Goal: Navigation & Orientation: Find specific page/section

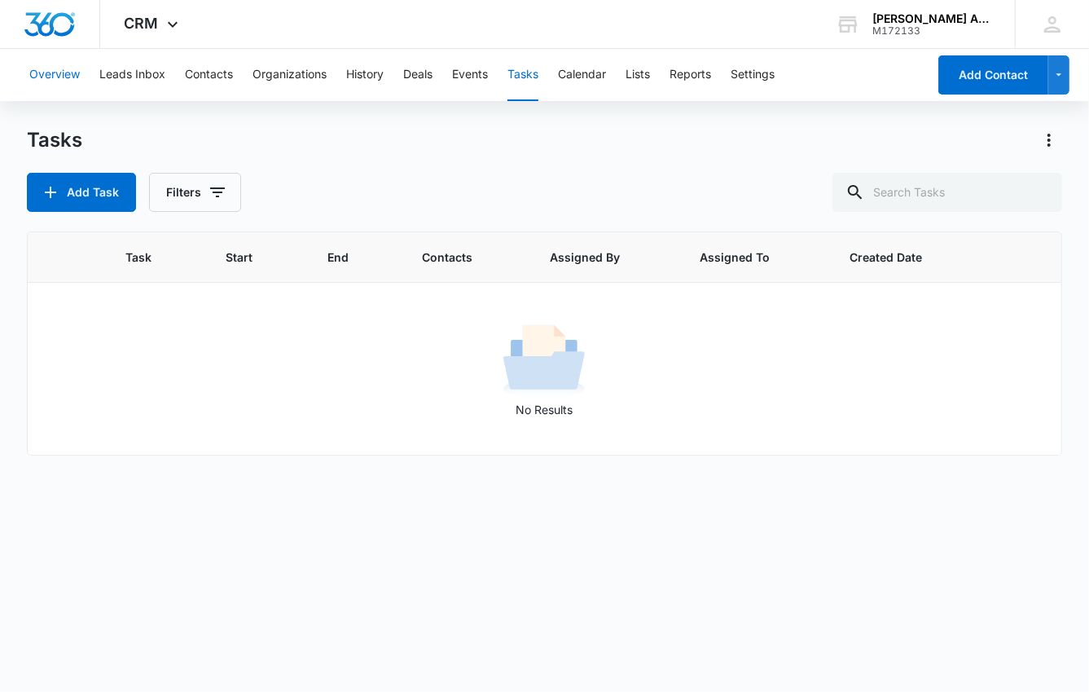
click at [55, 74] on button "Overview" at bounding box center [54, 75] width 51 height 52
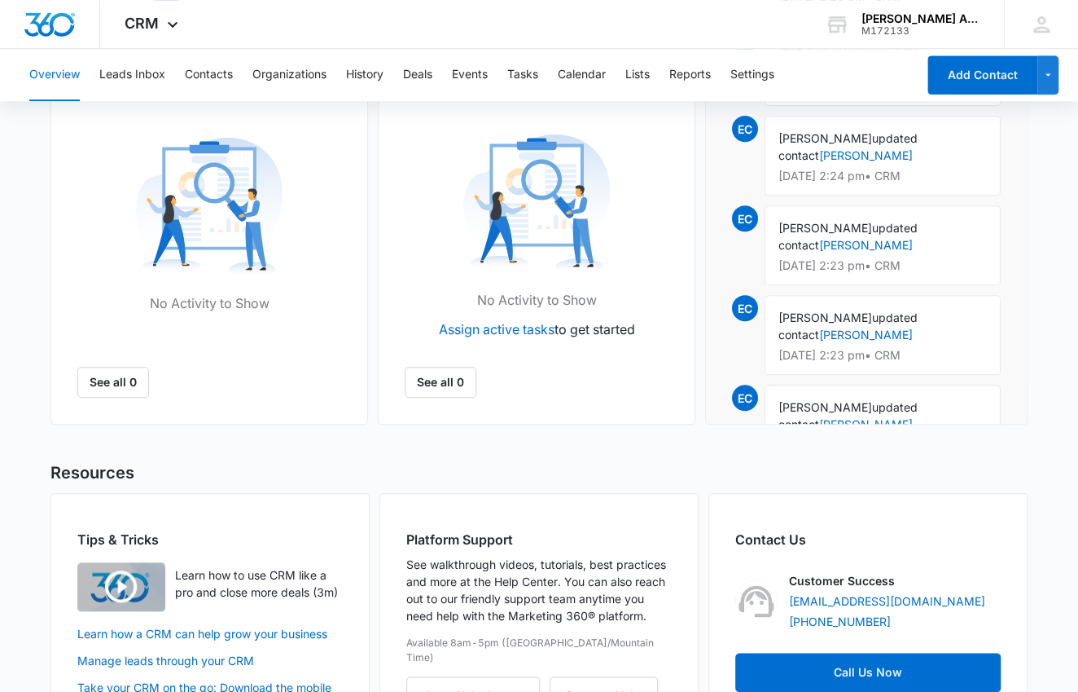
scroll to position [638, 0]
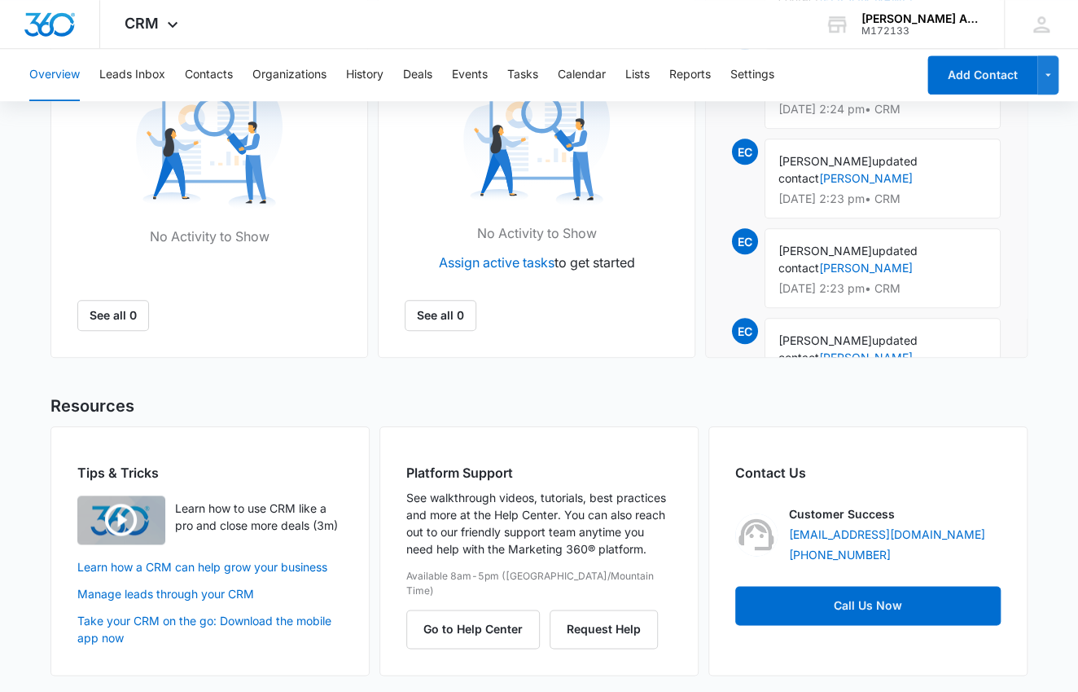
click at [653, 33] on icon "Settings" at bounding box center [655, 24] width 15 height 16
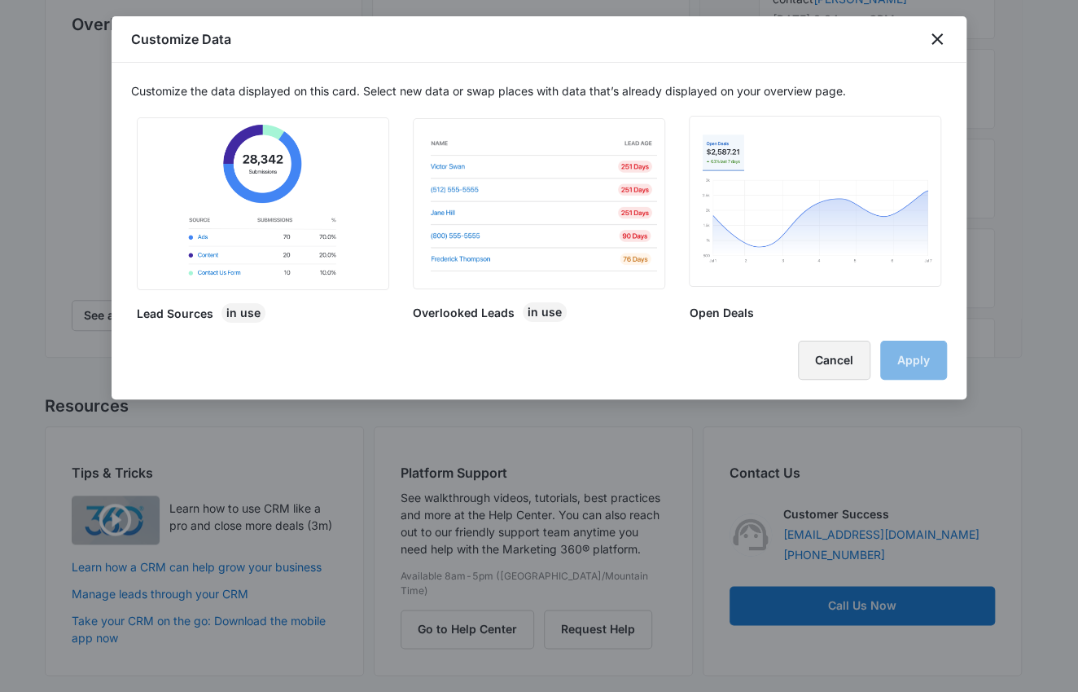
click at [832, 362] on button "Cancel" at bounding box center [834, 359] width 72 height 39
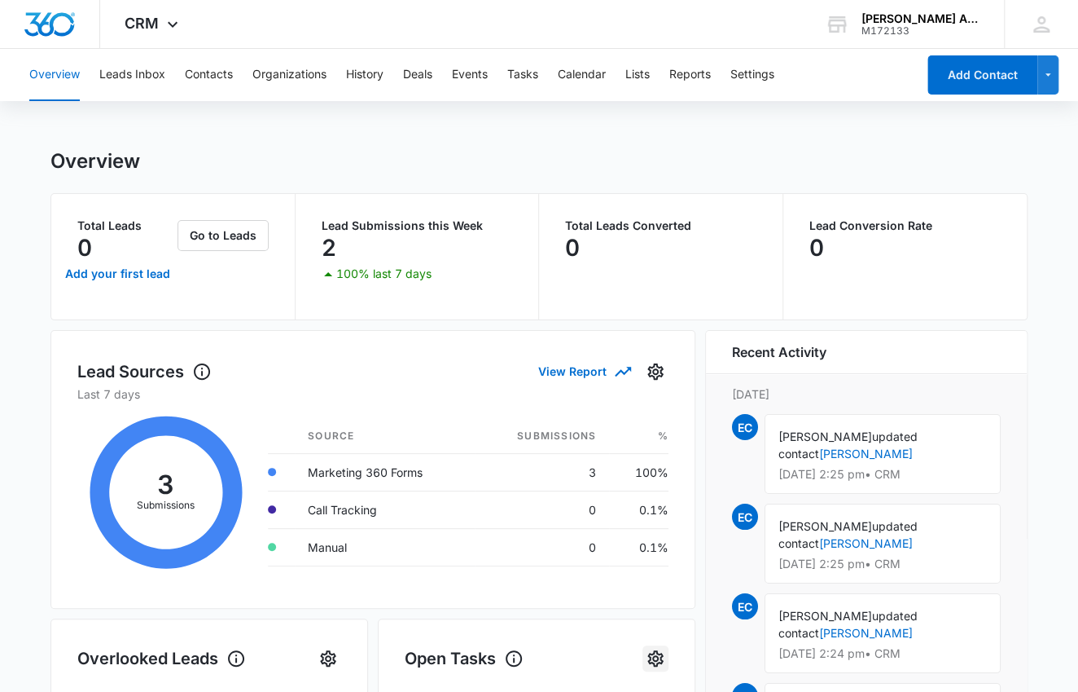
scroll to position [0, 0]
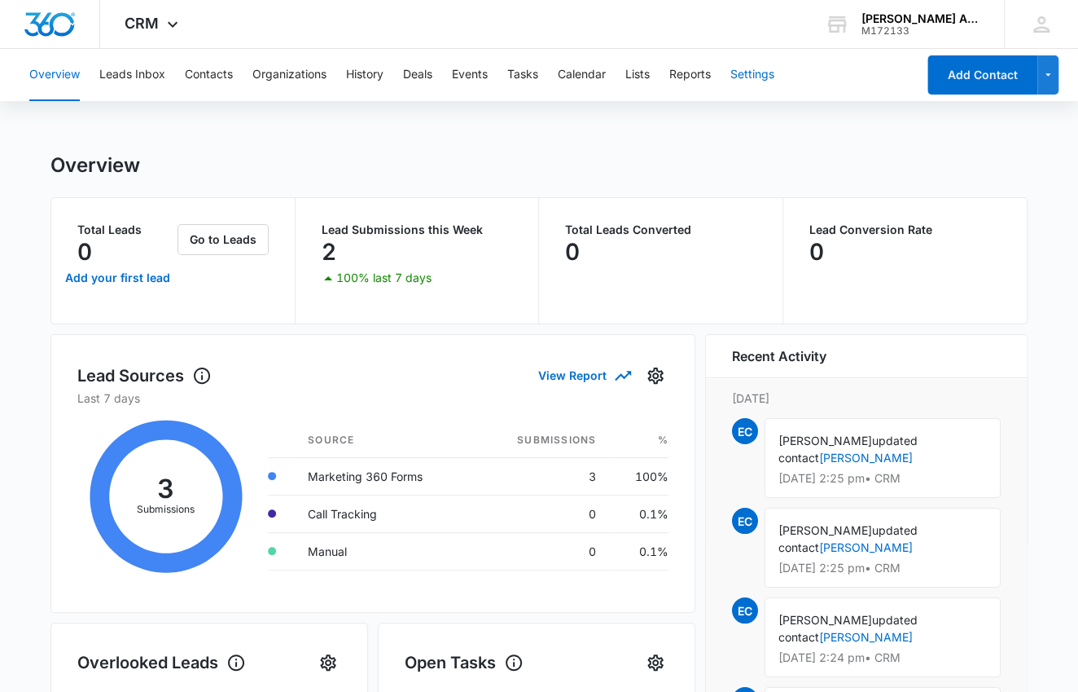
click at [751, 73] on button "Settings" at bounding box center [753, 75] width 44 height 52
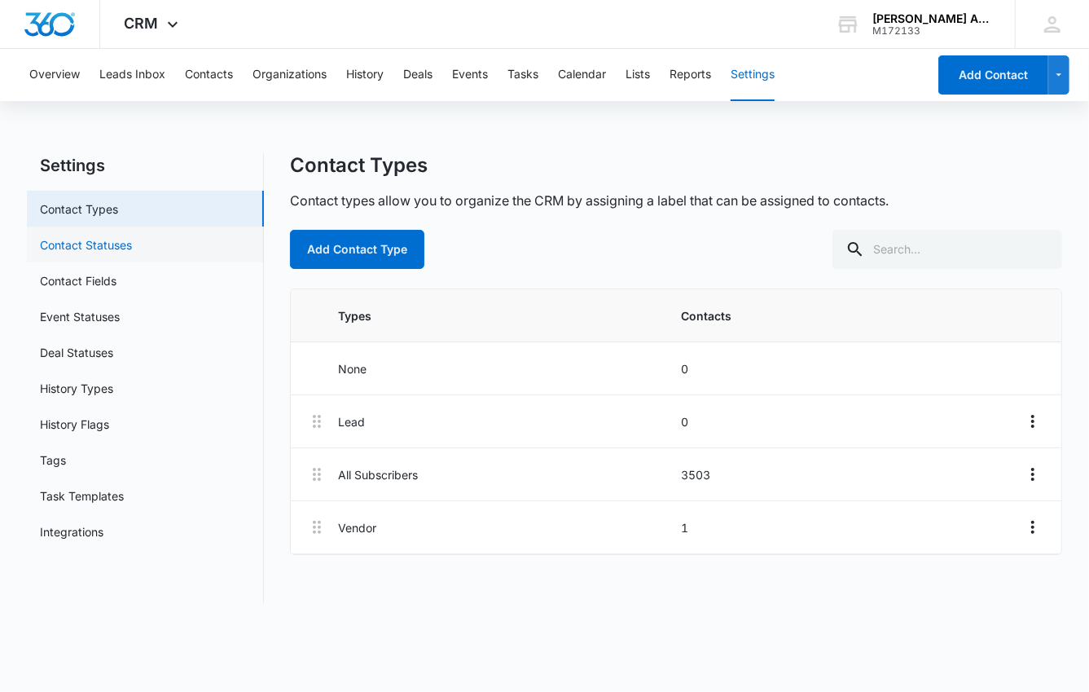
click at [119, 239] on link "Contact Statuses" at bounding box center [86, 244] width 92 height 17
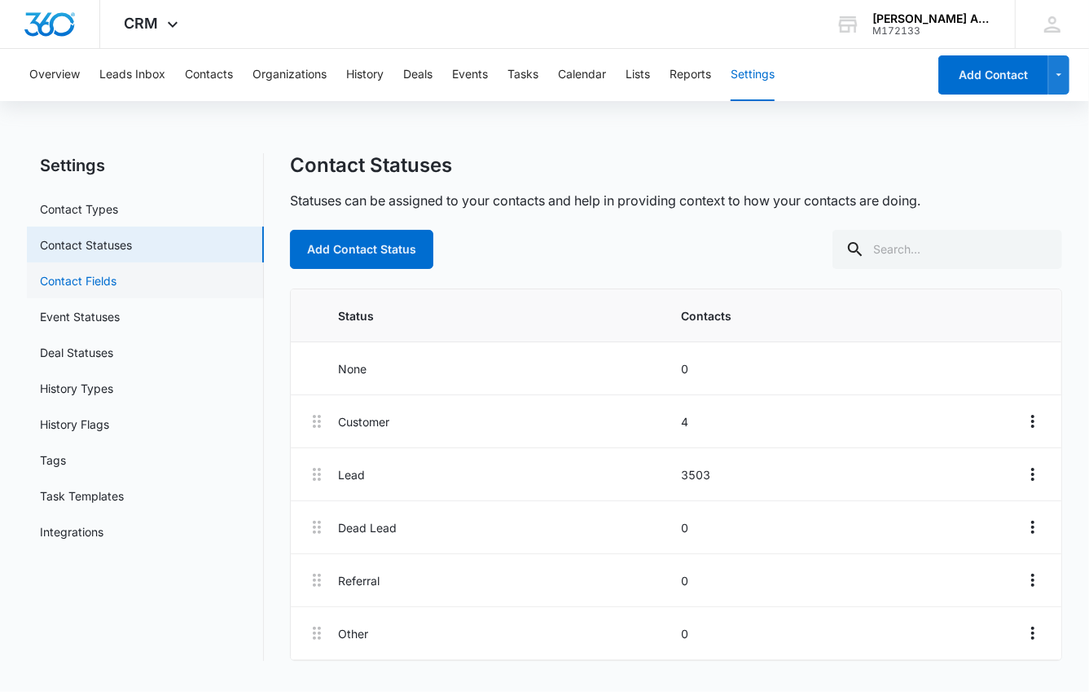
click at [108, 280] on link "Contact Fields" at bounding box center [78, 280] width 77 height 17
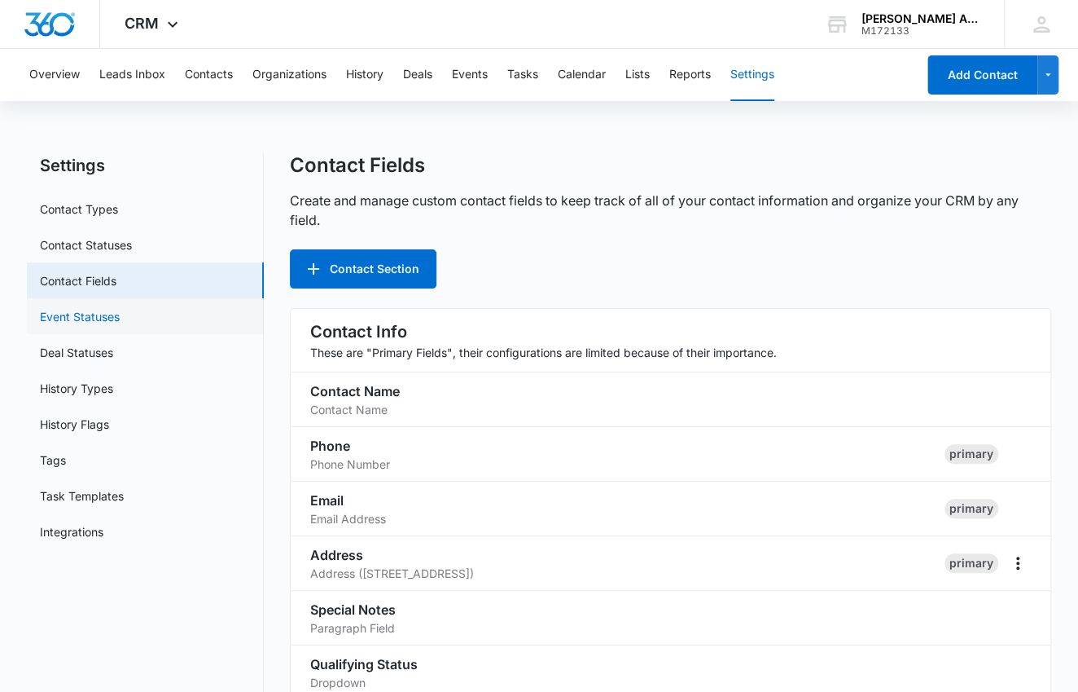
click at [118, 316] on link "Event Statuses" at bounding box center [80, 316] width 80 height 17
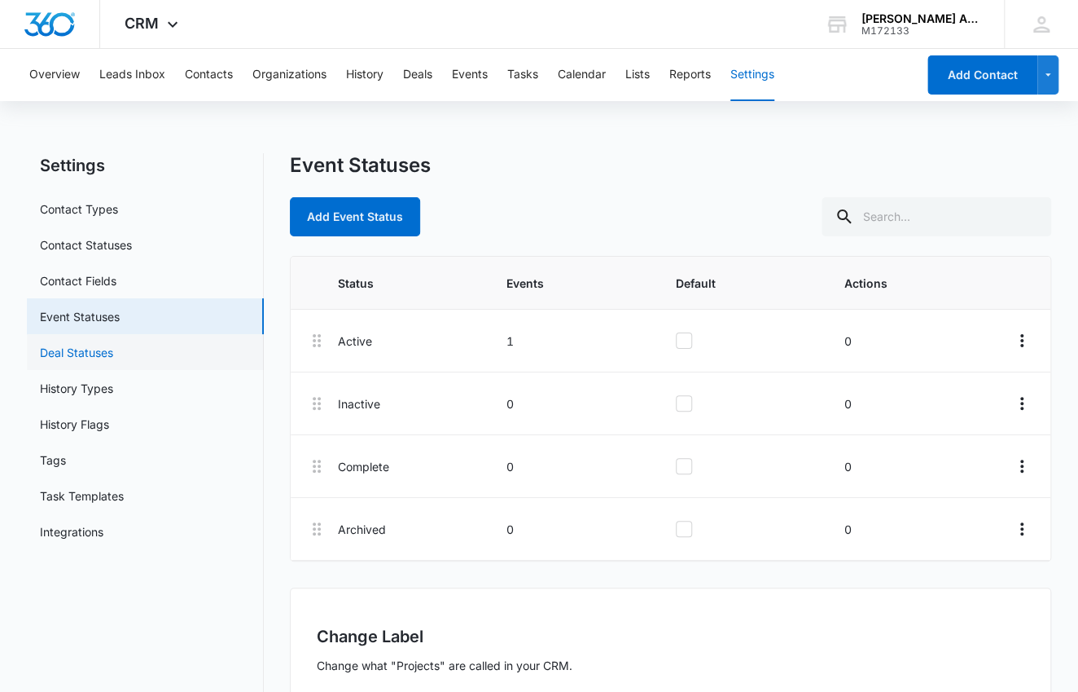
click at [113, 350] on link "Deal Statuses" at bounding box center [76, 352] width 73 height 17
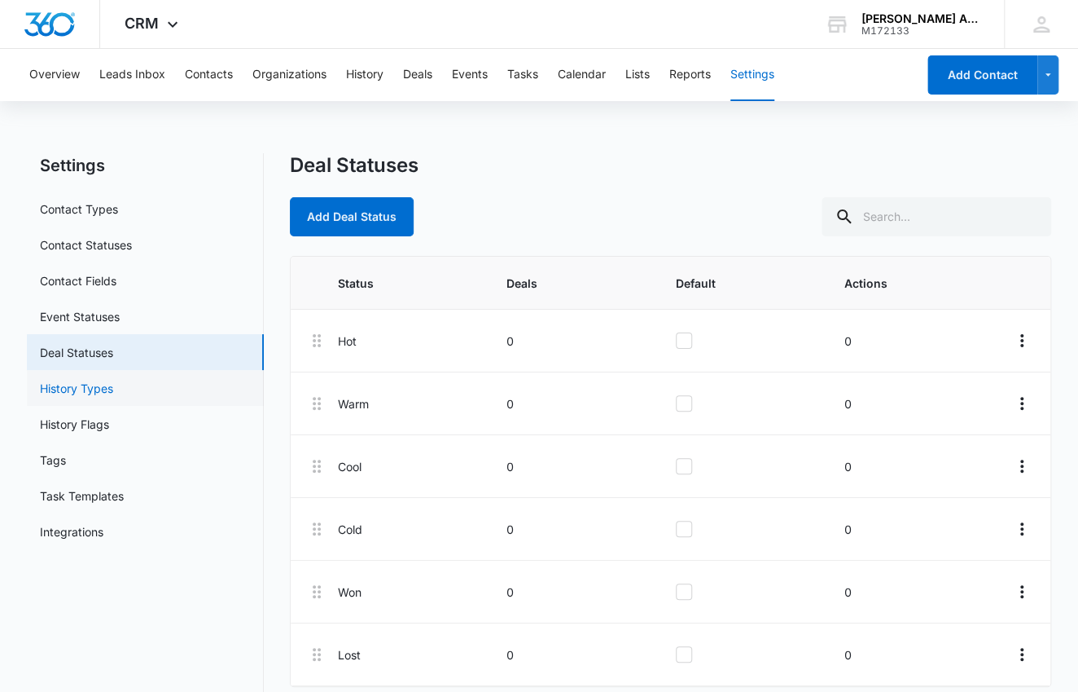
click at [109, 390] on link "History Types" at bounding box center [76, 388] width 73 height 17
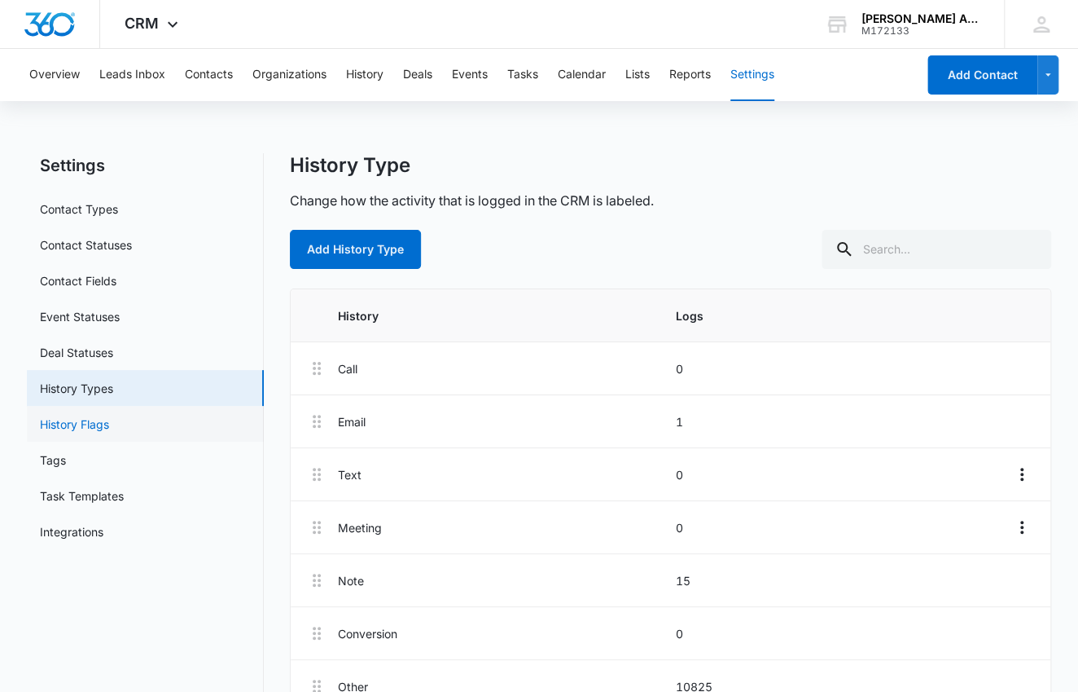
click at [107, 427] on link "History Flags" at bounding box center [74, 423] width 69 height 17
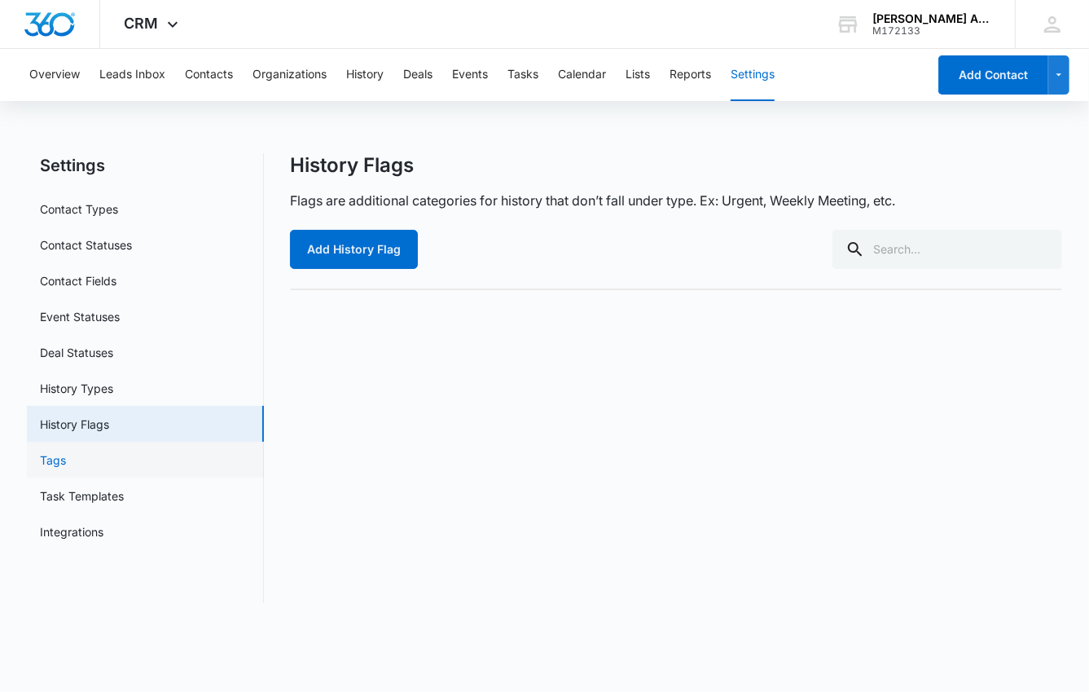
click at [66, 463] on link "Tags" at bounding box center [53, 459] width 26 height 17
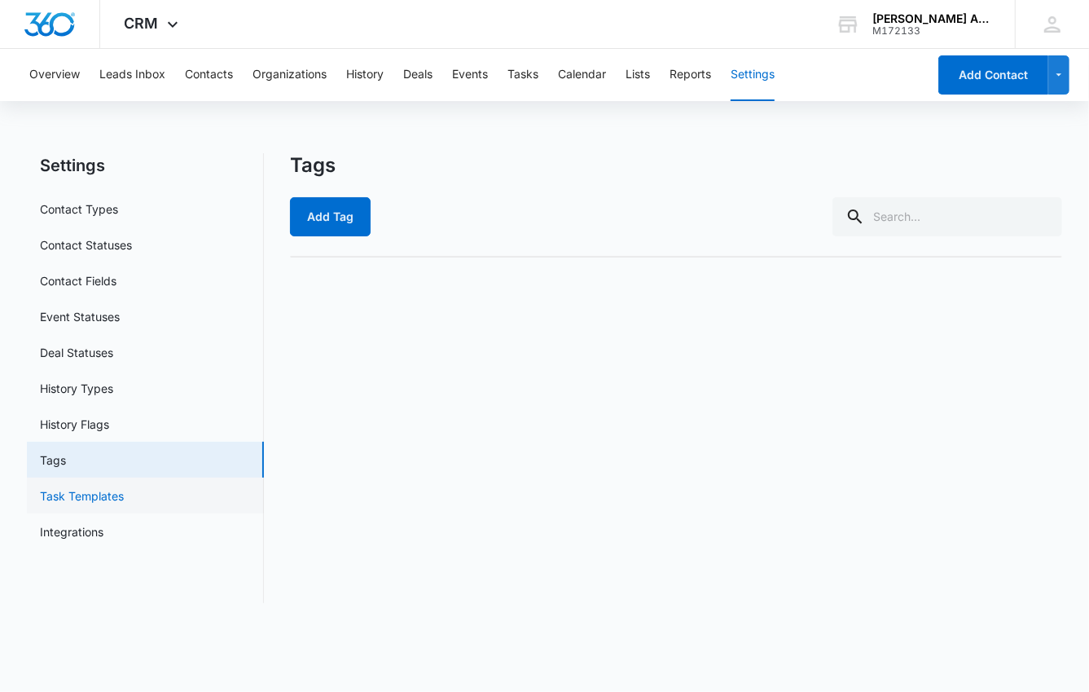
click at [99, 491] on link "Task Templates" at bounding box center [82, 495] width 84 height 17
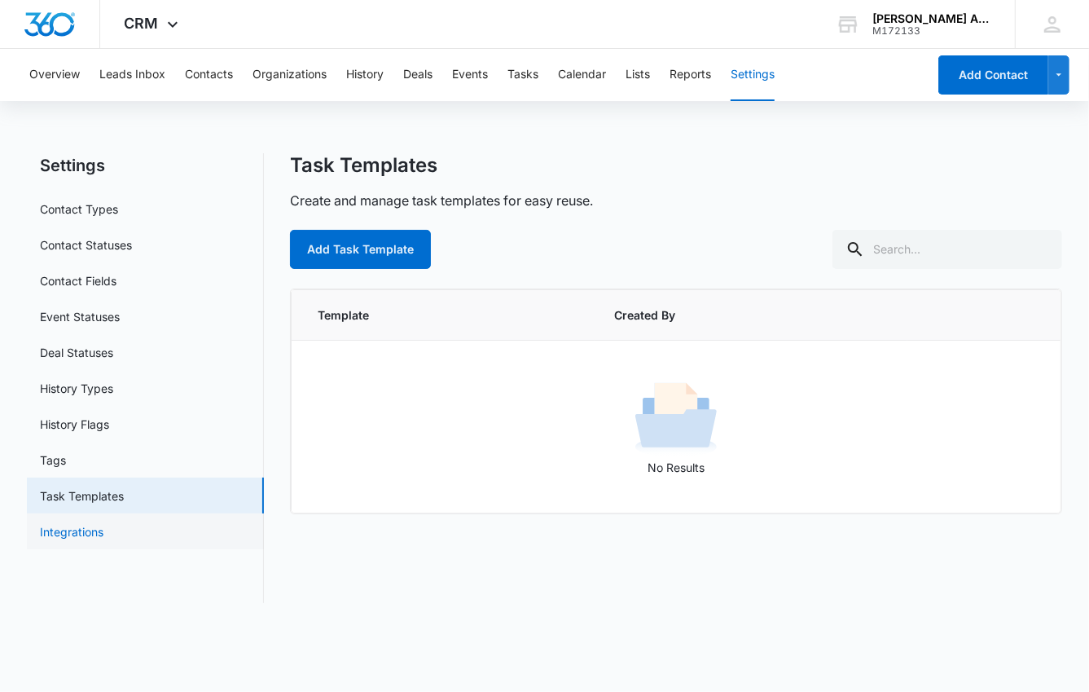
click at [79, 532] on link "Integrations" at bounding box center [72, 531] width 64 height 17
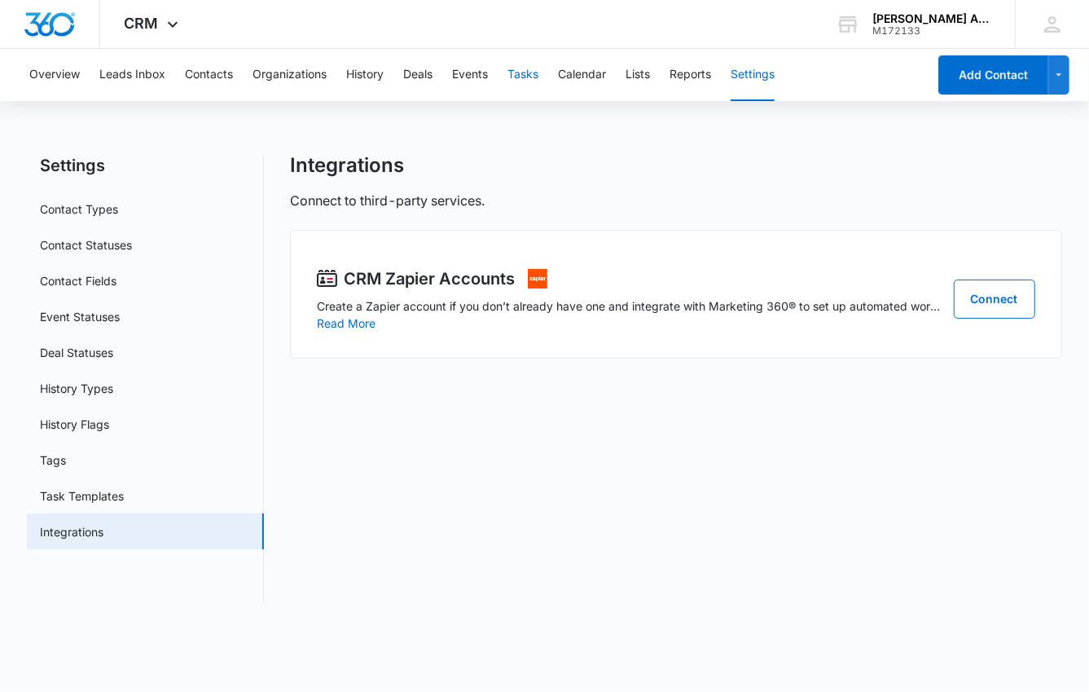
click at [523, 72] on button "Tasks" at bounding box center [522, 75] width 31 height 52
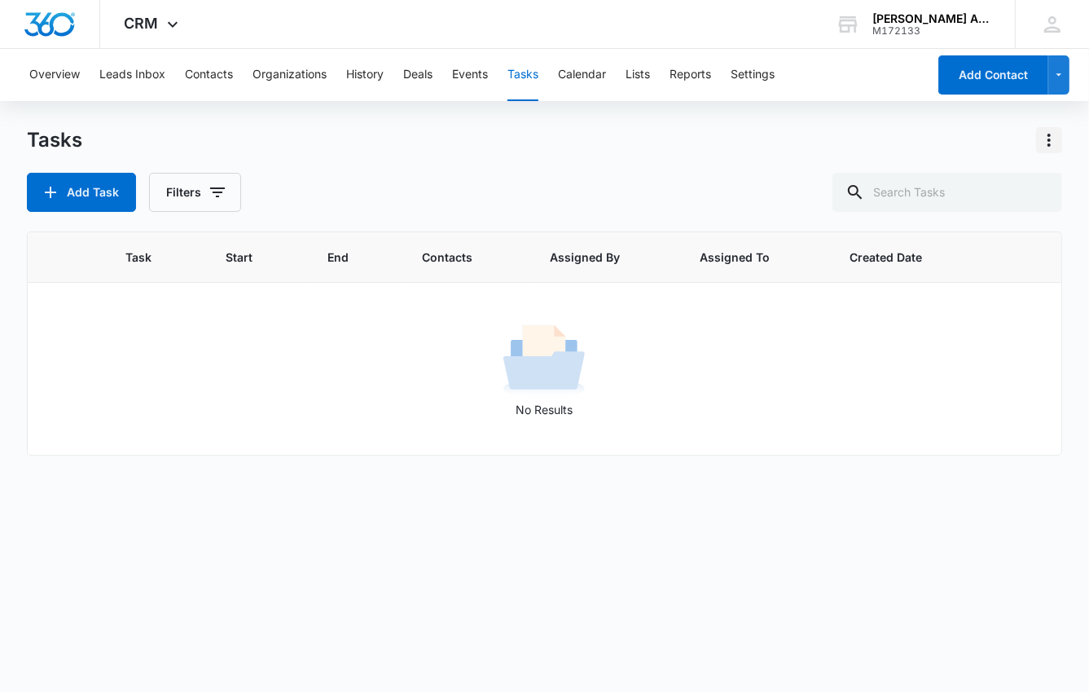
click at [1044, 138] on icon "Actions" at bounding box center [1049, 140] width 20 height 20
click at [1043, 138] on icon "Actions" at bounding box center [1049, 140] width 20 height 20
click at [290, 74] on button "Organizations" at bounding box center [290, 75] width 74 height 52
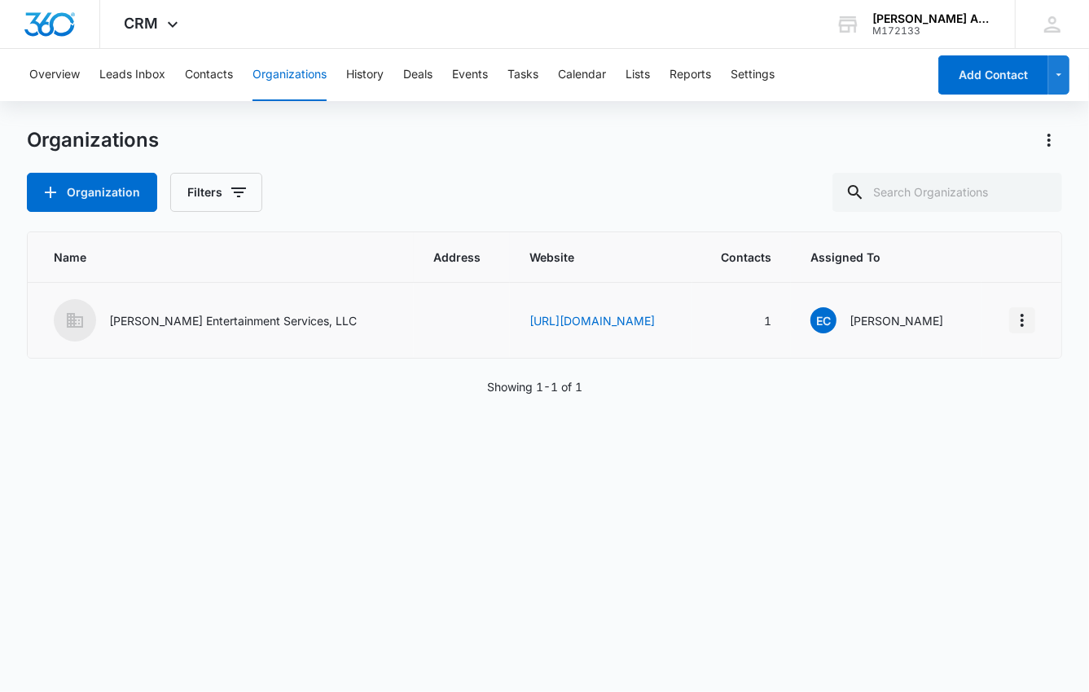
click at [1021, 320] on icon "Actions" at bounding box center [1022, 320] width 3 height 13
click at [1047, 138] on icon "Actions" at bounding box center [1049, 140] width 20 height 20
click at [119, 75] on button "Leads Inbox" at bounding box center [132, 75] width 66 height 52
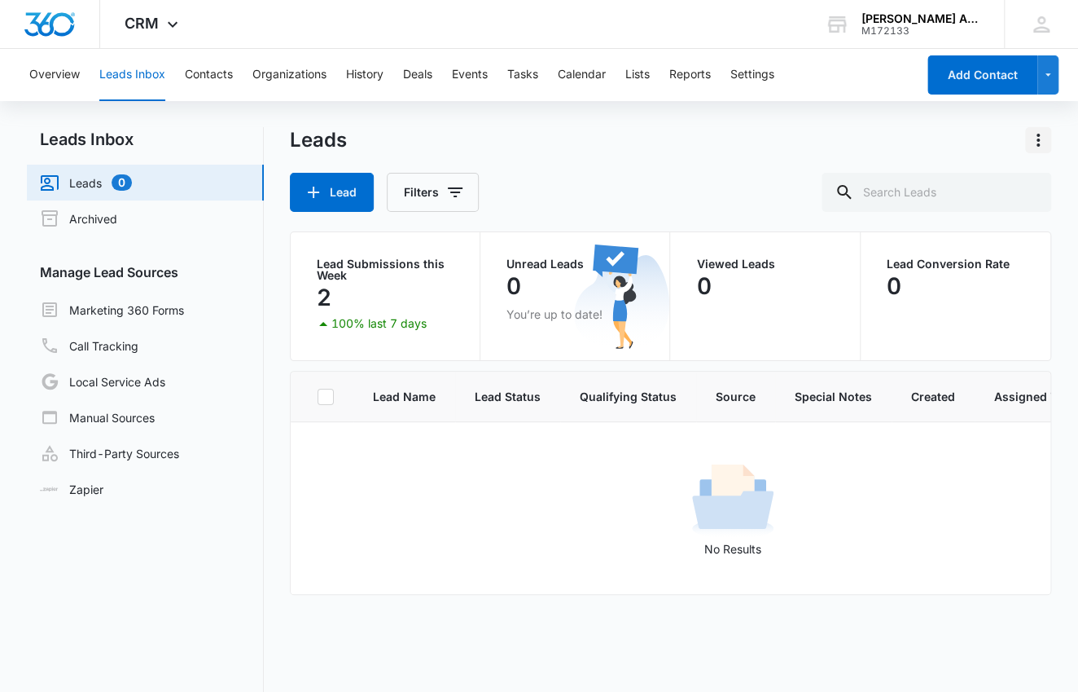
click at [1039, 138] on icon "Actions" at bounding box center [1039, 140] width 20 height 20
click at [1037, 139] on icon "Actions" at bounding box center [1038, 140] width 3 height 13
click at [885, 18] on div "[PERSON_NAME] Auditorium" at bounding box center [921, 18] width 119 height 13
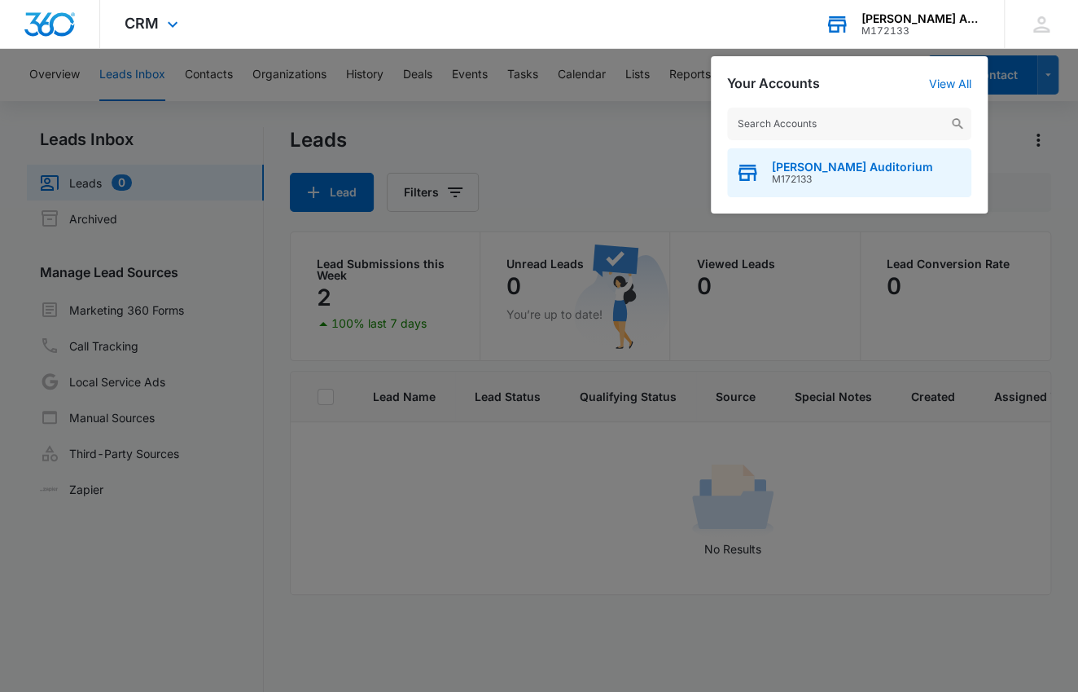
click at [829, 171] on span "[PERSON_NAME] Auditorium" at bounding box center [852, 166] width 161 height 13
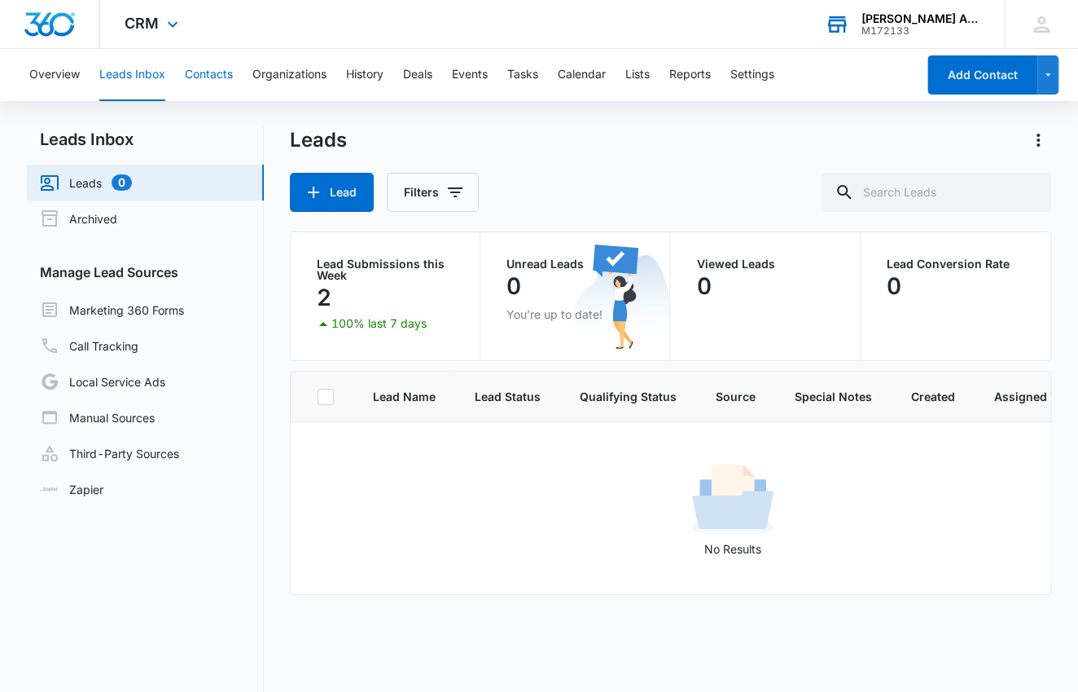
click at [209, 75] on button "Contacts" at bounding box center [209, 75] width 48 height 52
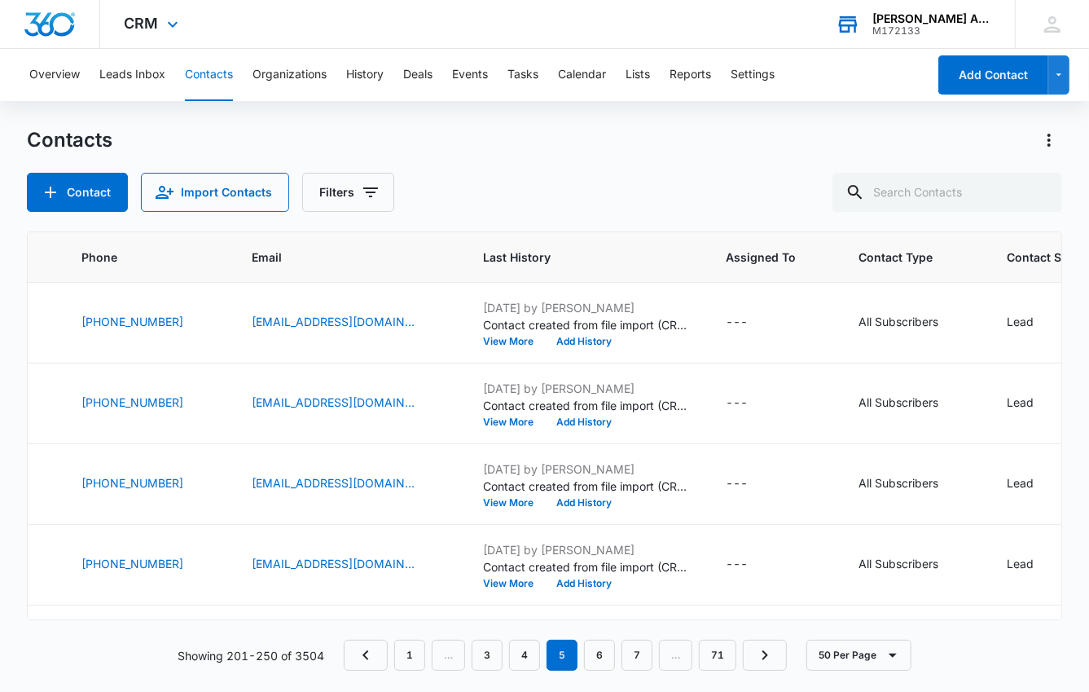
scroll to position [0, 401]
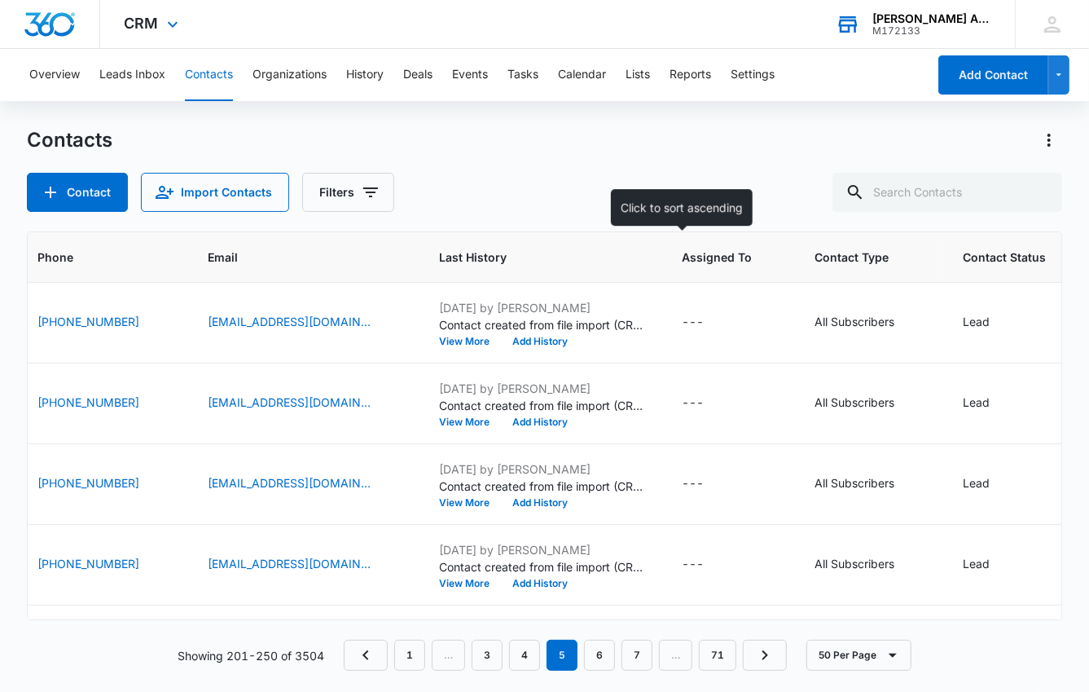
click at [682, 257] on span "Assigned To" at bounding box center [717, 256] width 70 height 17
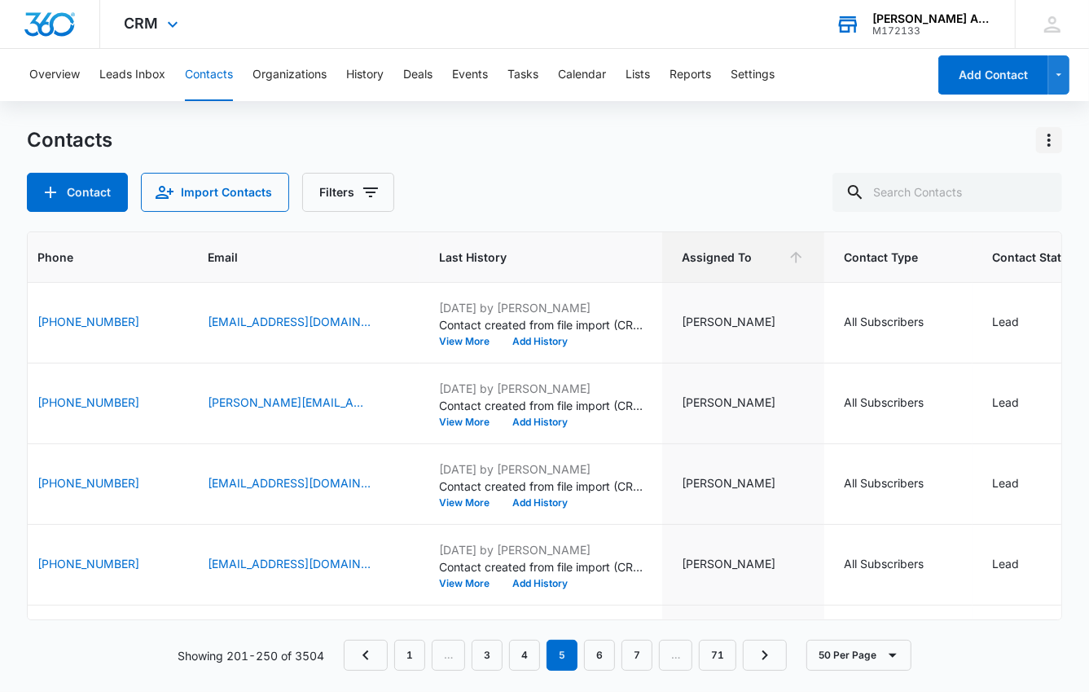
click at [1051, 141] on icon "Actions" at bounding box center [1049, 140] width 20 height 20
click at [1047, 143] on icon "Actions" at bounding box center [1049, 140] width 20 height 20
click at [1061, 75] on icon "button" at bounding box center [1059, 75] width 14 height 20
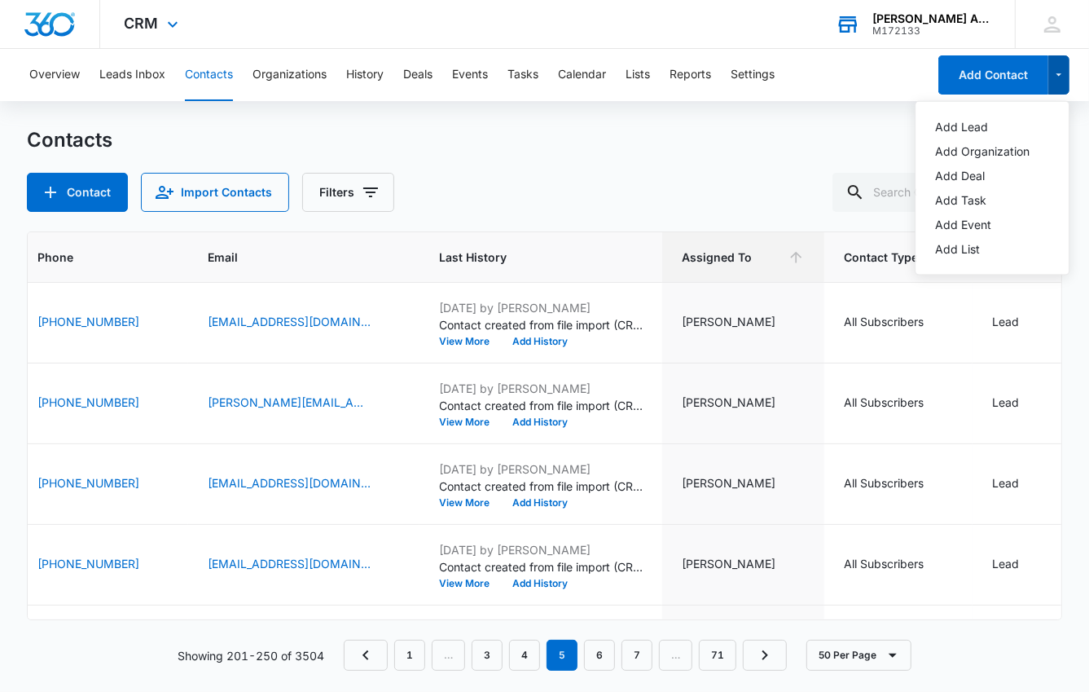
click at [1061, 75] on icon "button" at bounding box center [1059, 75] width 14 height 20
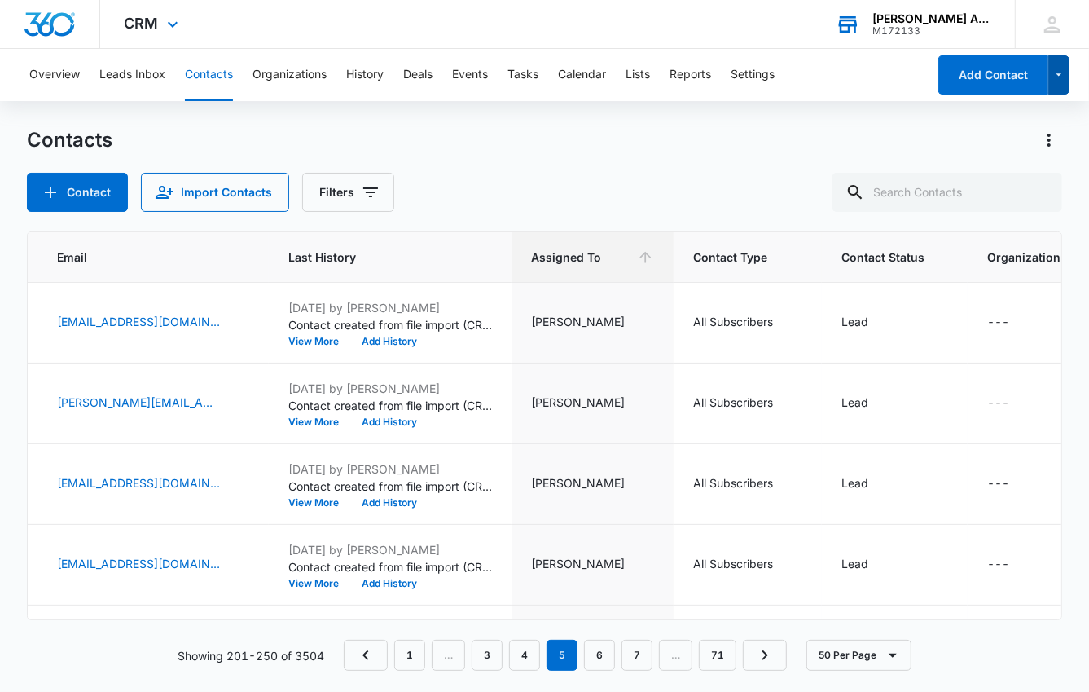
scroll to position [0, 545]
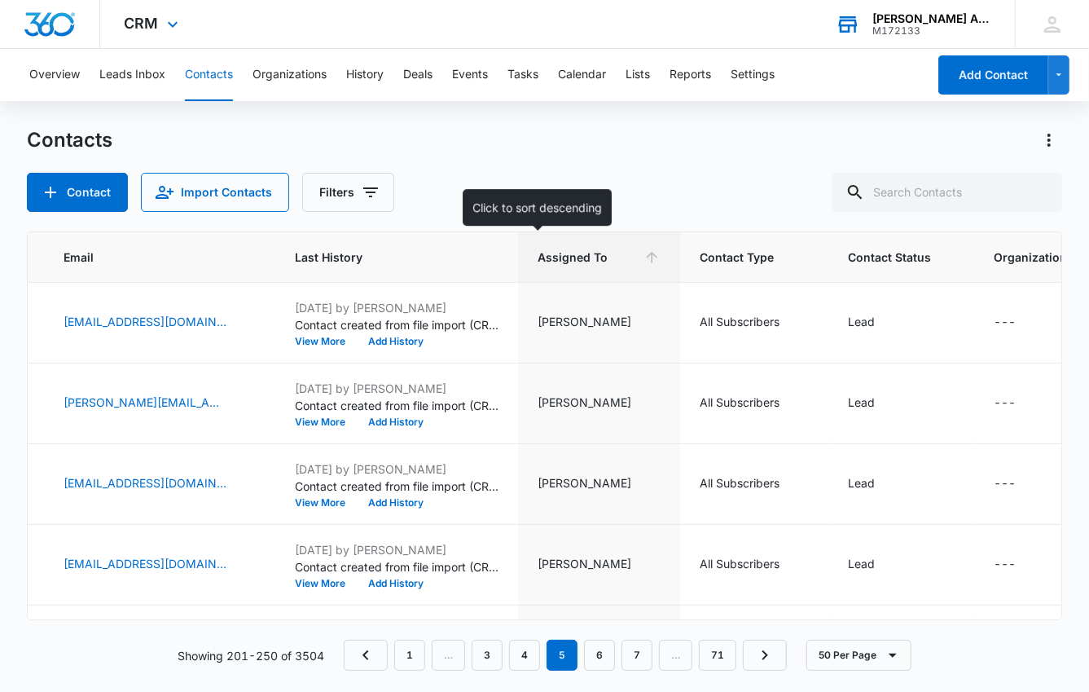
click at [647, 253] on icon at bounding box center [652, 257] width 11 height 11
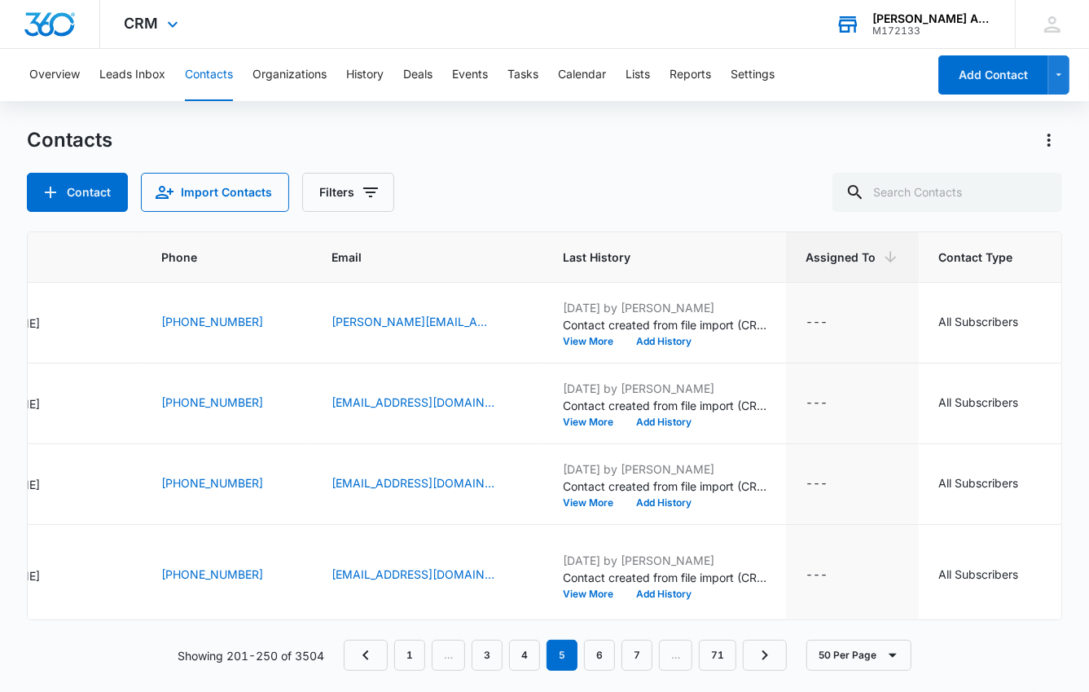
scroll to position [0, 0]
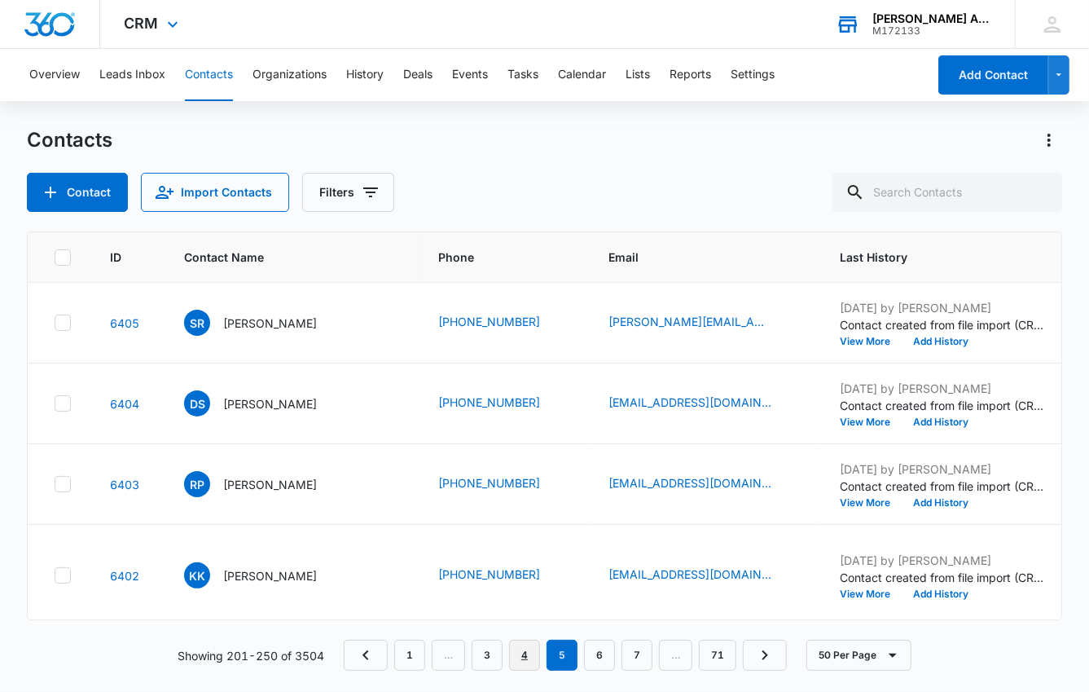
click at [529, 650] on link "4" at bounding box center [524, 654] width 31 height 31
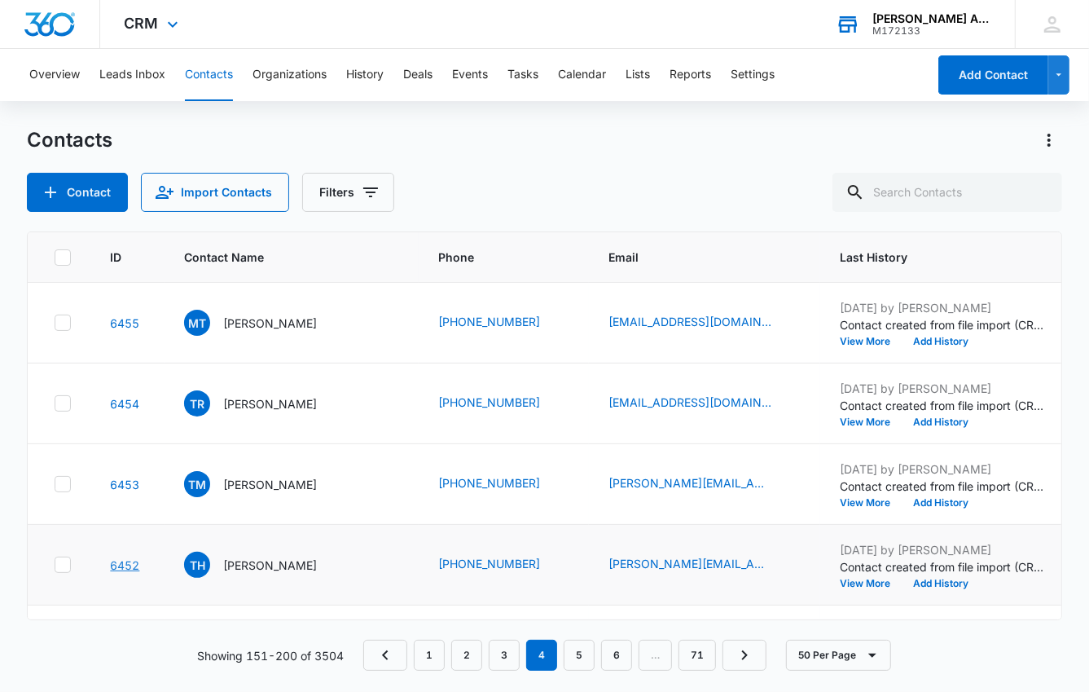
click at [122, 572] on link "6452" at bounding box center [124, 565] width 29 height 14
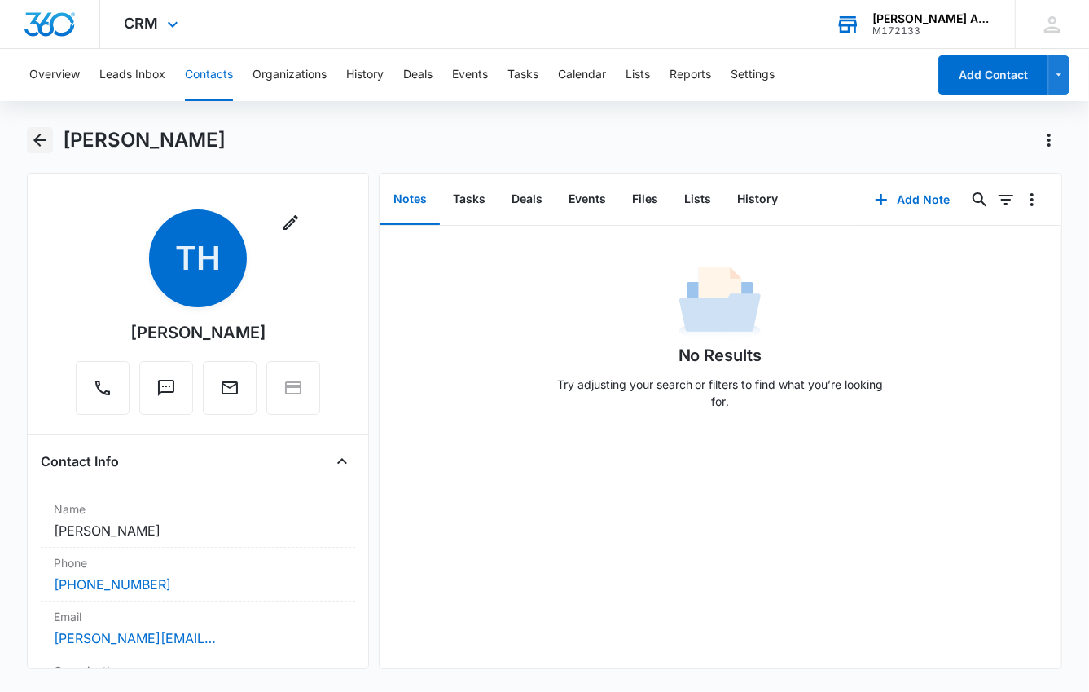
click at [41, 134] on icon "Back" at bounding box center [40, 140] width 20 height 20
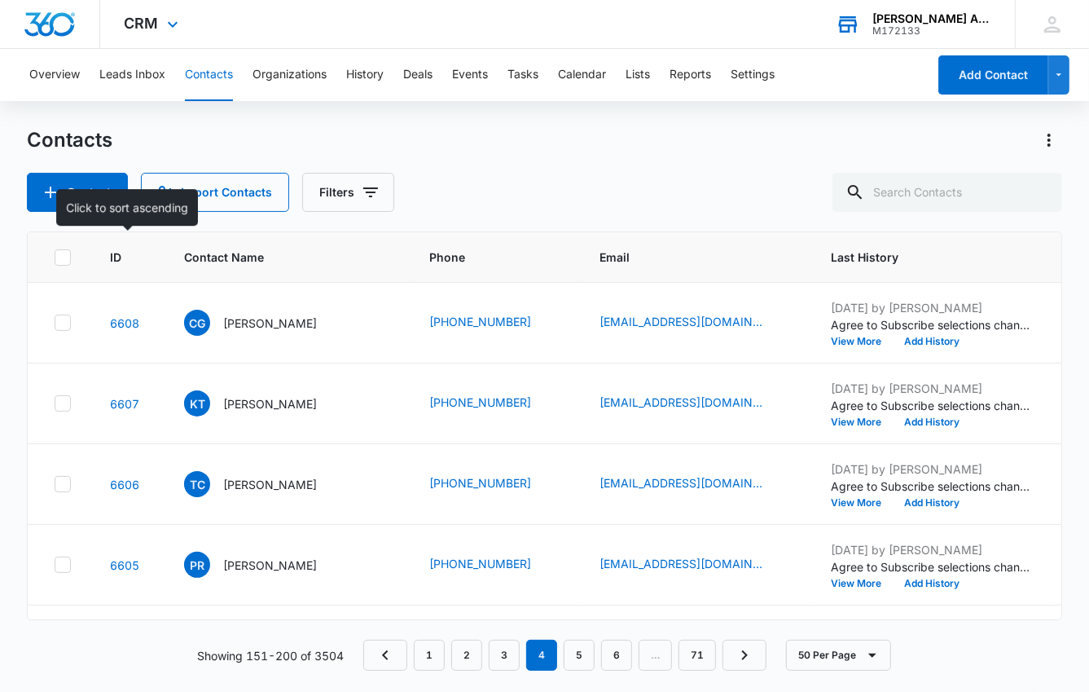
click at [134, 260] on div at bounding box center [136, 256] width 17 height 17
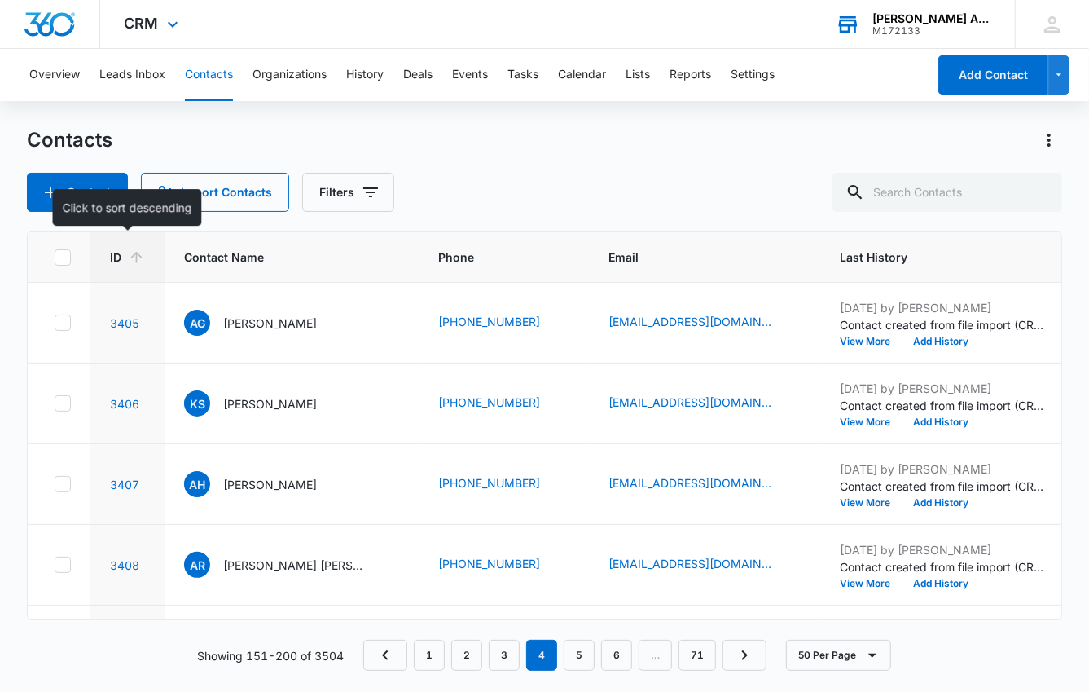
click at [134, 260] on icon at bounding box center [136, 256] width 17 height 17
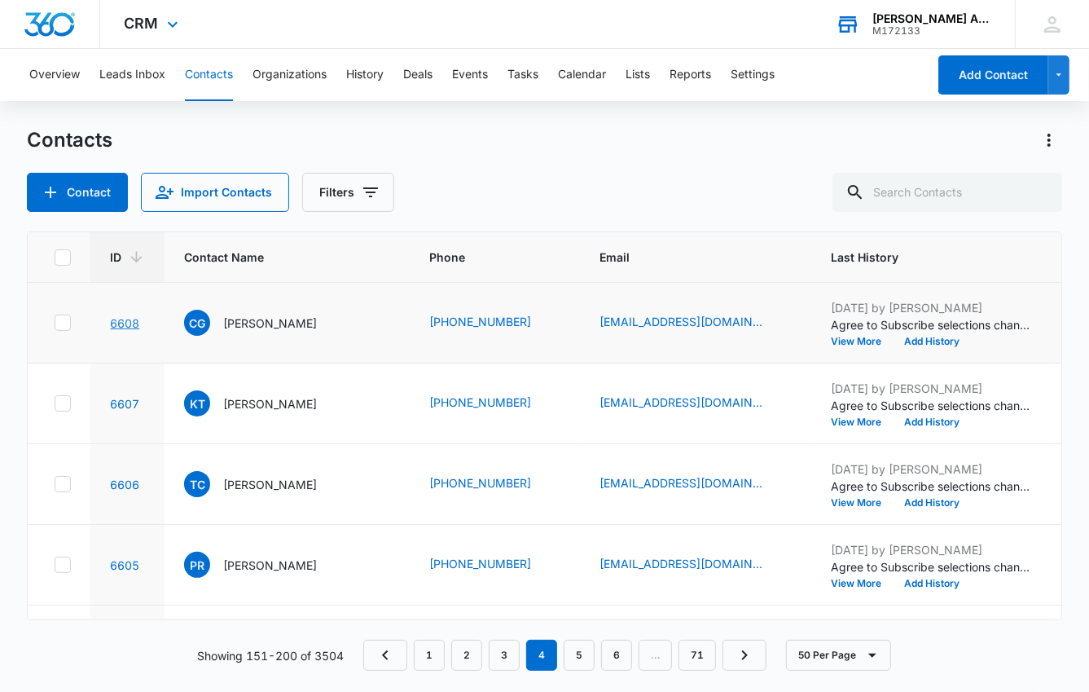
click at [123, 322] on link "6608" at bounding box center [124, 323] width 29 height 14
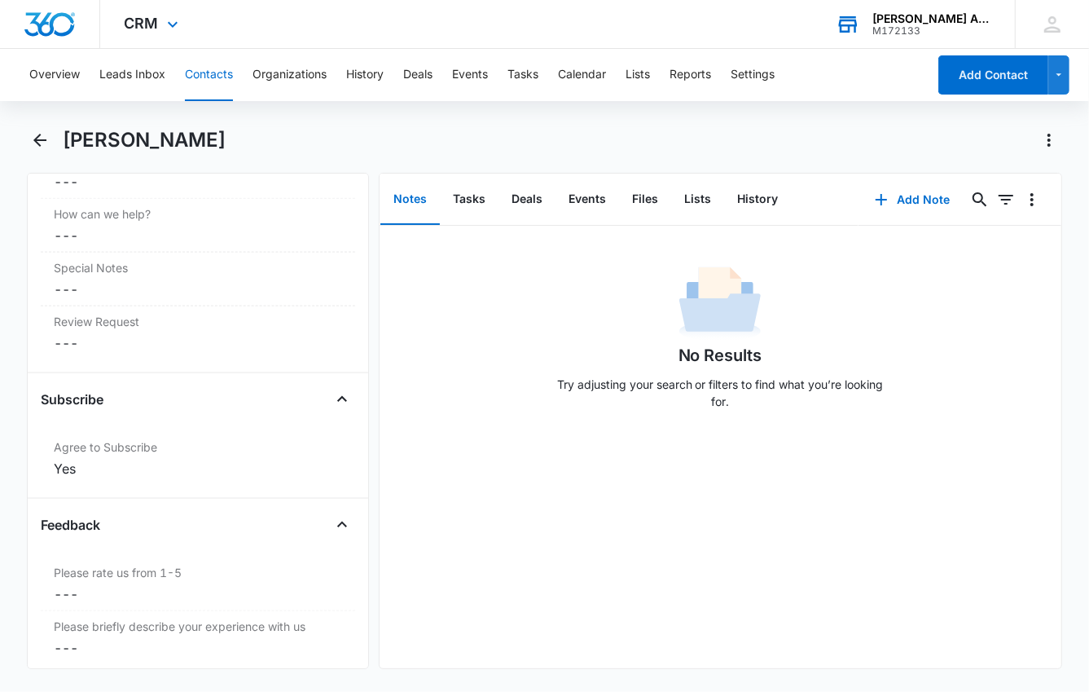
scroll to position [1465, 0]
click at [37, 138] on icon "Back" at bounding box center [40, 140] width 20 height 20
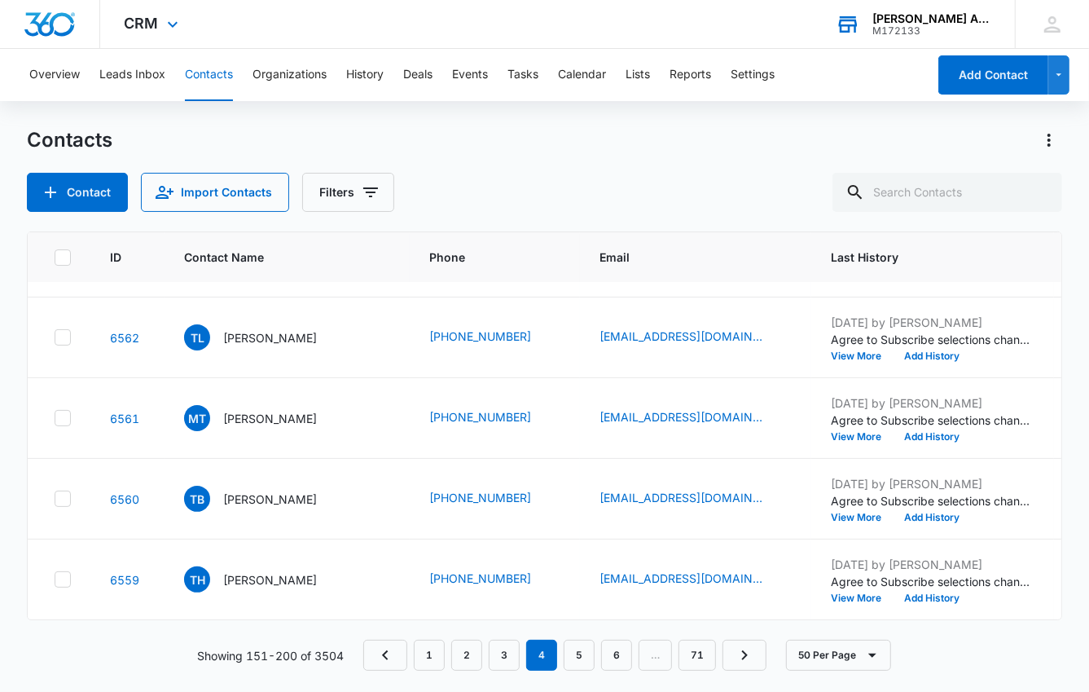
scroll to position [3950, 0]
click at [125, 573] on link "6559" at bounding box center [124, 580] width 29 height 14
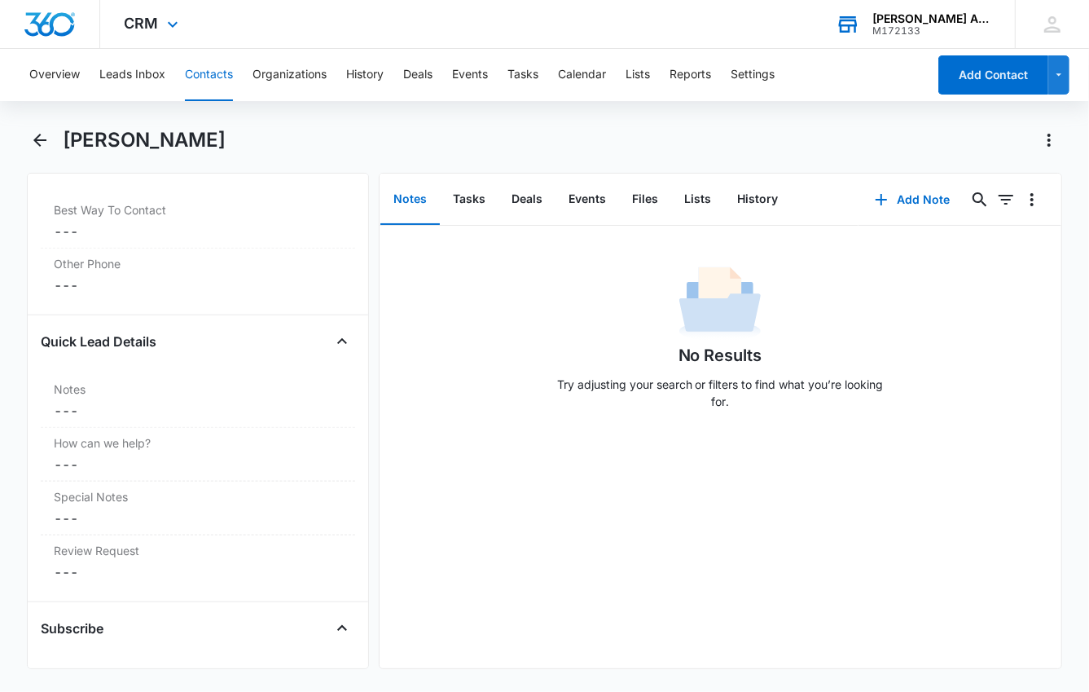
scroll to position [1557, 0]
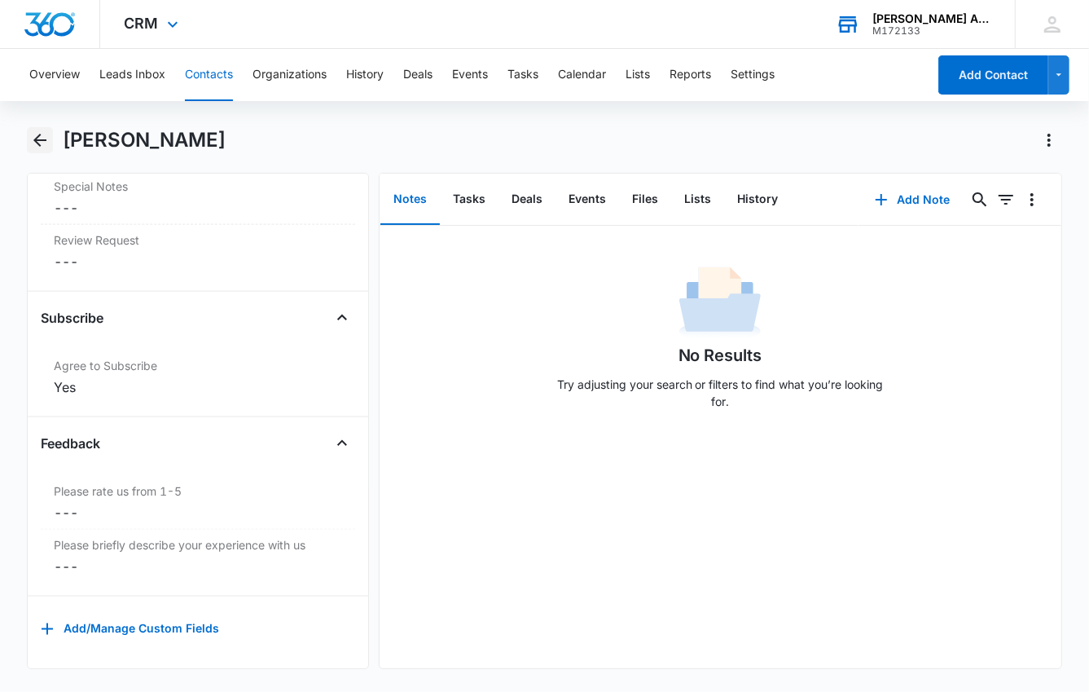
click at [36, 138] on icon "Back" at bounding box center [39, 140] width 13 height 13
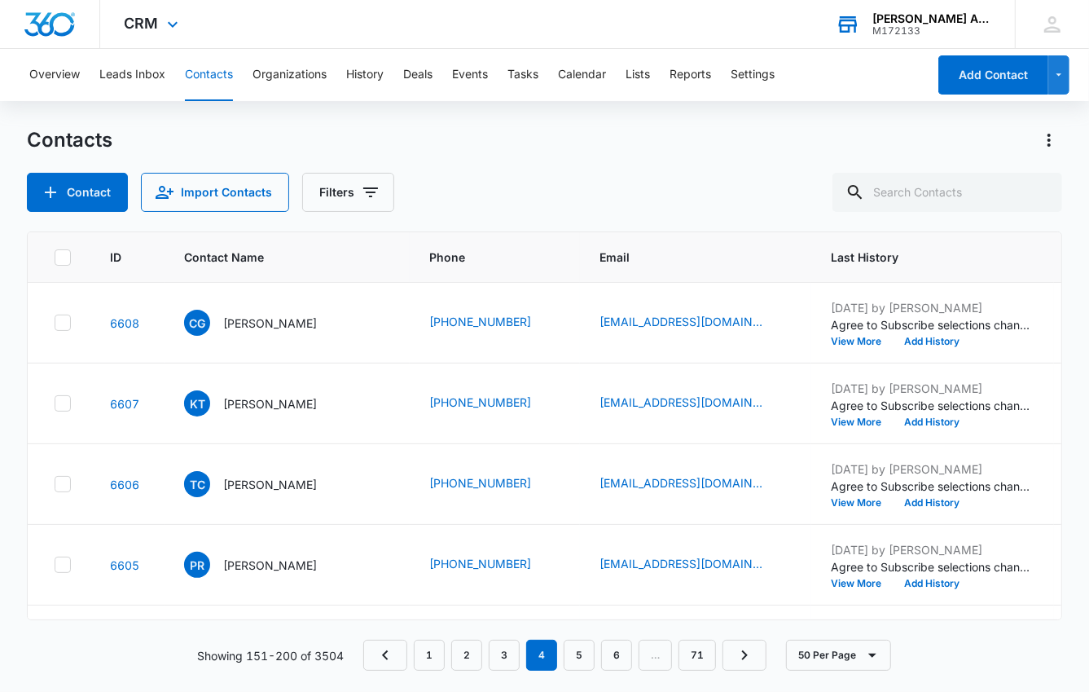
scroll to position [3950, 0]
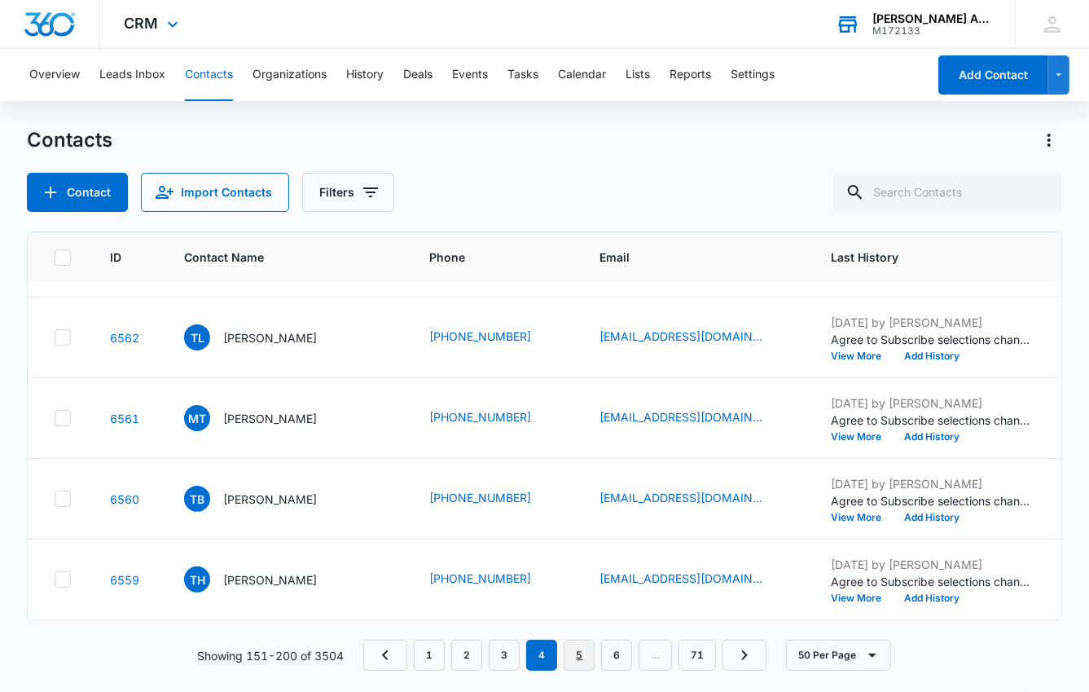
click at [583, 649] on link "5" at bounding box center [579, 654] width 31 height 31
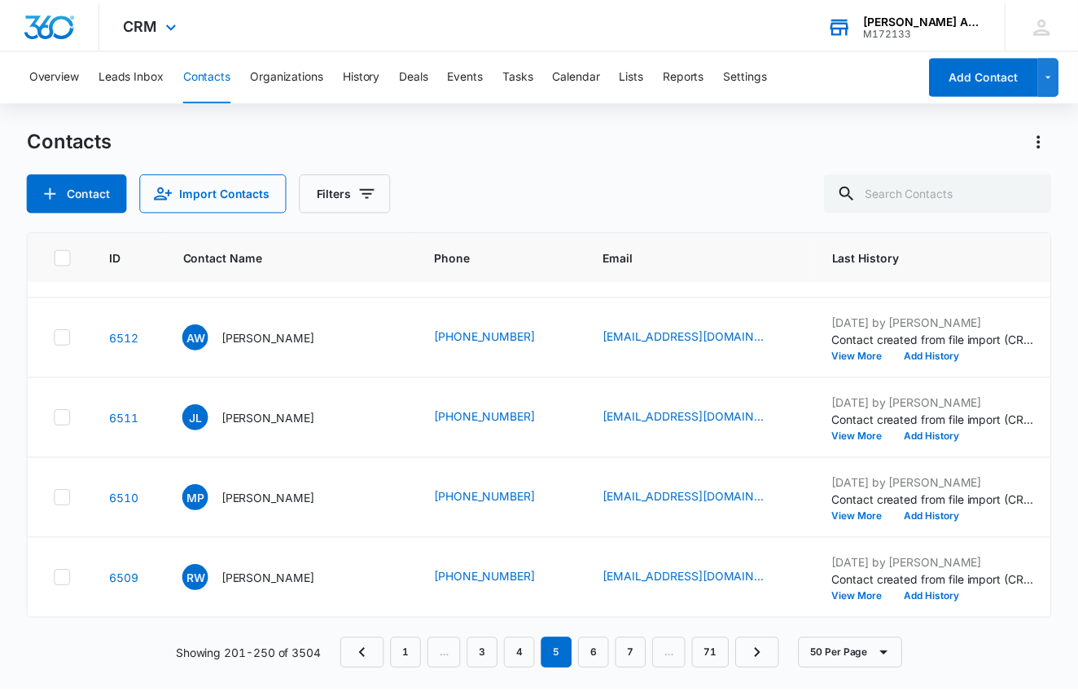
scroll to position [0, 0]
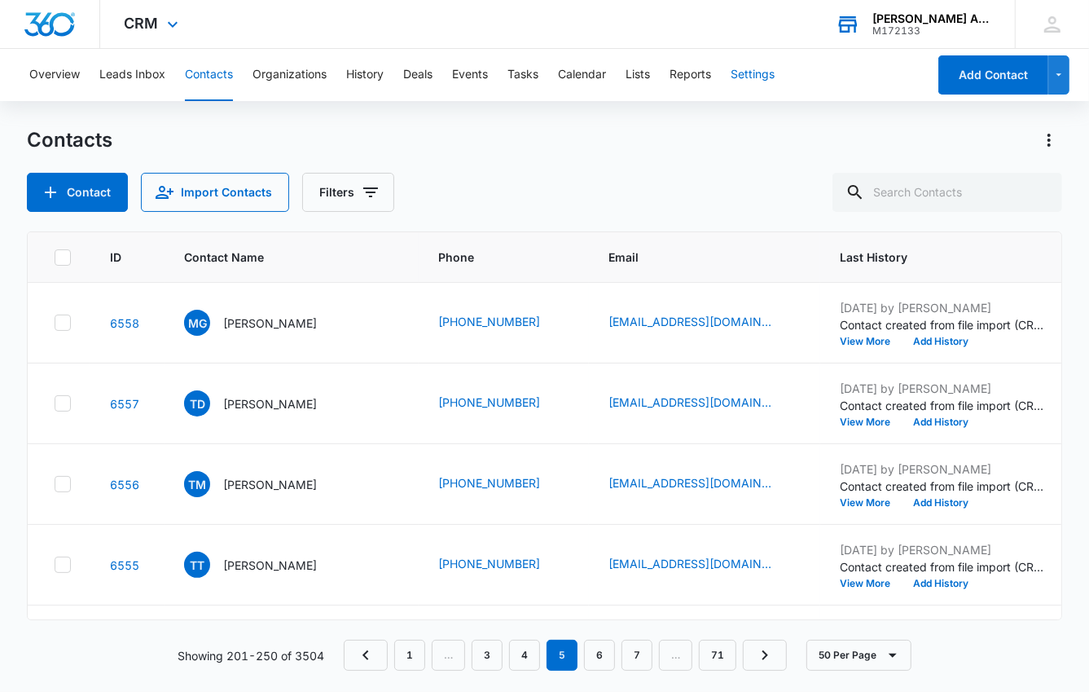
click at [767, 72] on button "Settings" at bounding box center [753, 75] width 44 height 52
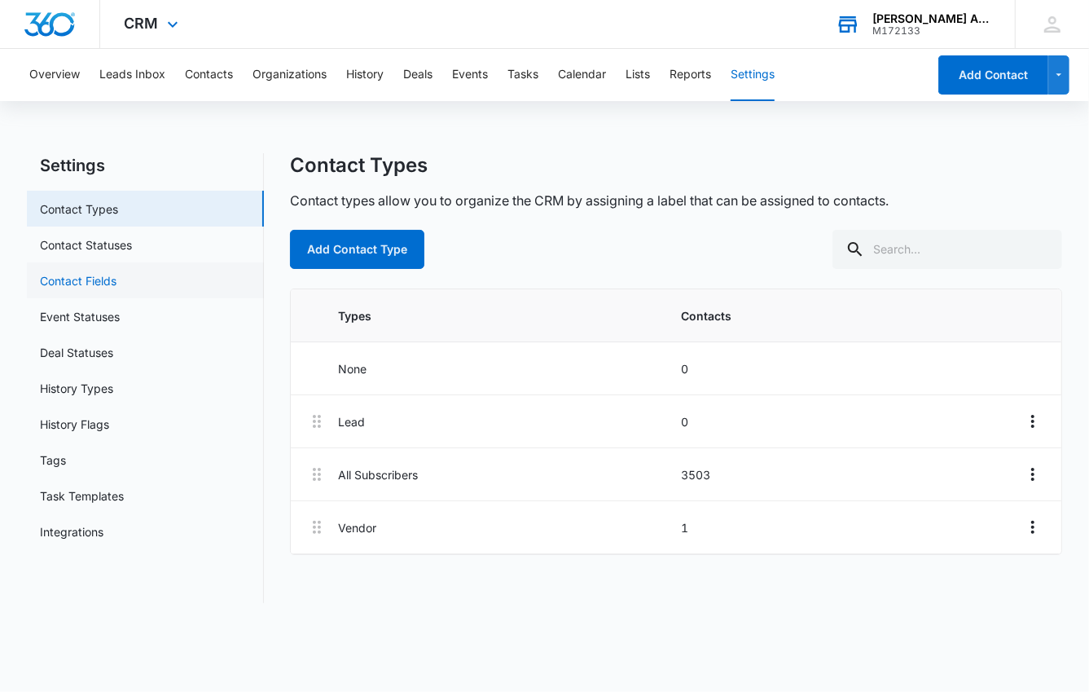
click at [91, 279] on link "Contact Fields" at bounding box center [78, 280] width 77 height 17
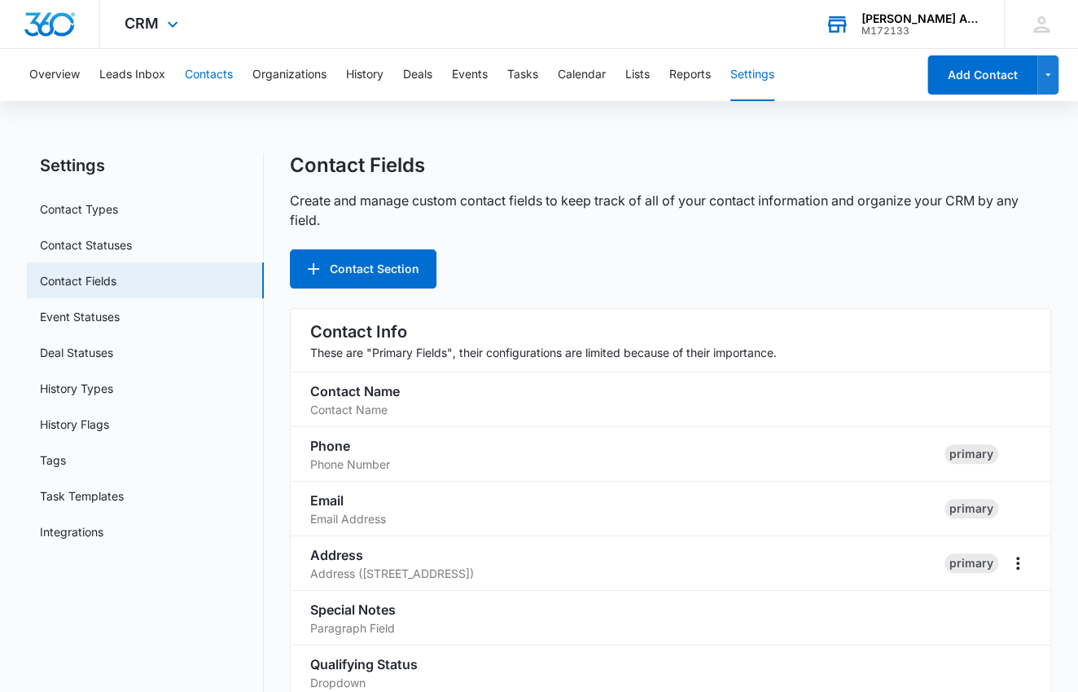
click at [213, 74] on button "Contacts" at bounding box center [209, 75] width 48 height 52
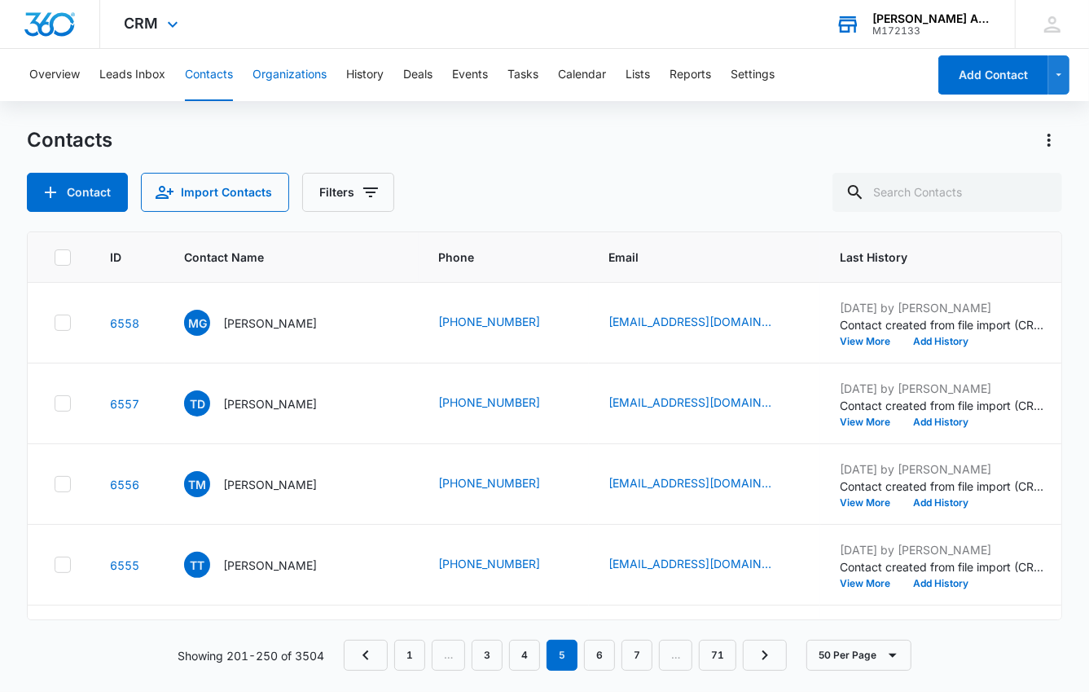
click at [305, 72] on button "Organizations" at bounding box center [290, 75] width 74 height 52
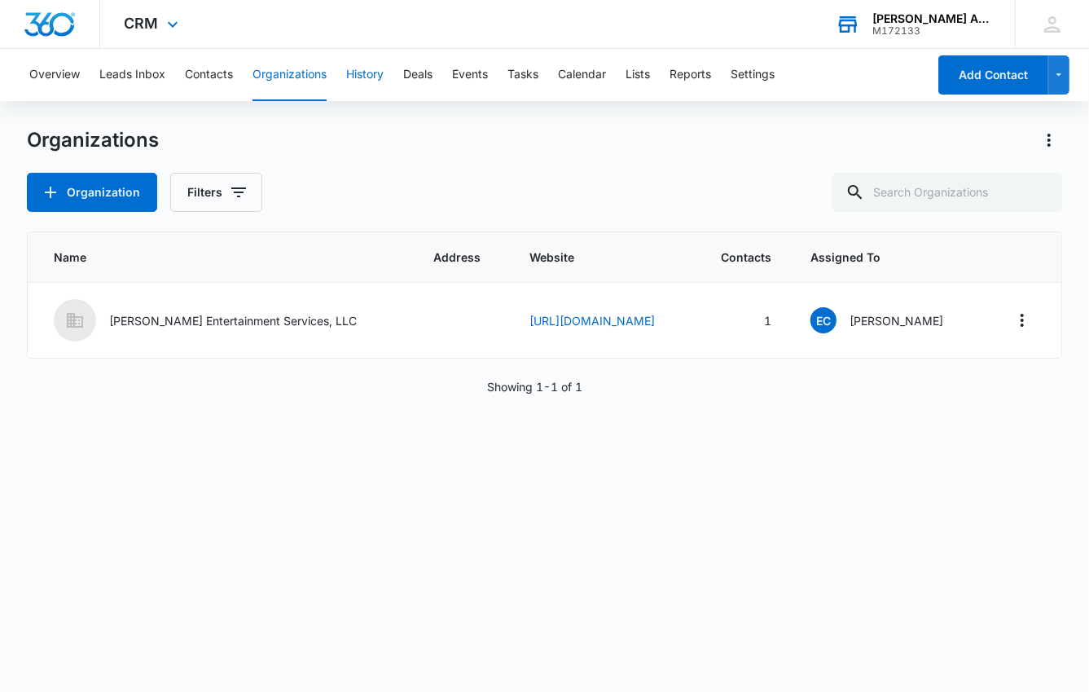
click at [363, 75] on button "History" at bounding box center [364, 75] width 37 height 52
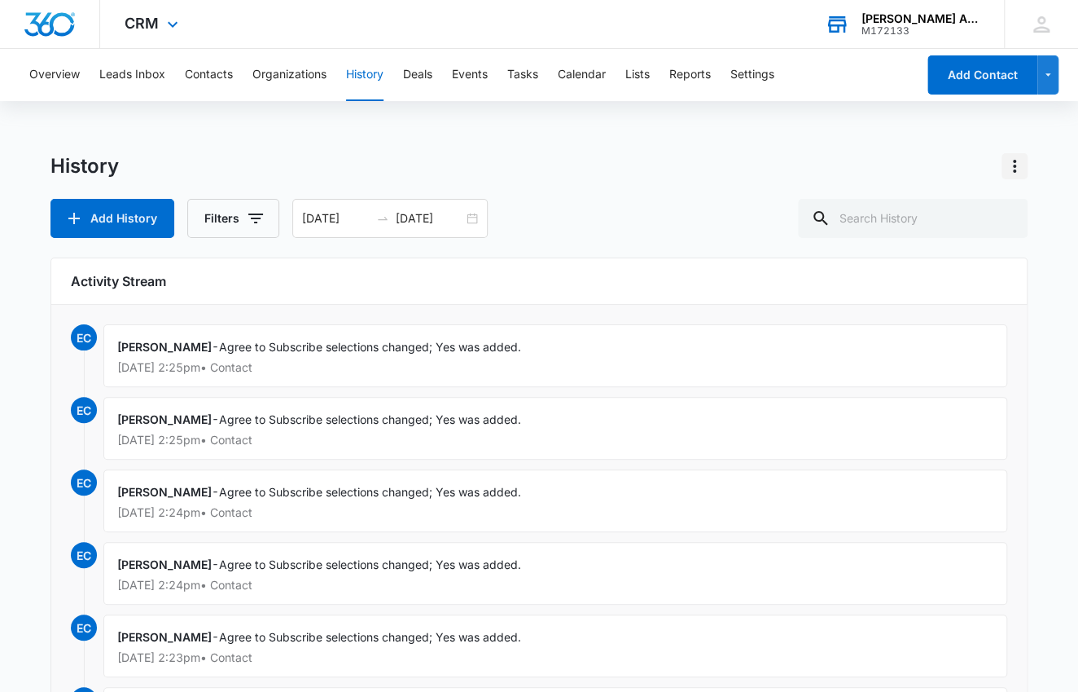
click at [1017, 167] on icon "Actions" at bounding box center [1015, 166] width 20 height 20
click at [973, 207] on div "Sync Emails" at bounding box center [950, 211] width 76 height 11
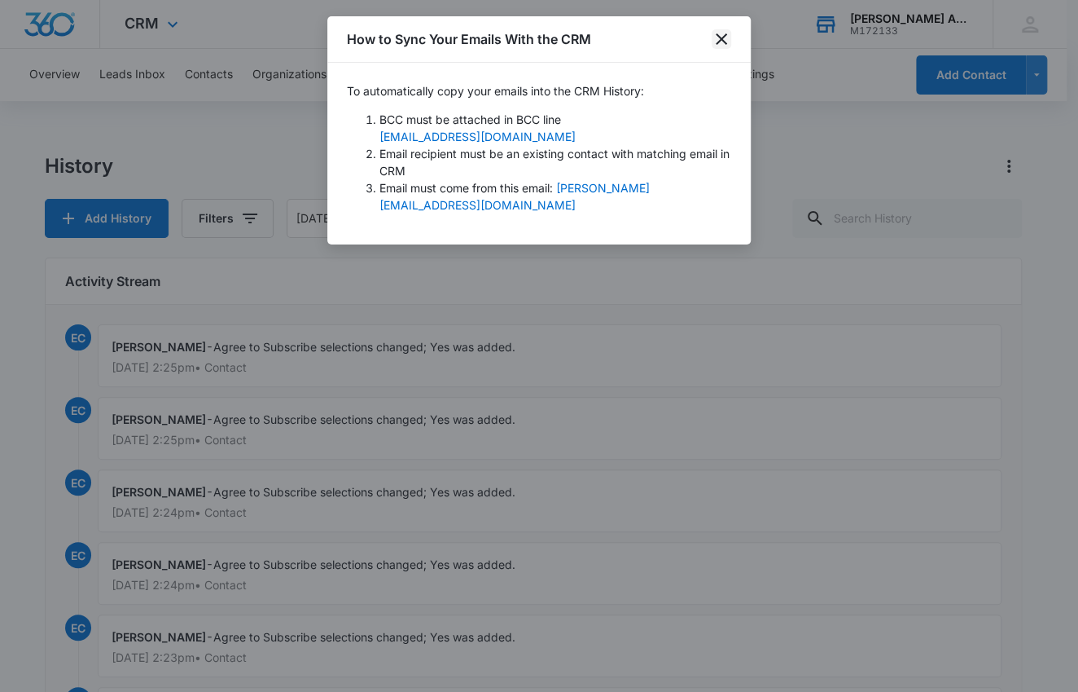
click at [721, 39] on icon "close" at bounding box center [721, 38] width 11 height 11
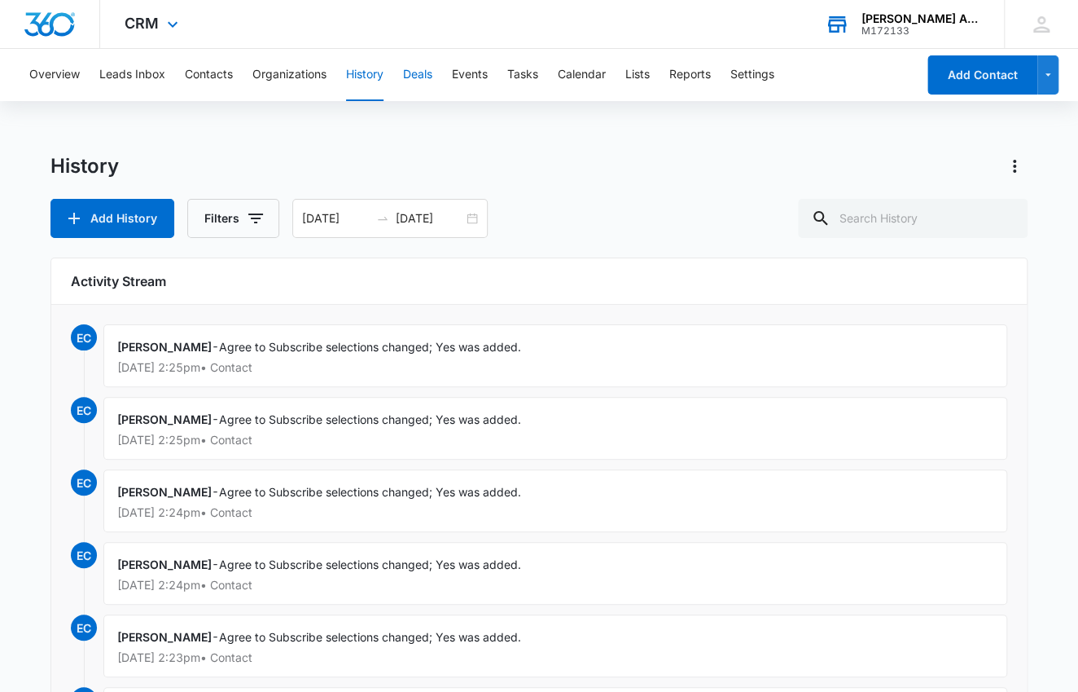
click at [423, 75] on button "Deals" at bounding box center [417, 75] width 29 height 52
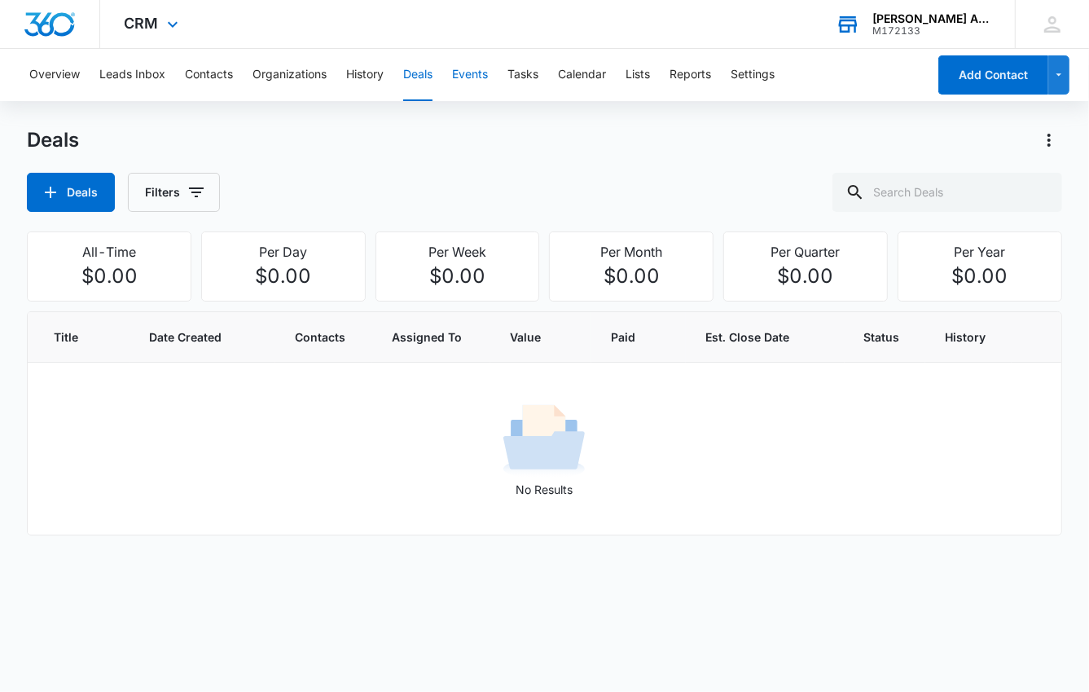
click at [463, 72] on button "Events" at bounding box center [470, 75] width 36 height 52
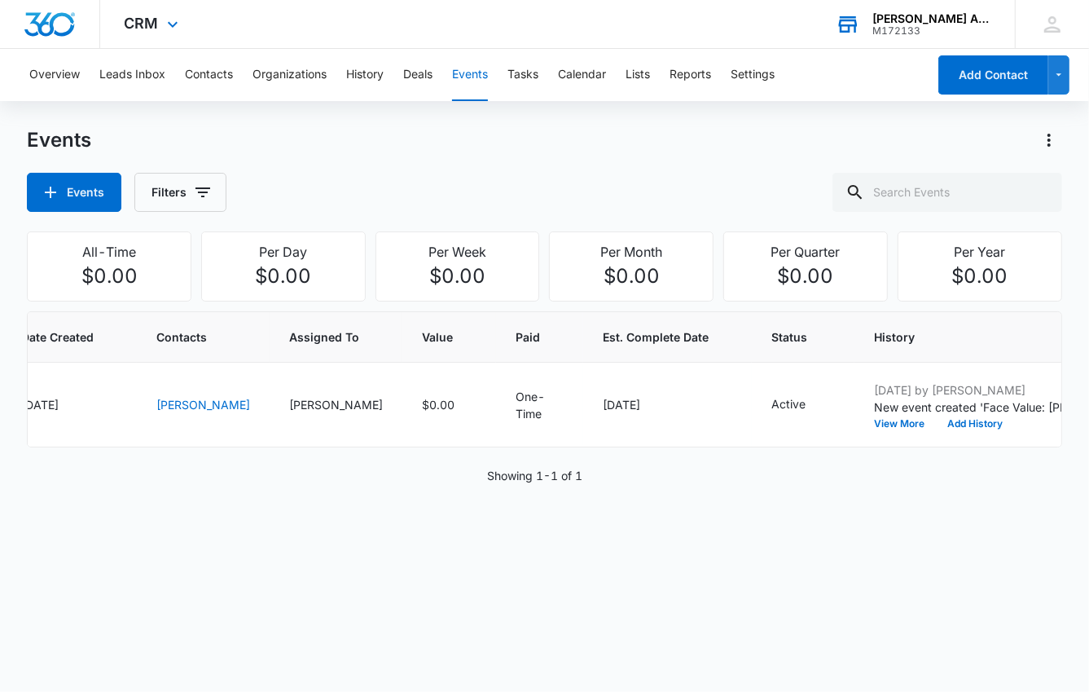
scroll to position [0, 194]
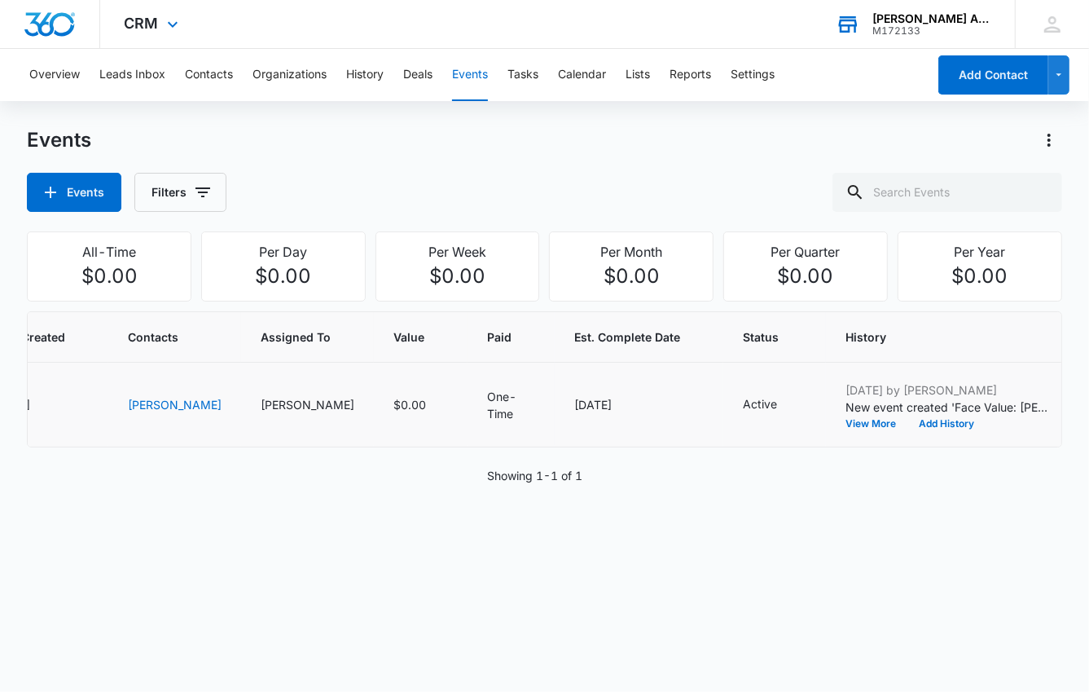
click at [1088, 412] on icon "Edit Event" at bounding box center [1101, 404] width 15 height 15
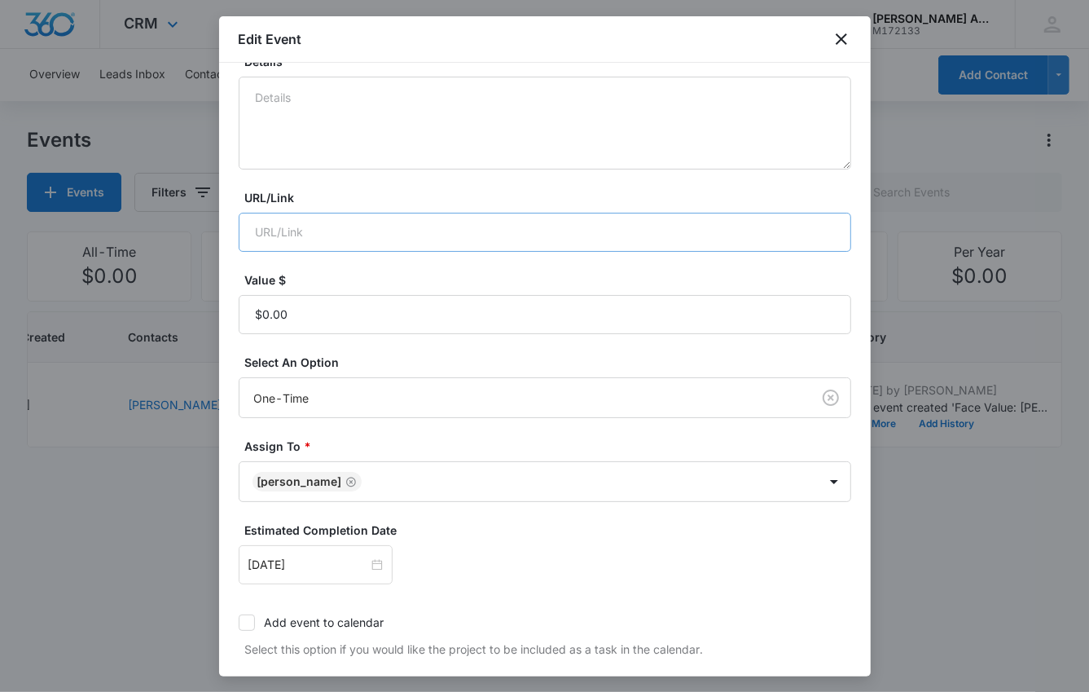
scroll to position [325, 0]
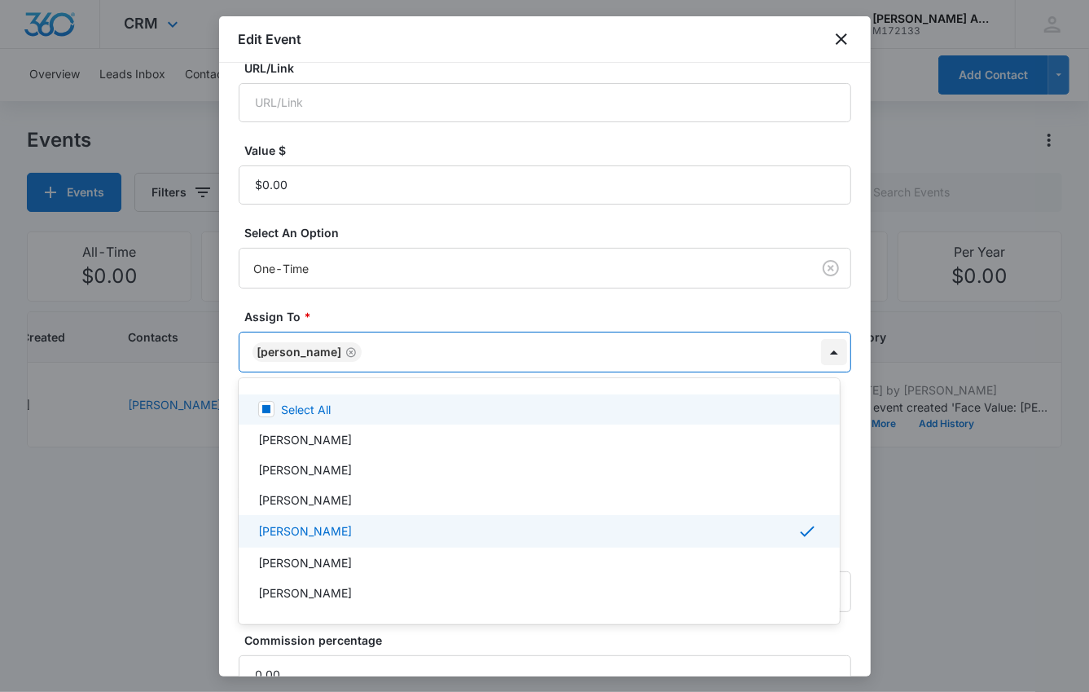
click at [823, 350] on body "CRM Apps Reputation Websites Forms CRM Email Social POS Content Ads Intelligenc…" at bounding box center [544, 346] width 1089 height 692
click at [305, 313] on div at bounding box center [544, 346] width 1089 height 692
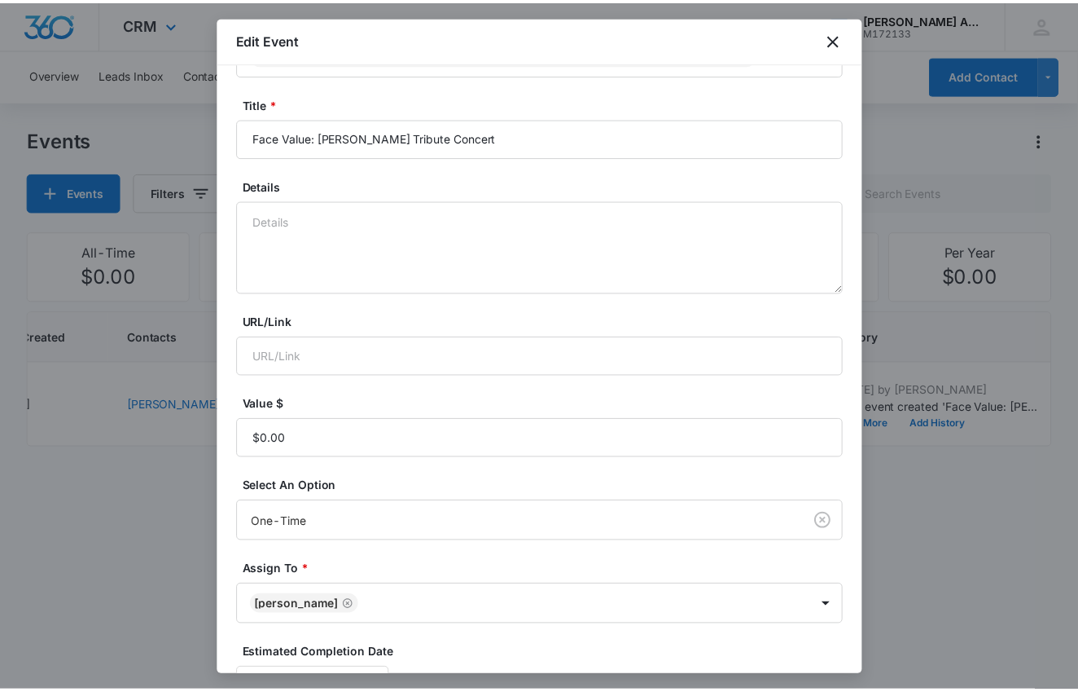
scroll to position [0, 0]
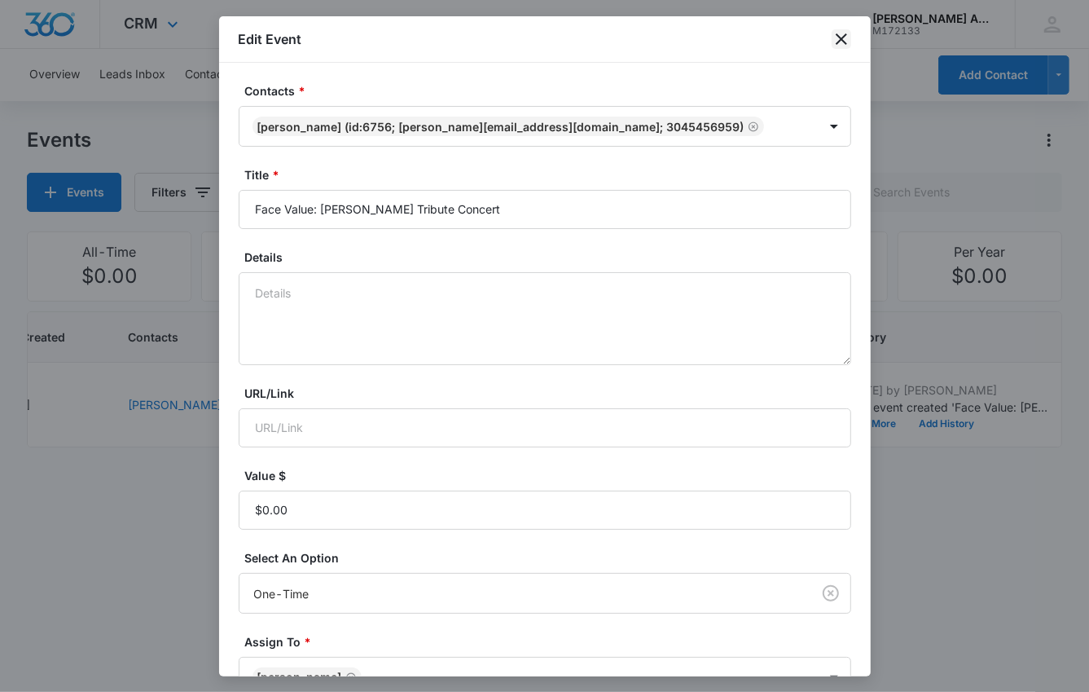
click at [841, 40] on icon "close" at bounding box center [841, 38] width 11 height 11
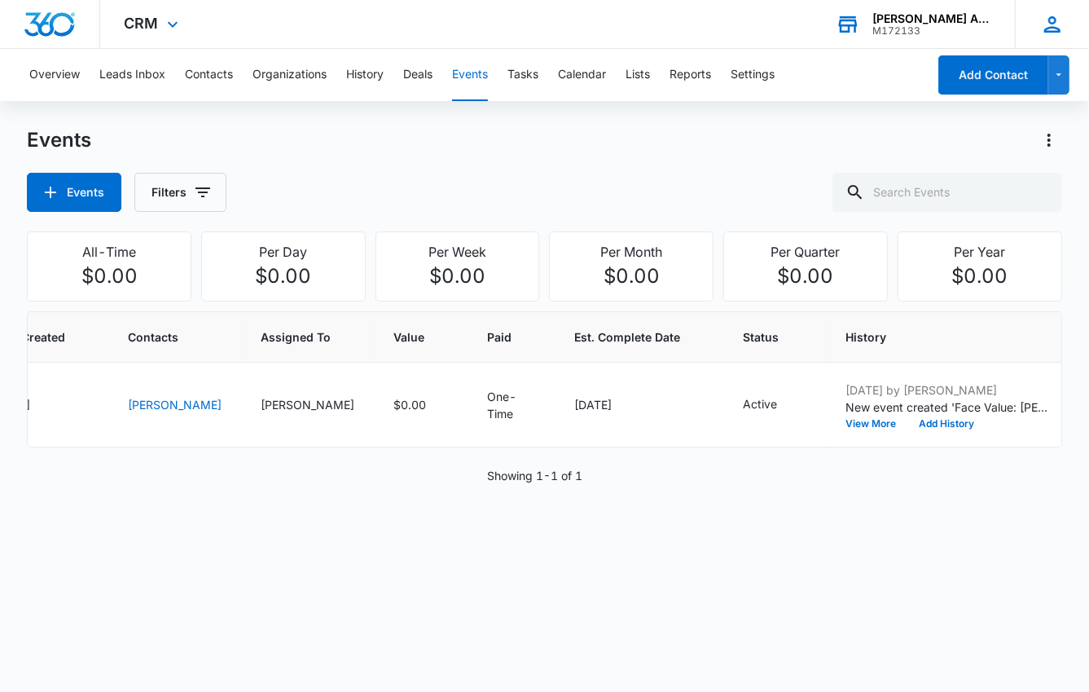
click at [1056, 24] on icon at bounding box center [1052, 24] width 24 height 24
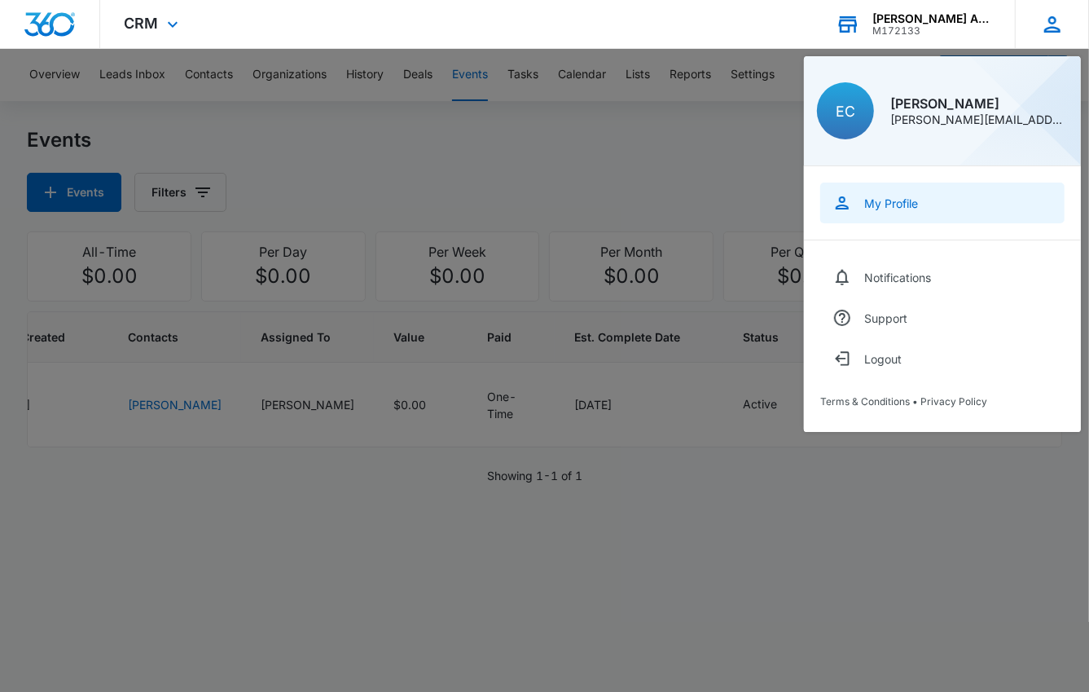
click at [891, 199] on div "My Profile" at bounding box center [891, 203] width 54 height 14
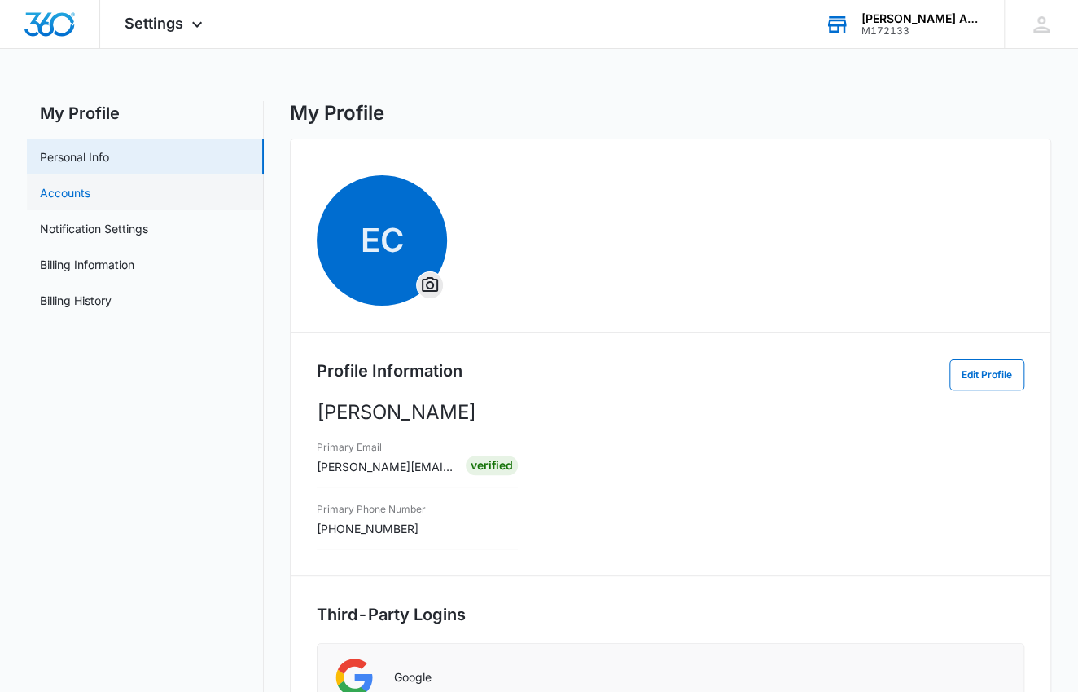
click at [74, 190] on link "Accounts" at bounding box center [65, 192] width 51 height 17
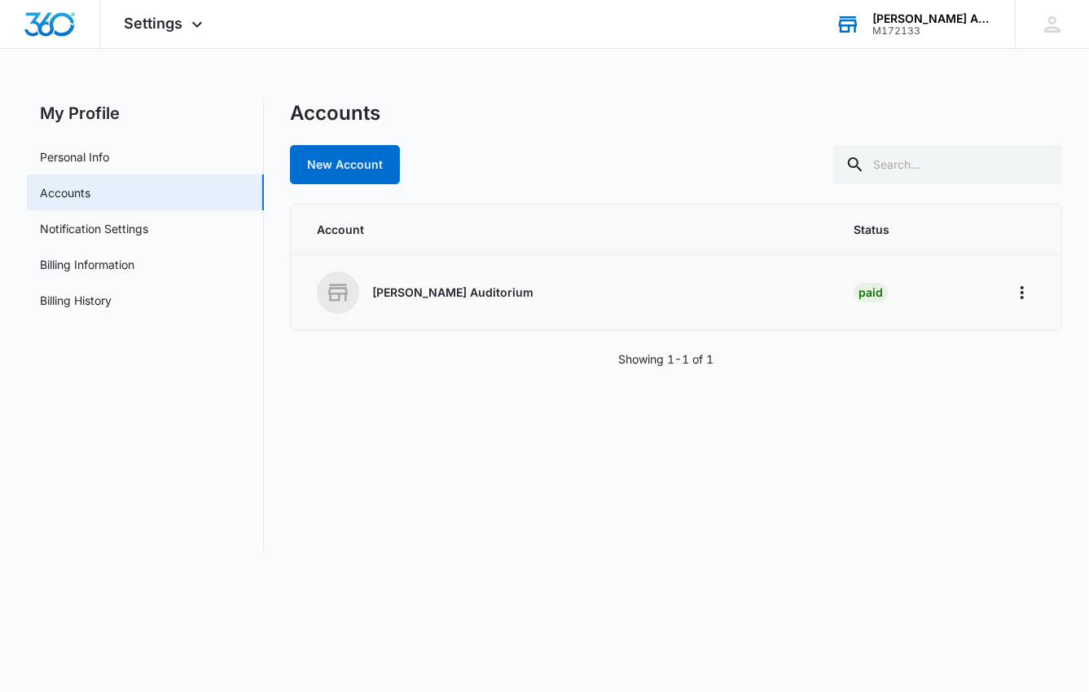
click at [419, 295] on p "[PERSON_NAME] Auditorium" at bounding box center [452, 292] width 161 height 16
click at [1021, 291] on icon "Home" at bounding box center [1022, 292] width 3 height 13
click at [976, 334] on div "Go to Dashboard" at bounding box center [950, 337] width 90 height 11
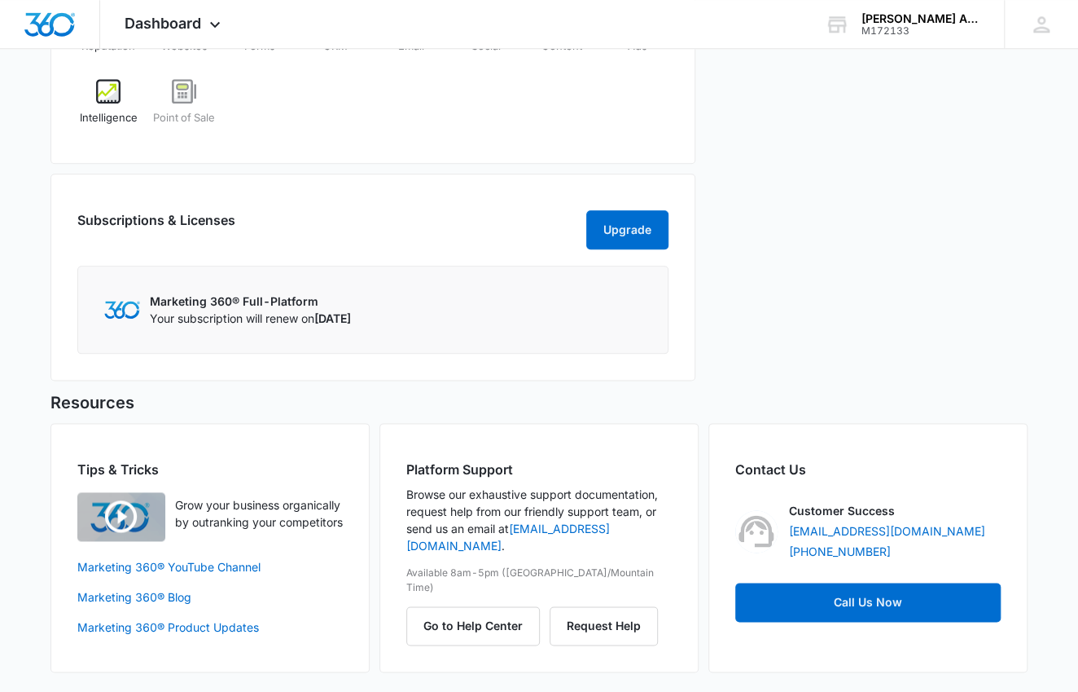
scroll to position [765, 0]
click at [1044, 27] on icon at bounding box center [1042, 24] width 16 height 16
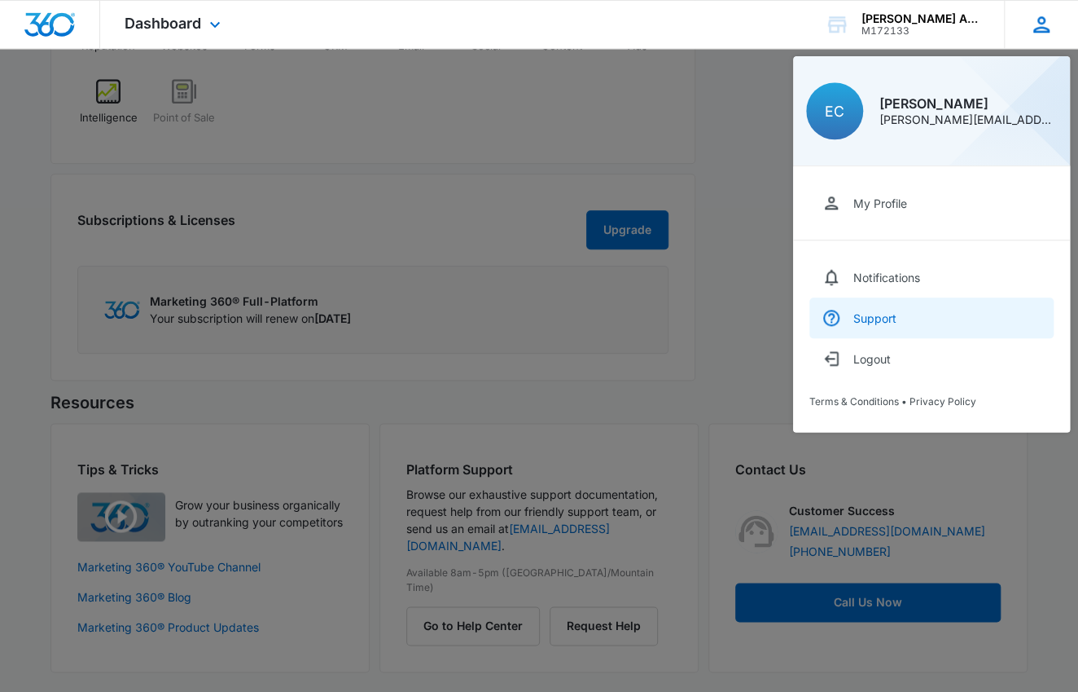
click at [869, 315] on div "Support" at bounding box center [875, 318] width 43 height 14
click at [213, 26] on icon at bounding box center [215, 29] width 20 height 20
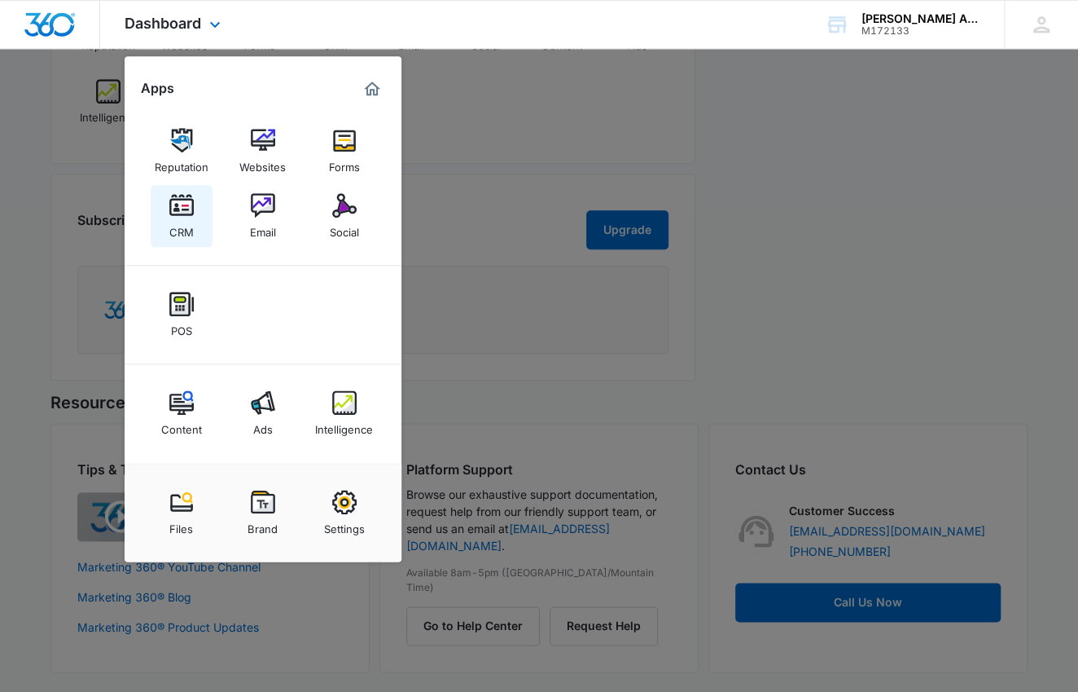
click at [183, 215] on img at bounding box center [181, 205] width 24 height 24
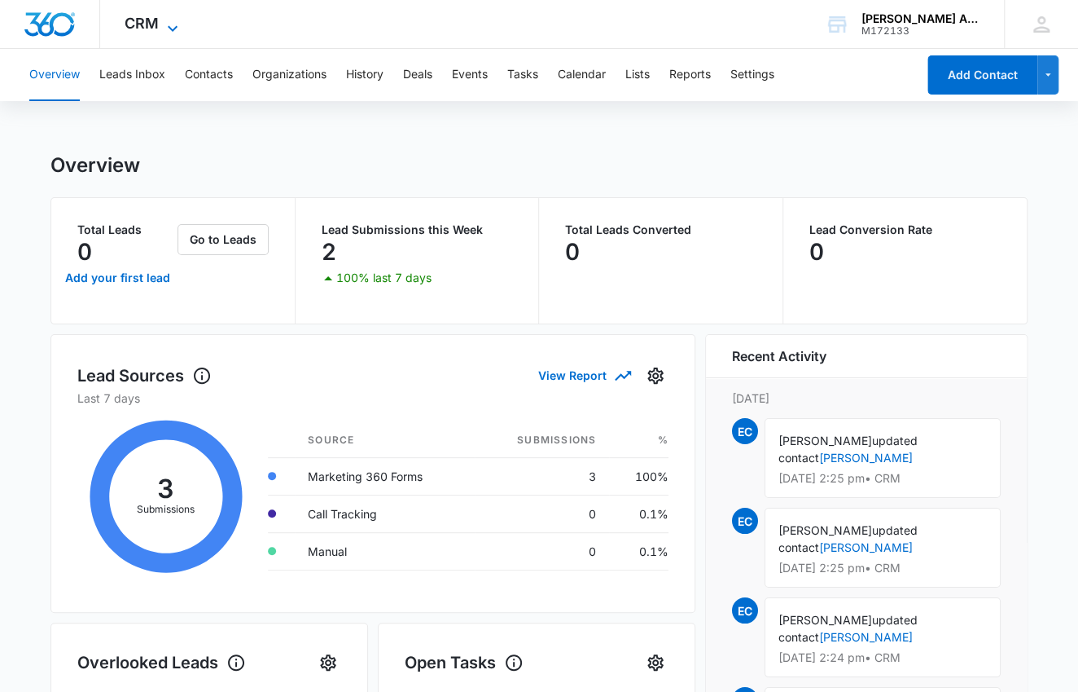
click at [168, 19] on icon at bounding box center [173, 29] width 20 height 20
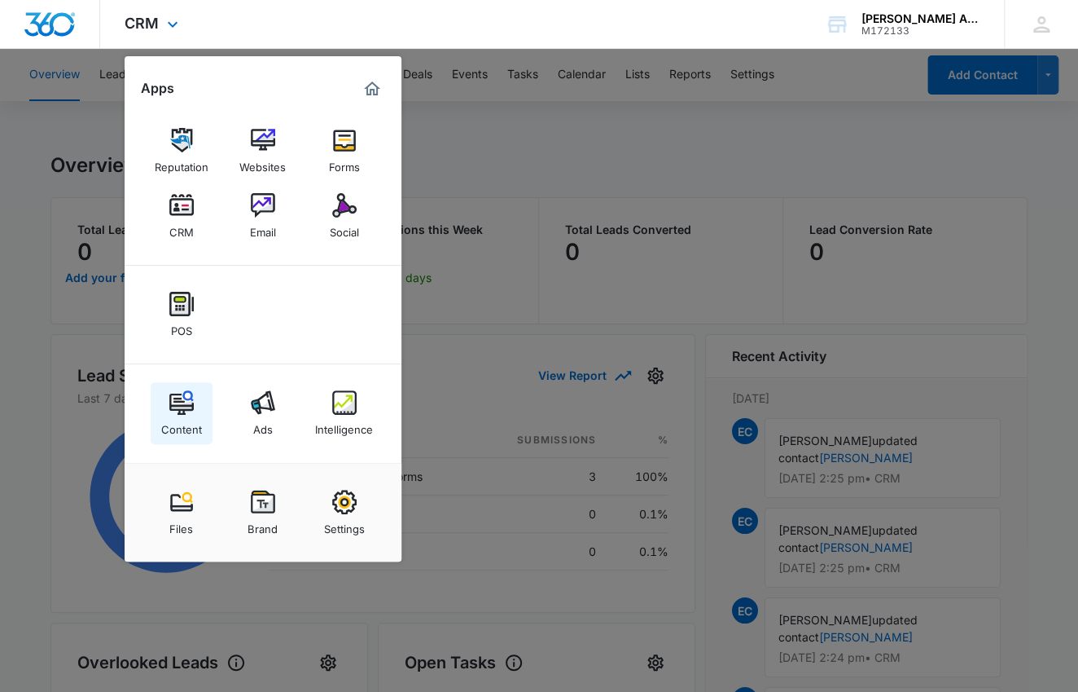
click at [179, 404] on img at bounding box center [181, 402] width 24 height 24
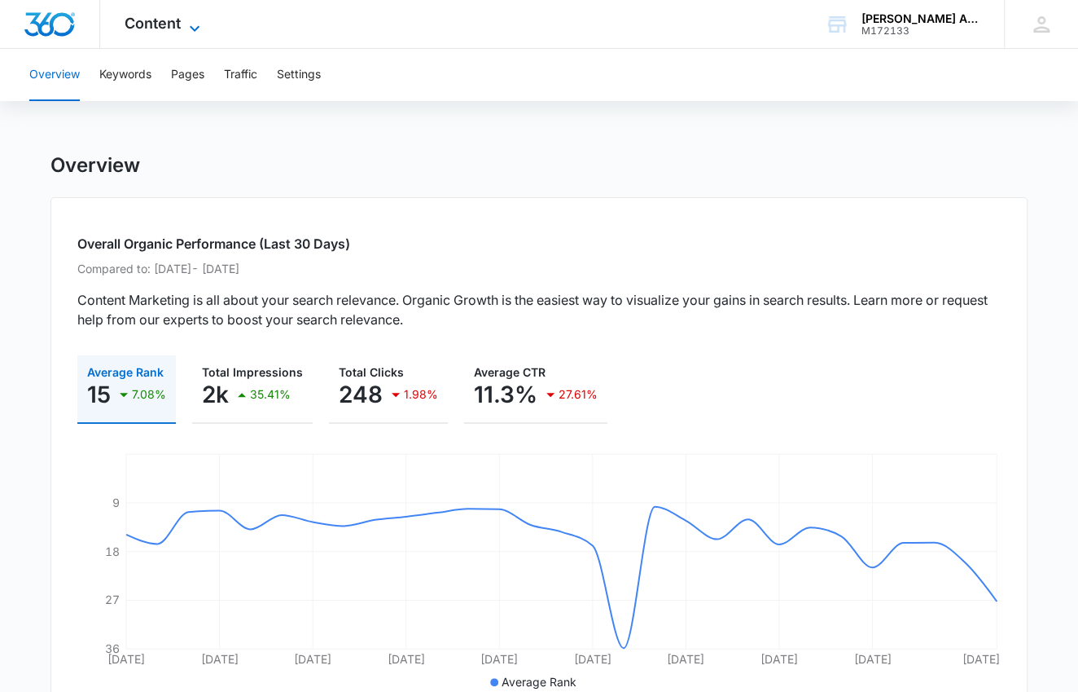
click at [195, 22] on icon at bounding box center [195, 29] width 20 height 20
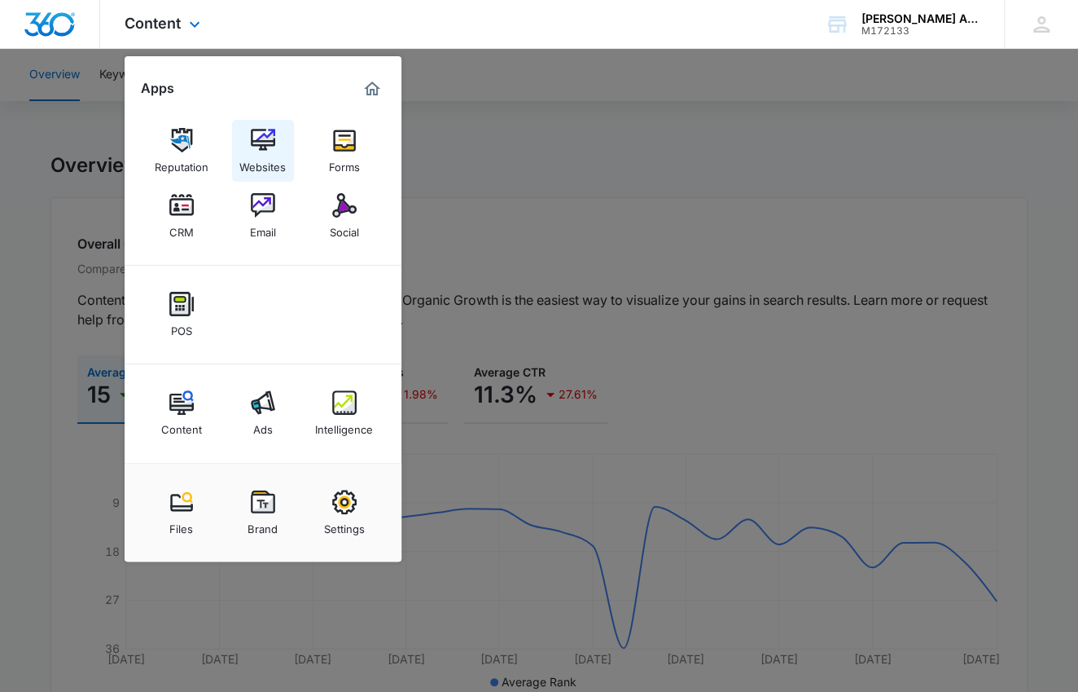
click at [263, 139] on img at bounding box center [263, 140] width 24 height 24
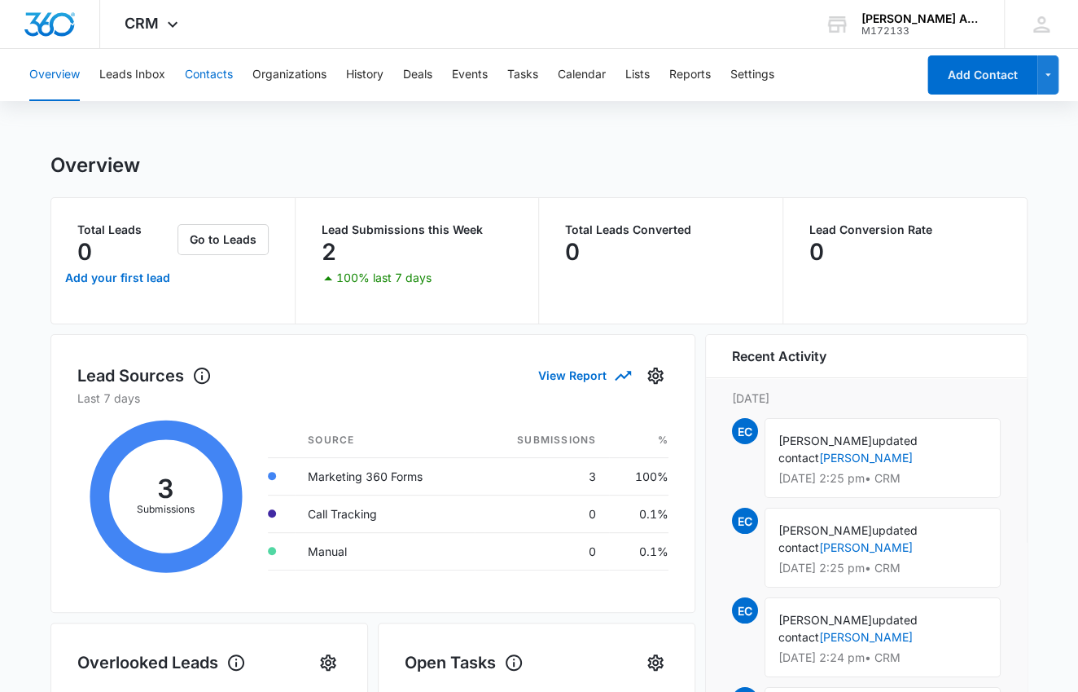
click at [209, 73] on button "Contacts" at bounding box center [209, 75] width 48 height 52
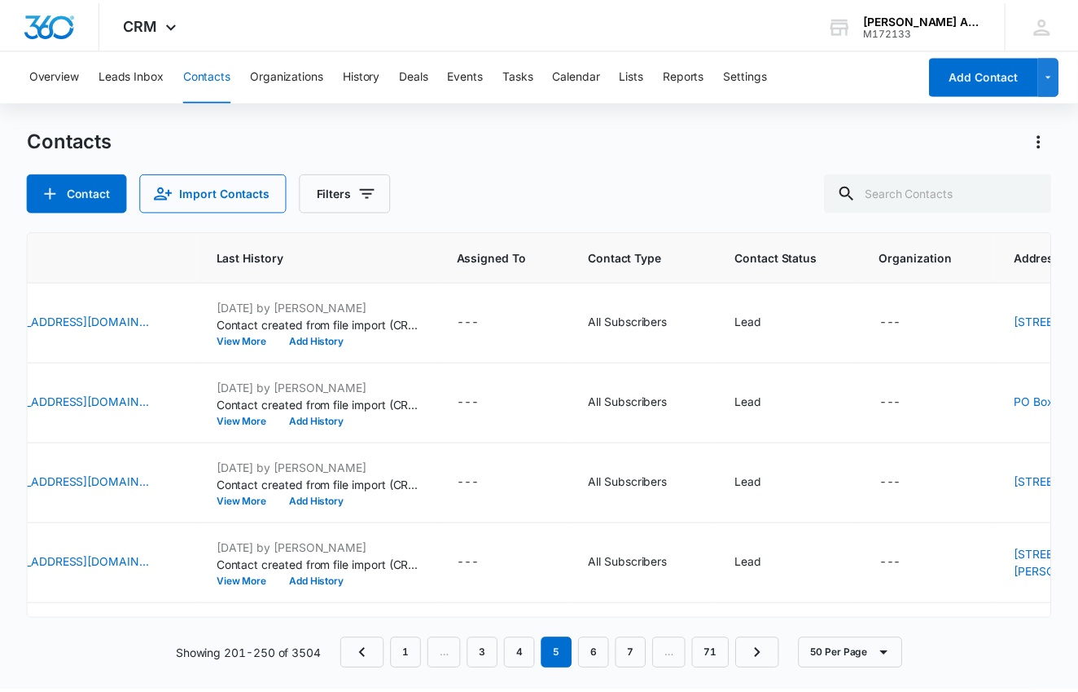
scroll to position [0, 629]
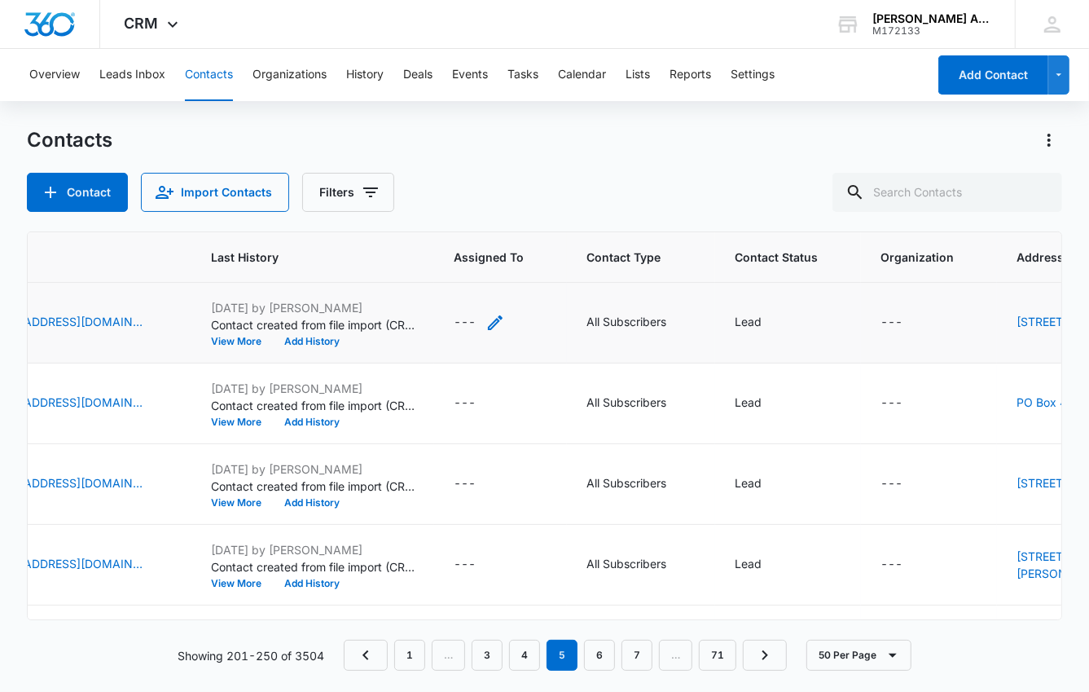
click at [488, 324] on icon "Assigned To - - Select to Edit Field" at bounding box center [495, 322] width 15 height 15
click at [488, 219] on div at bounding box center [485, 220] width 26 height 26
click at [487, 220] on div at bounding box center [485, 220] width 26 height 26
click at [411, 273] on button "Cancel" at bounding box center [412, 271] width 57 height 31
click at [1051, 138] on icon "Actions" at bounding box center [1049, 140] width 20 height 20
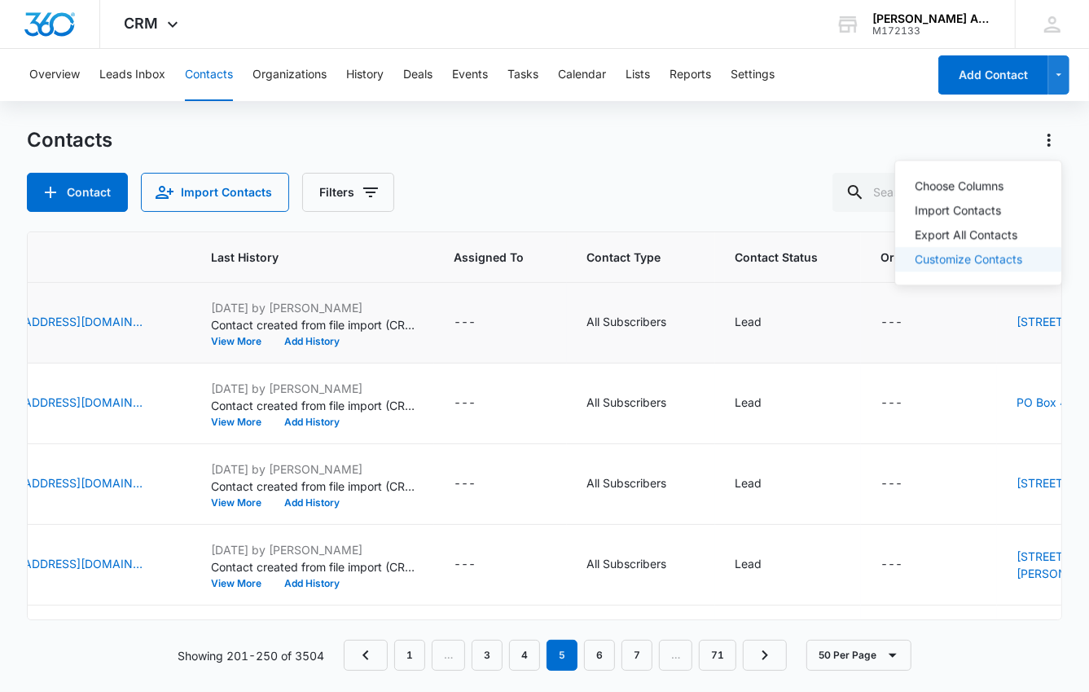
click at [982, 257] on link "Customize Contacts" at bounding box center [969, 259] width 108 height 14
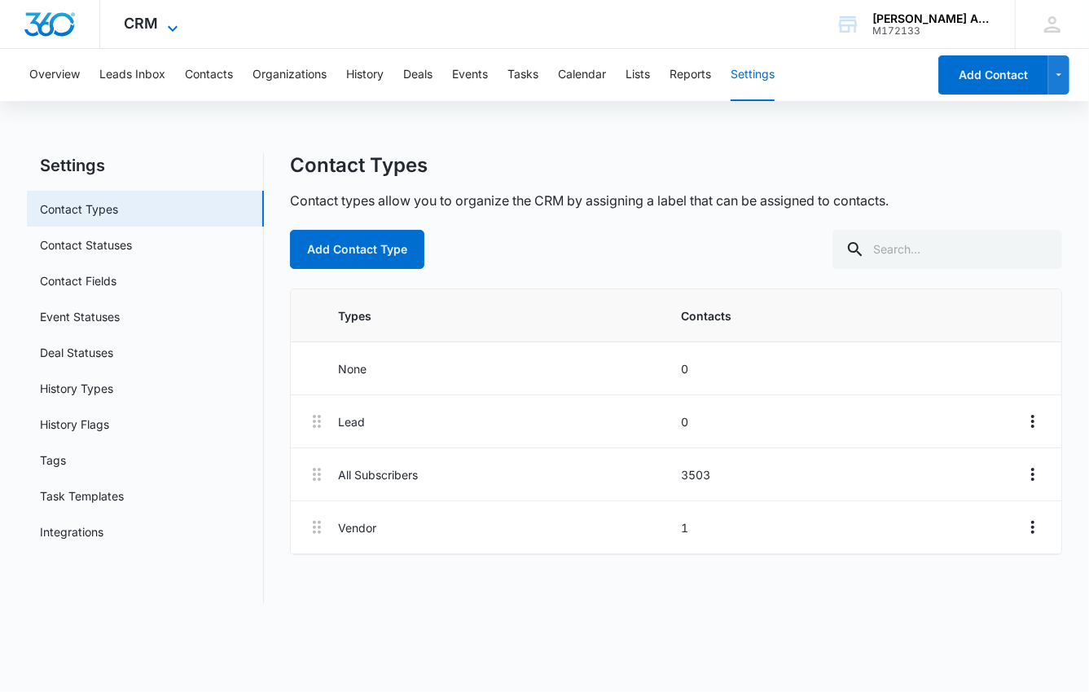
click at [172, 25] on icon at bounding box center [173, 29] width 20 height 20
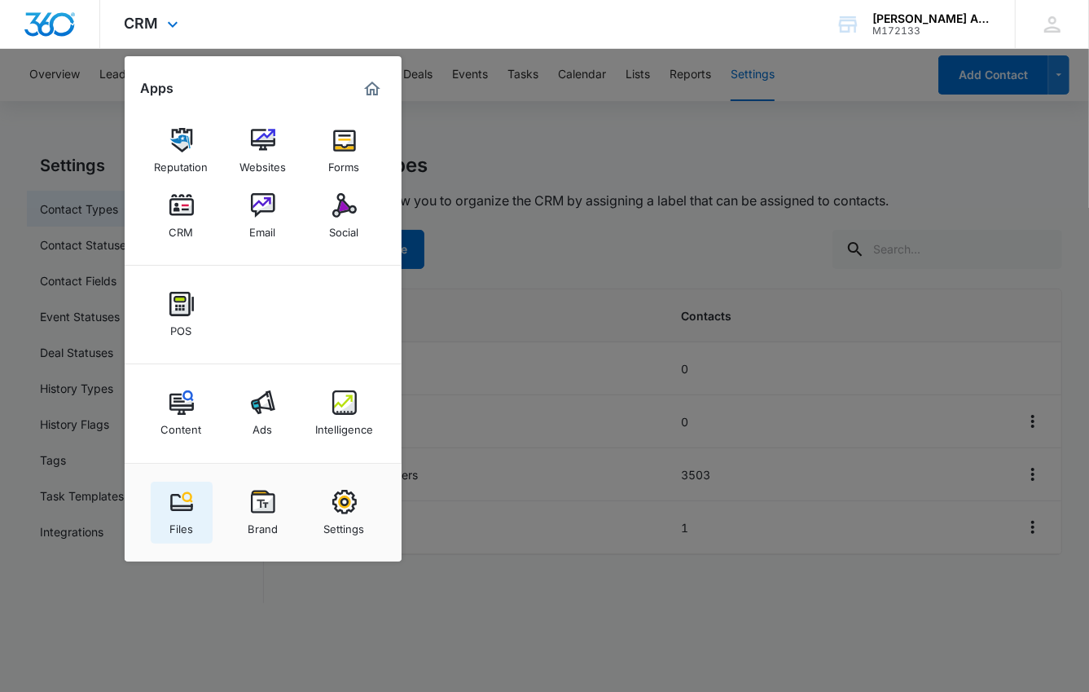
click at [183, 503] on img at bounding box center [181, 502] width 24 height 24
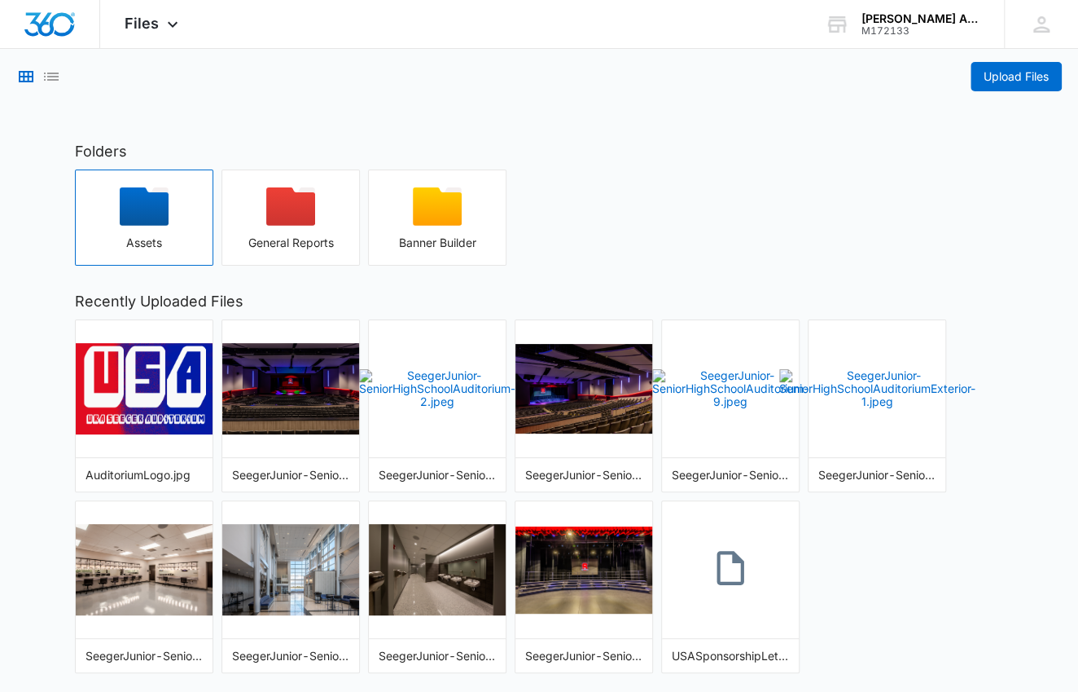
click at [144, 221] on icon "button" at bounding box center [144, 206] width 49 height 38
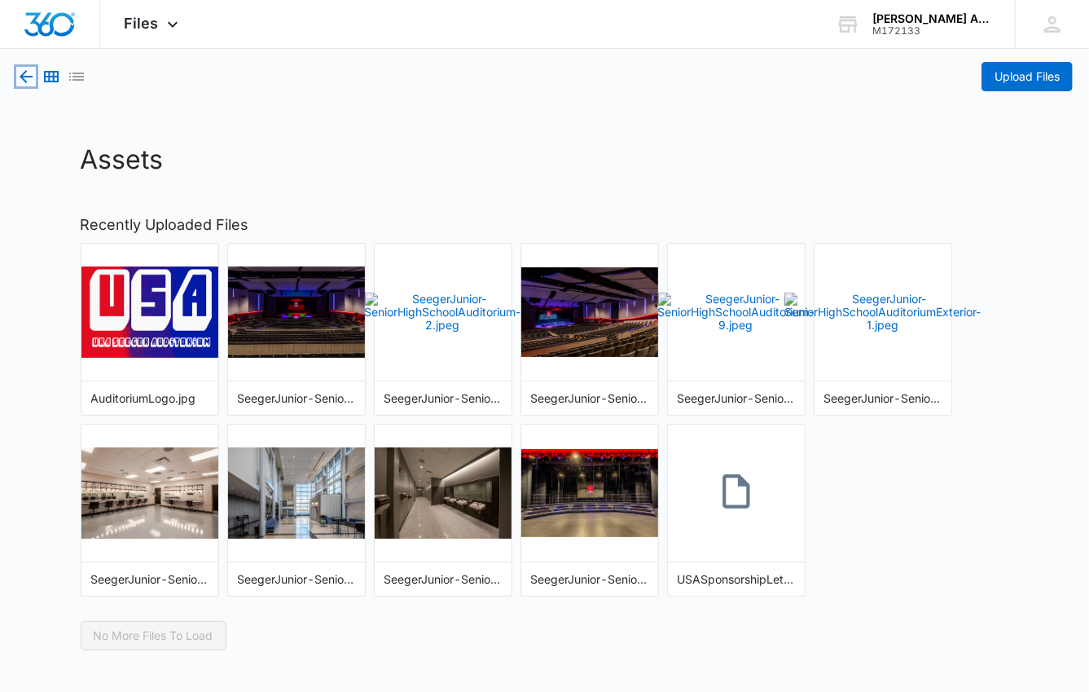
click at [26, 72] on icon "button" at bounding box center [26, 77] width 20 height 20
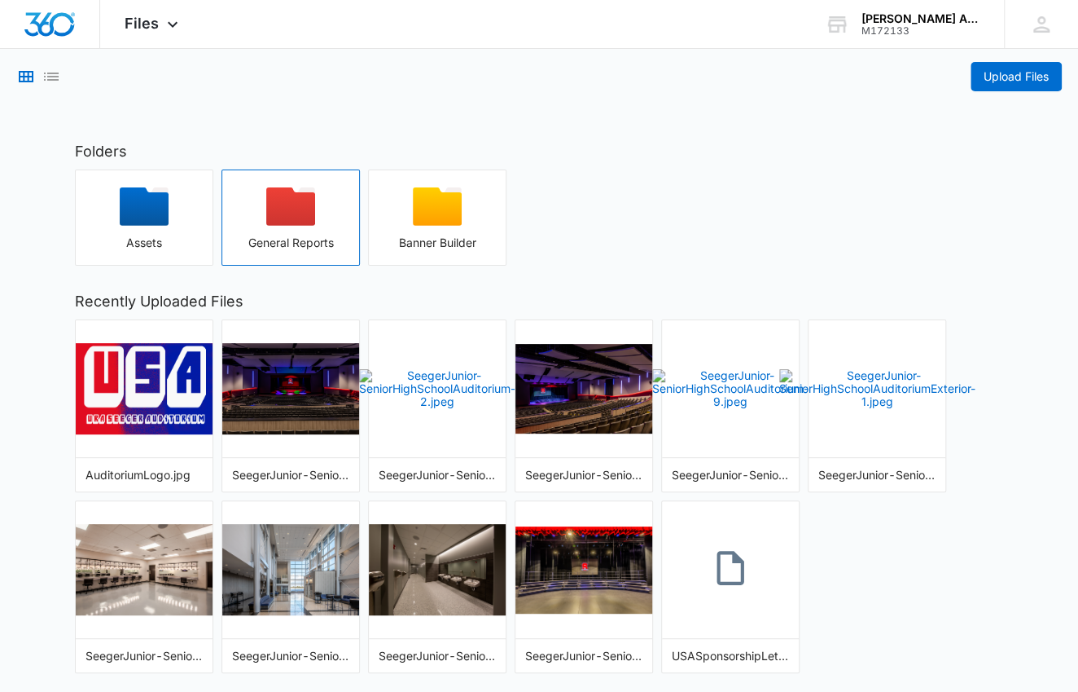
click at [285, 211] on icon "button" at bounding box center [290, 206] width 49 height 38
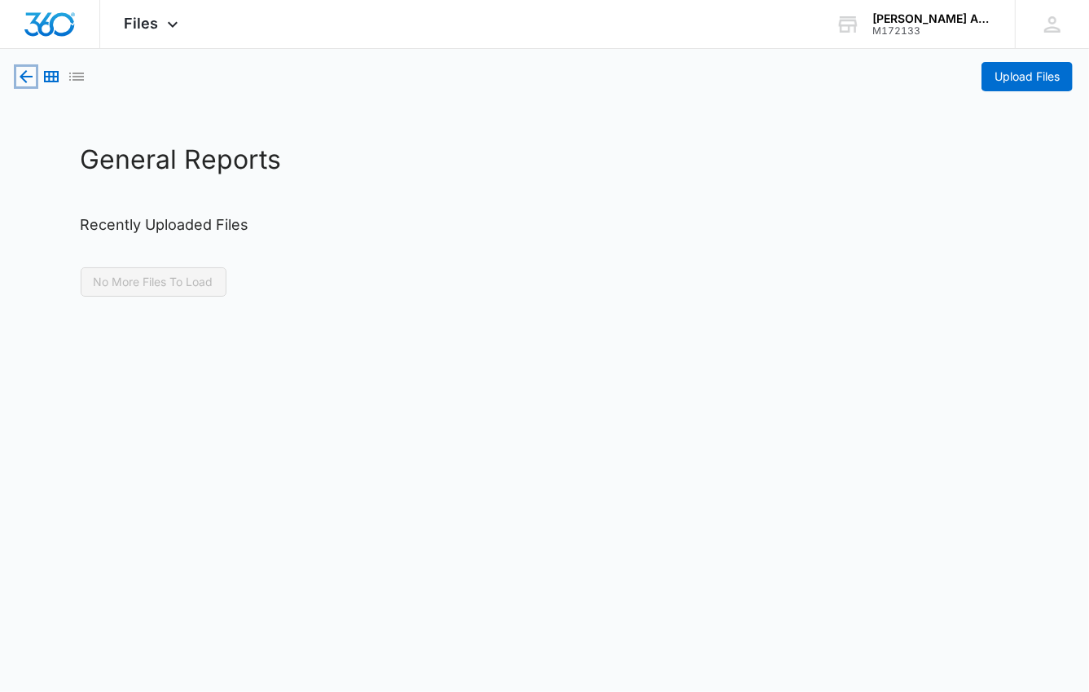
click at [24, 75] on icon "button" at bounding box center [26, 77] width 20 height 20
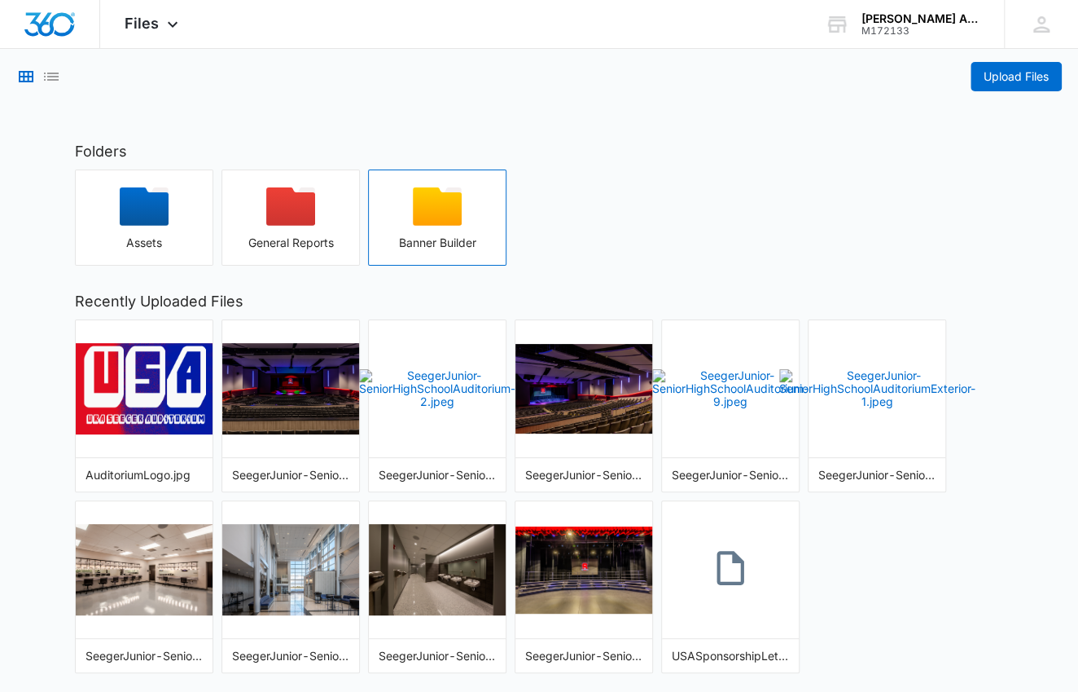
click at [434, 209] on icon "button" at bounding box center [437, 206] width 49 height 38
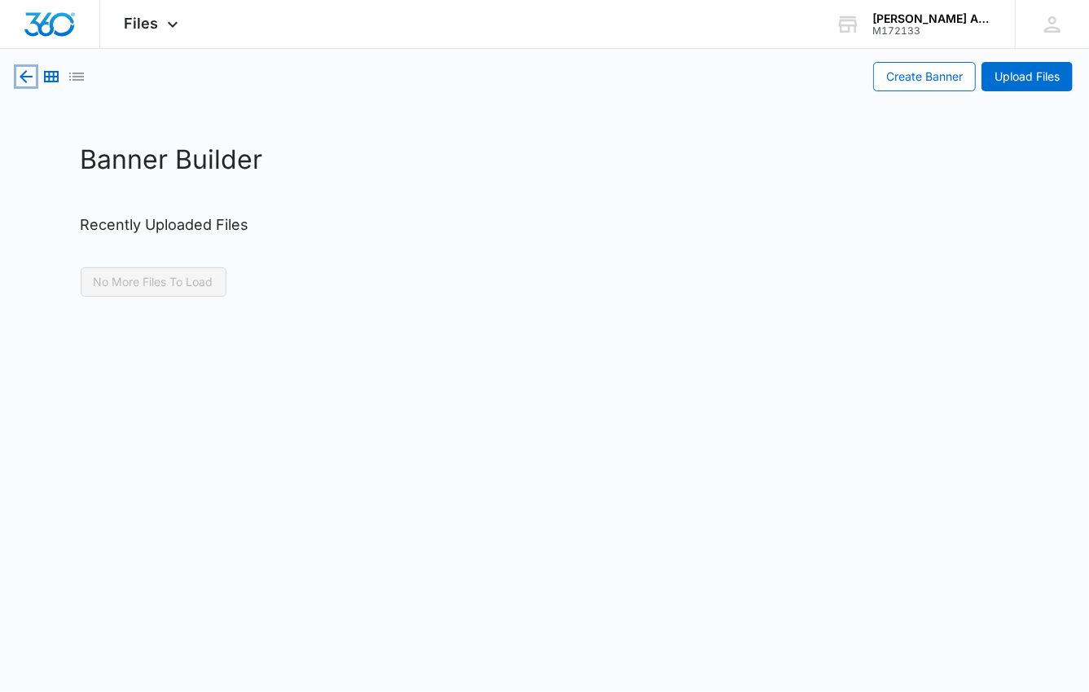
click at [20, 72] on icon "button" at bounding box center [26, 77] width 20 height 20
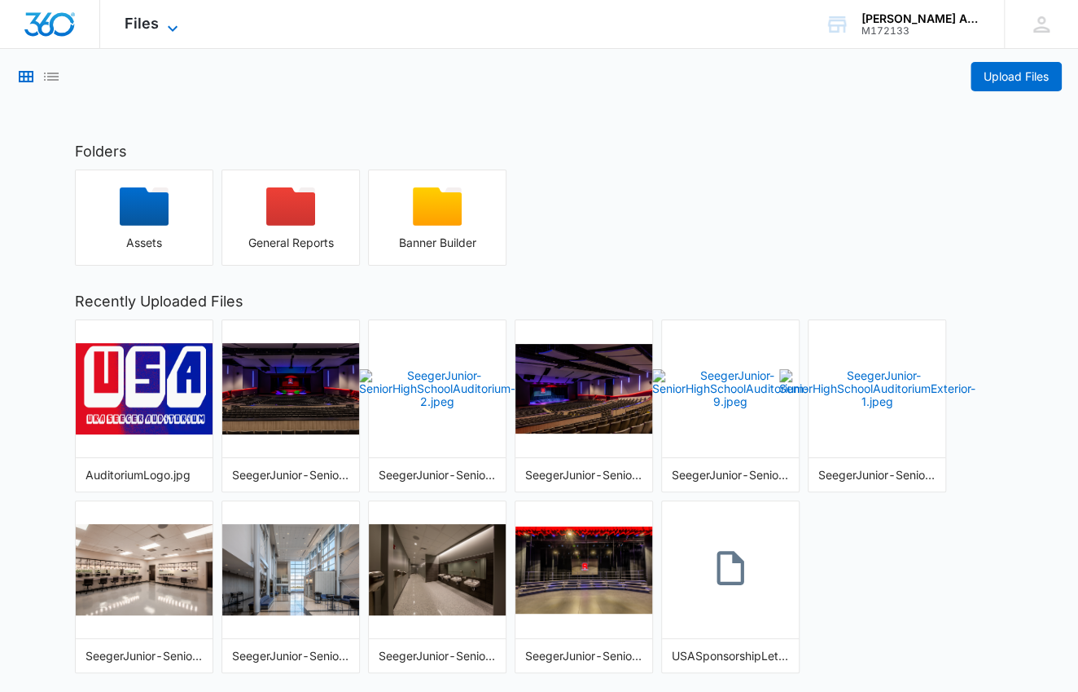
click at [145, 18] on span "Files" at bounding box center [142, 23] width 34 height 17
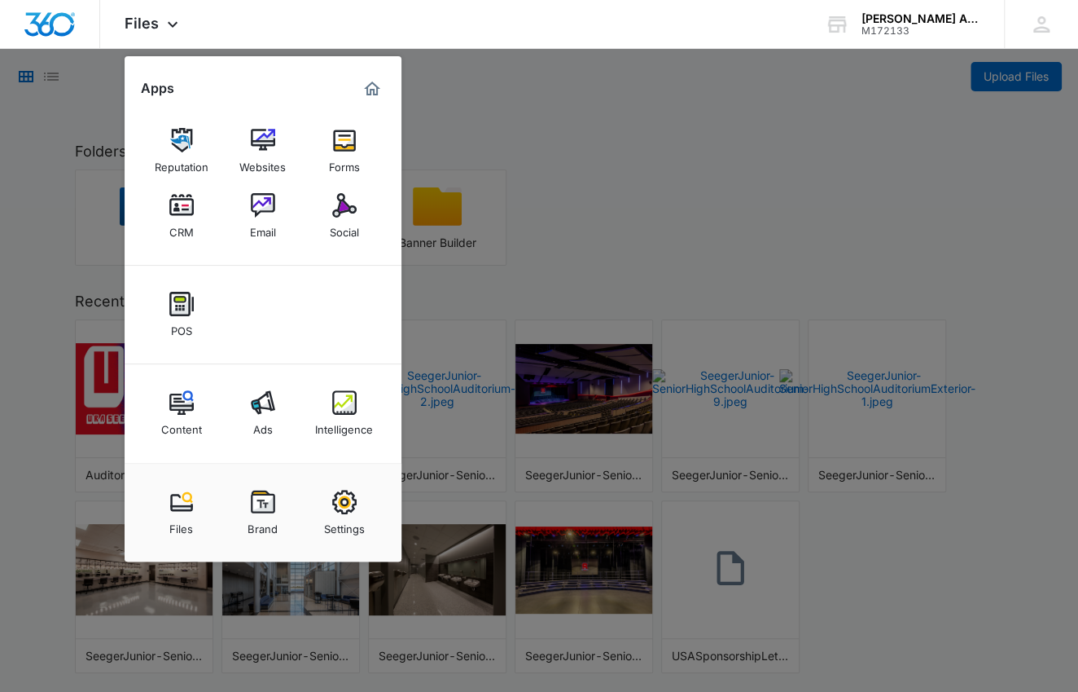
click at [341, 496] on img at bounding box center [344, 502] width 24 height 24
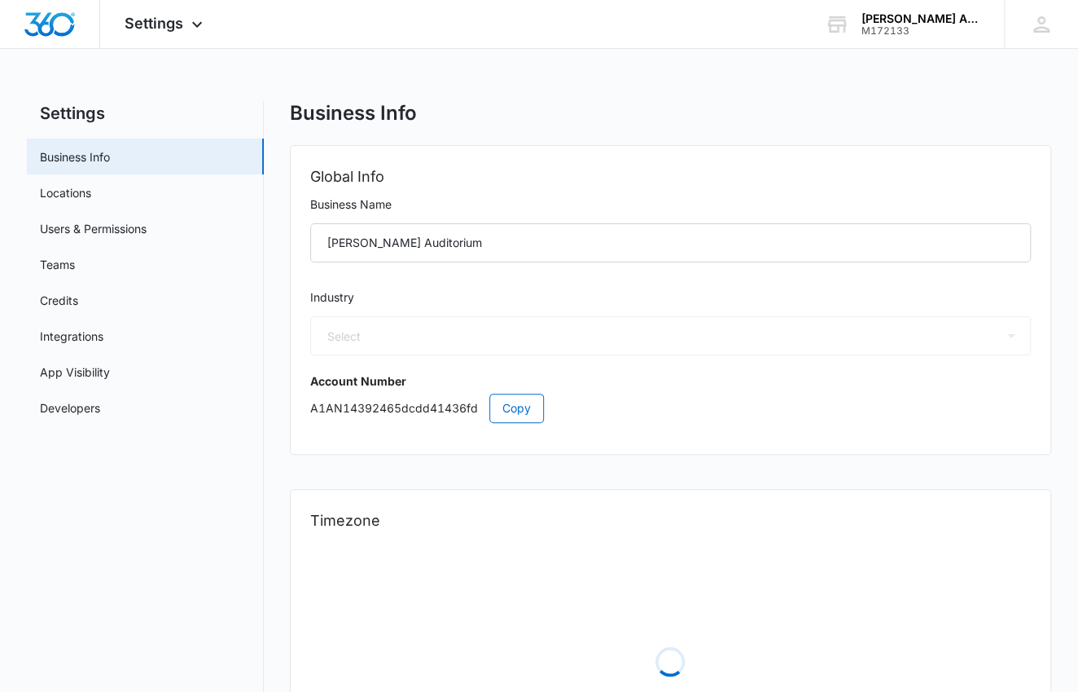
select select "24"
select select "US"
select select "America/Indiana/Indianapolis"
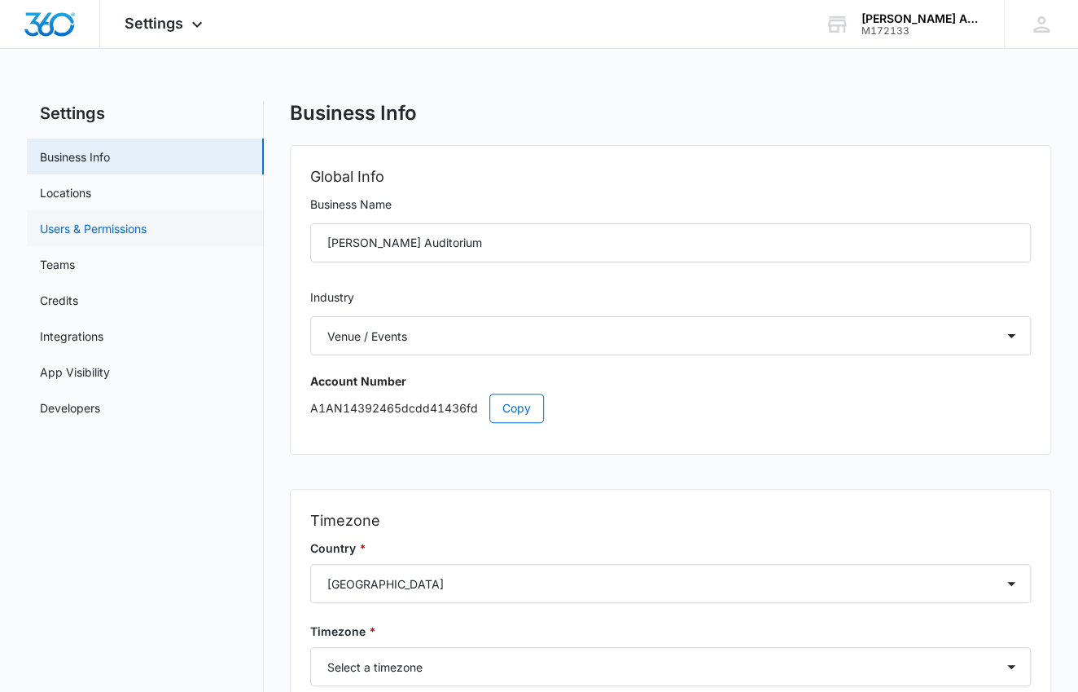
click at [105, 226] on link "Users & Permissions" at bounding box center [93, 228] width 107 height 17
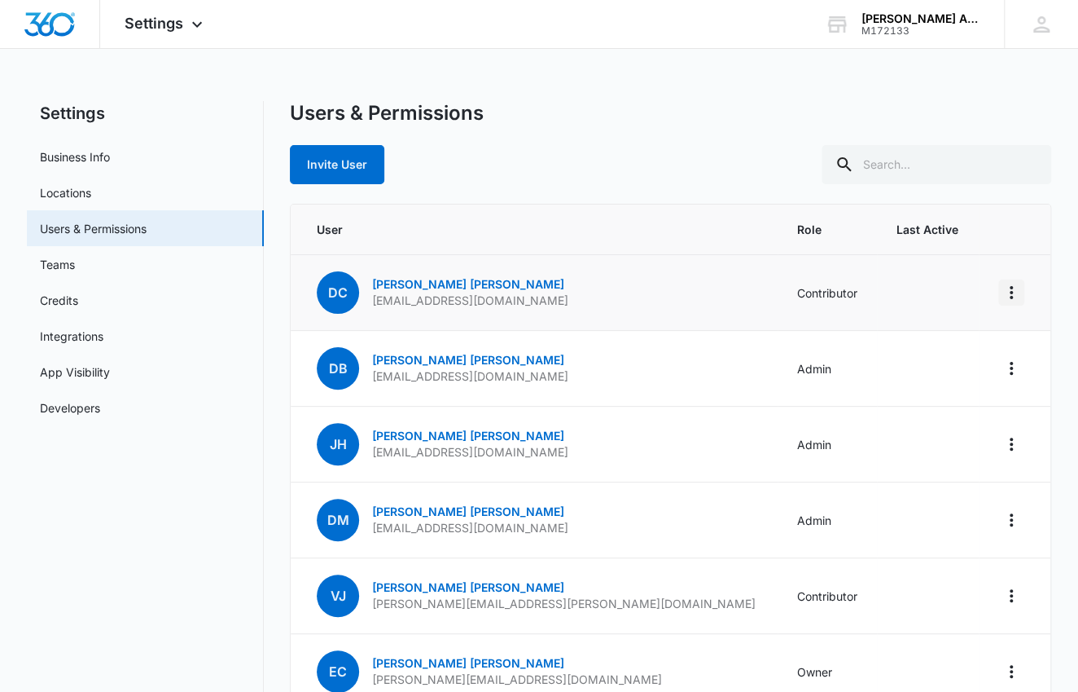
click at [1011, 292] on icon "Actions" at bounding box center [1012, 293] width 20 height 20
click at [542, 226] on span "User" at bounding box center [537, 229] width 441 height 17
click at [344, 161] on button "Invite User" at bounding box center [337, 164] width 94 height 39
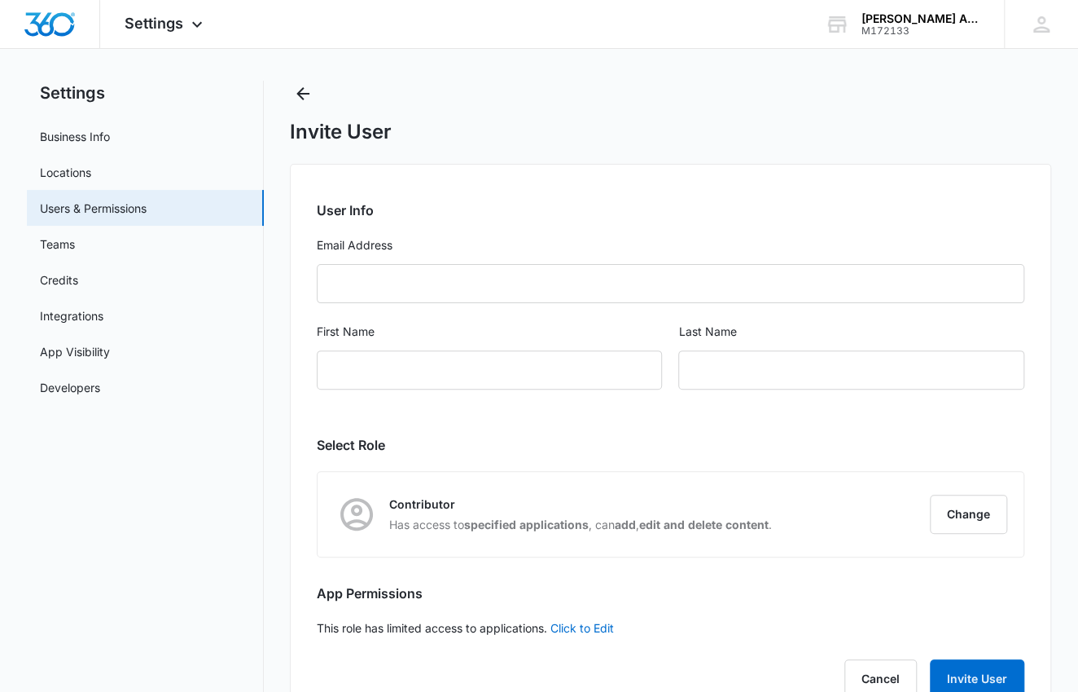
scroll to position [72, 0]
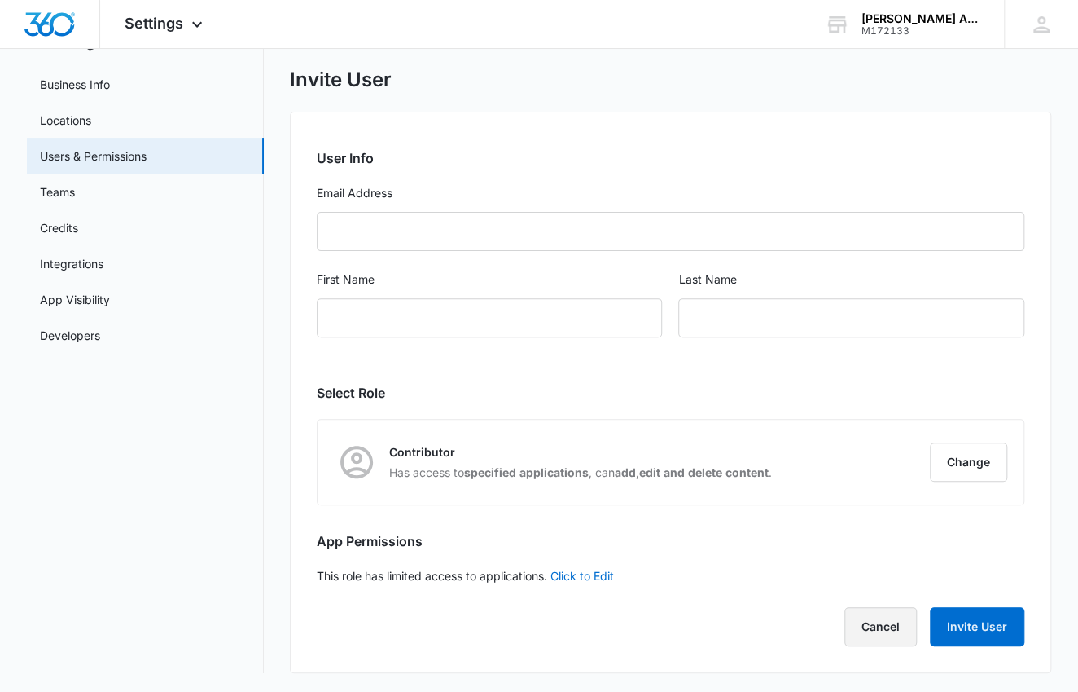
click at [893, 622] on button "Cancel" at bounding box center [881, 626] width 72 height 39
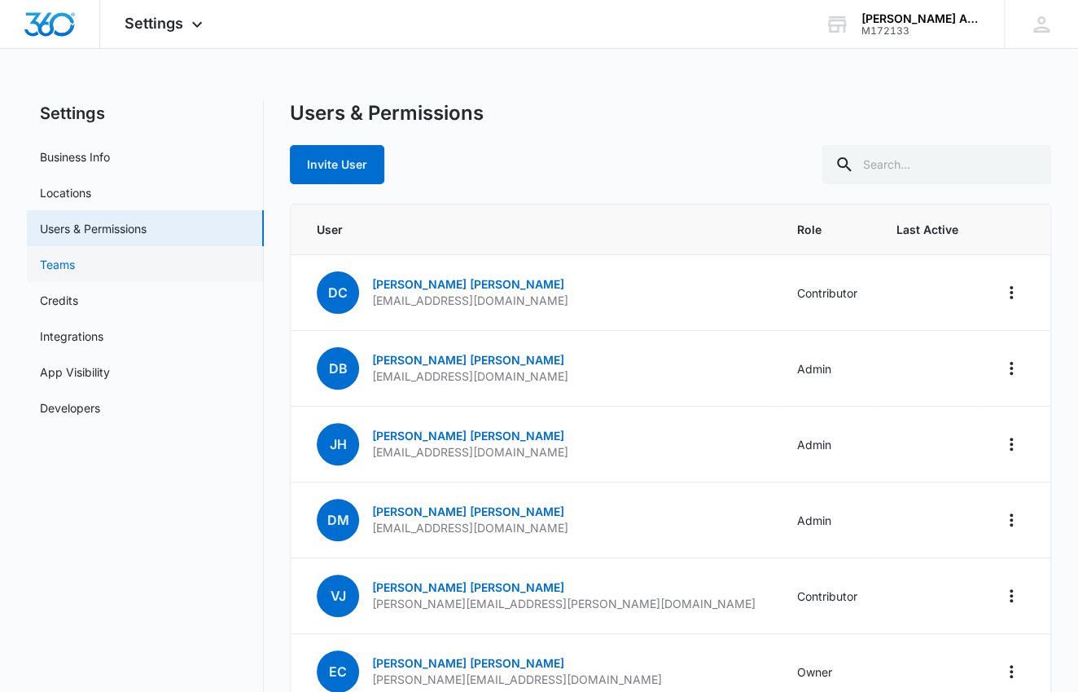
click at [64, 264] on link "Teams" at bounding box center [57, 264] width 35 height 17
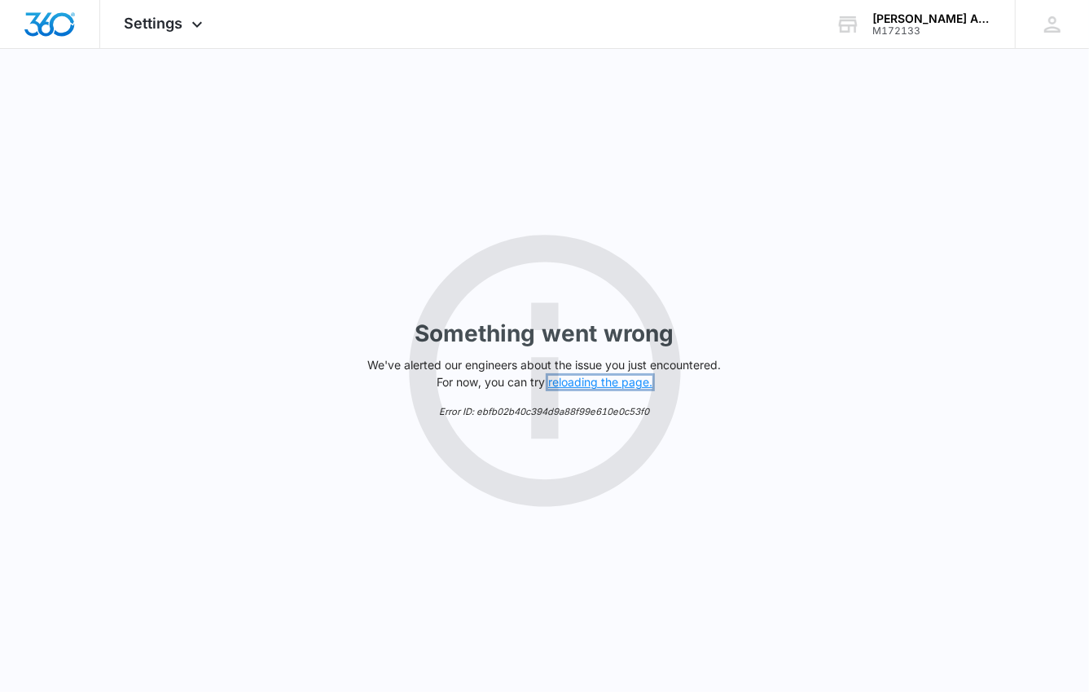
click at [588, 381] on button "reloading the page." at bounding box center [600, 381] width 104 height 13
click at [164, 25] on span "Settings" at bounding box center [154, 23] width 59 height 17
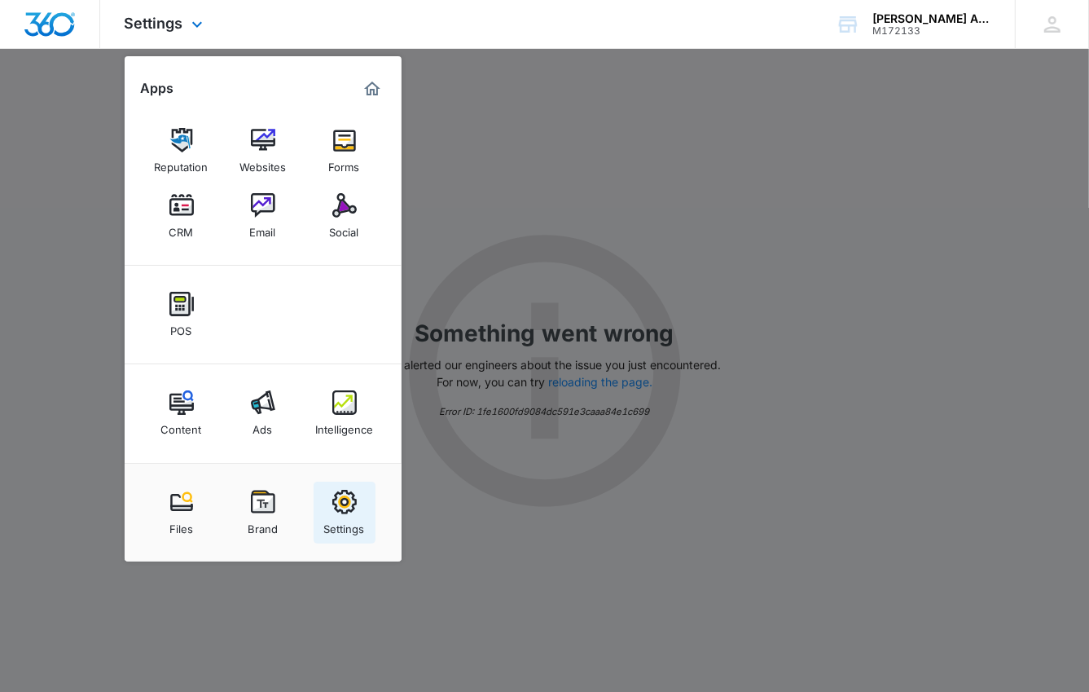
click at [341, 494] on img at bounding box center [344, 502] width 24 height 24
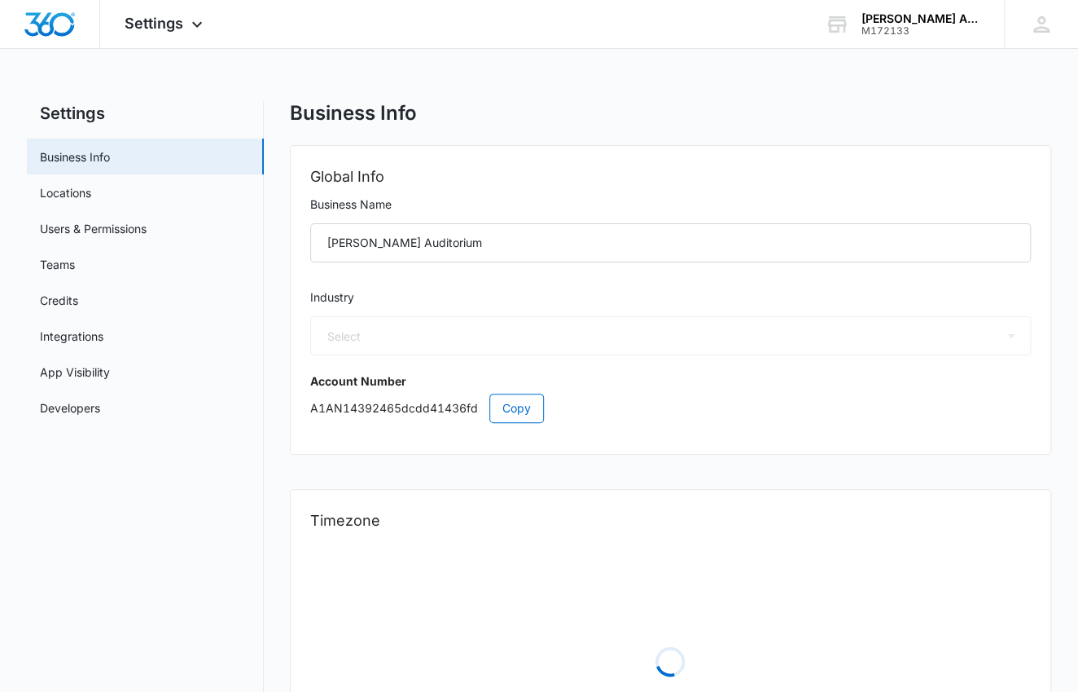
select select "24"
select select "US"
select select "America/Indiana/Indianapolis"
click at [59, 301] on link "Credits" at bounding box center [59, 300] width 38 height 17
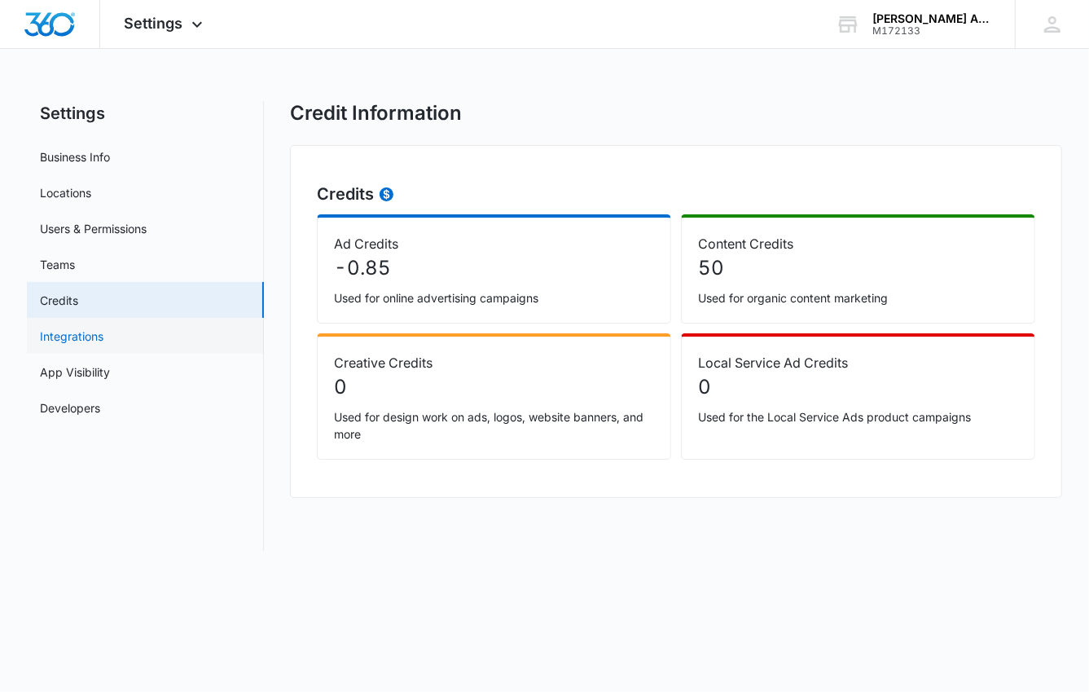
click at [86, 333] on link "Integrations" at bounding box center [72, 335] width 64 height 17
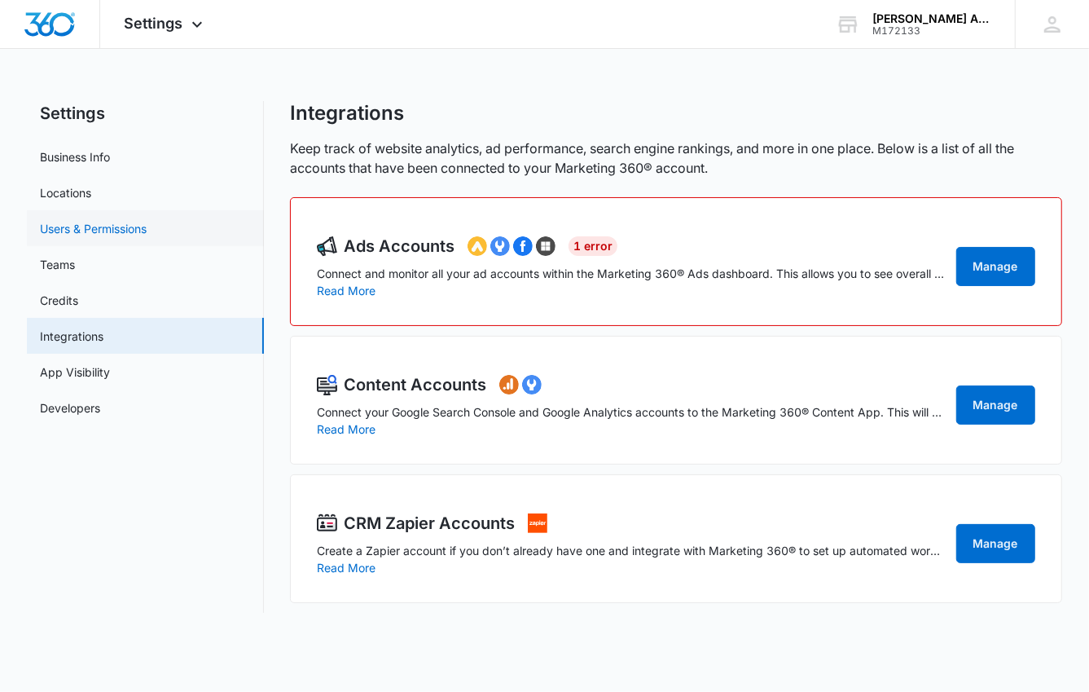
click at [67, 226] on link "Users & Permissions" at bounding box center [93, 228] width 107 height 17
